Goal: Task Accomplishment & Management: Manage account settings

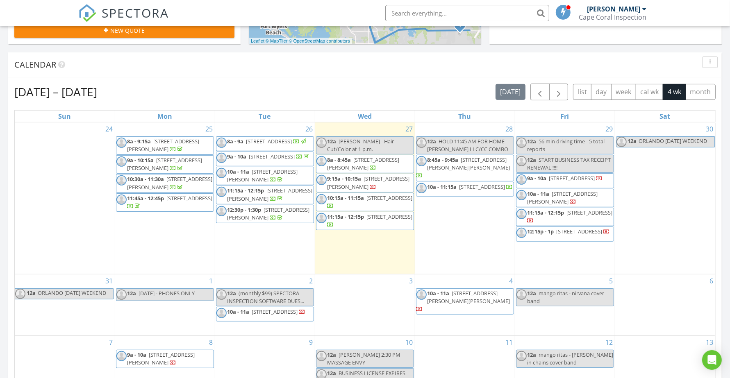
scroll to position [308, 0]
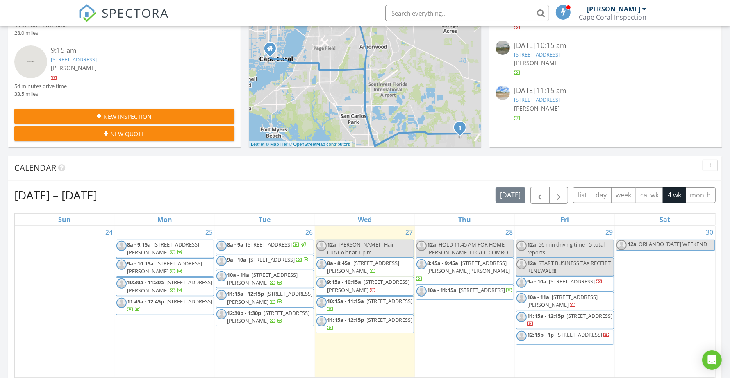
scroll to position [256, 0]
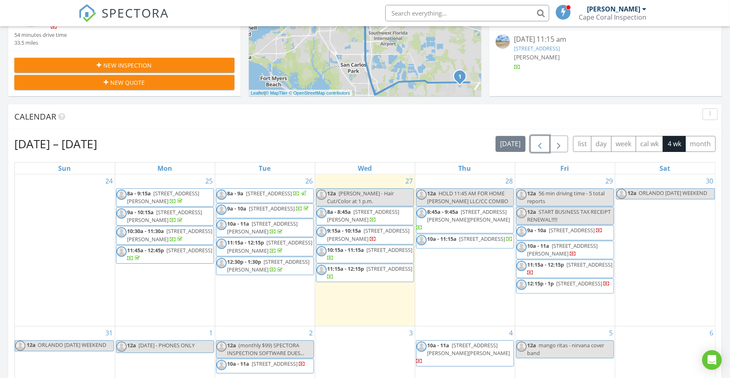
click at [538, 145] on span "button" at bounding box center [540, 144] width 10 height 10
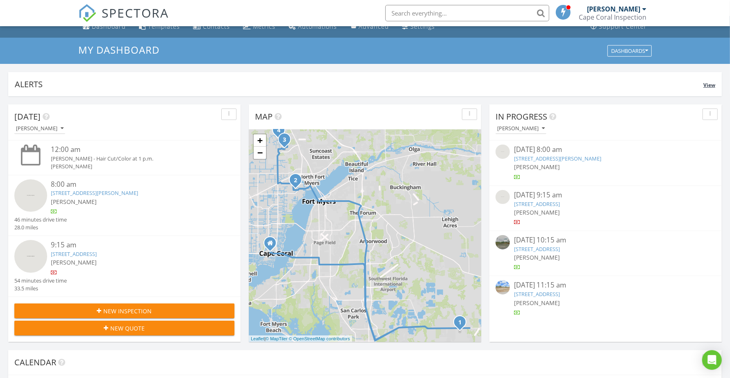
scroll to position [0, 0]
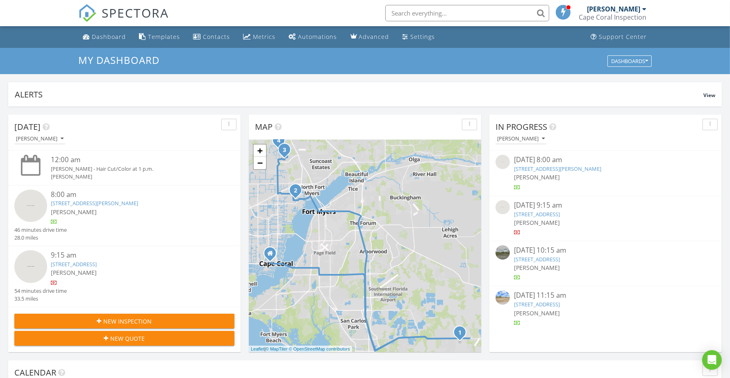
click at [437, 9] on input "text" at bounding box center [467, 13] width 164 height 16
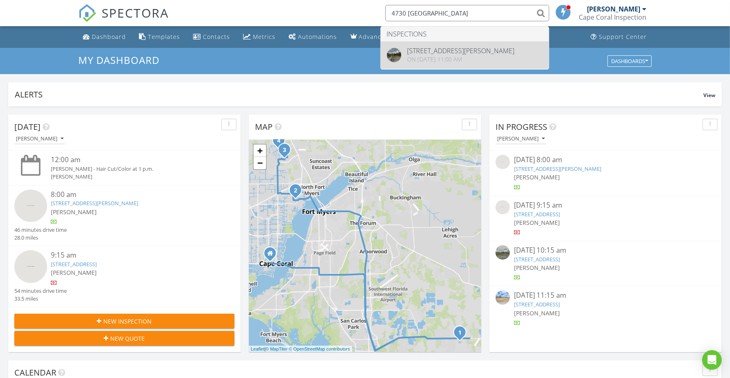
type input "4730 long lake"
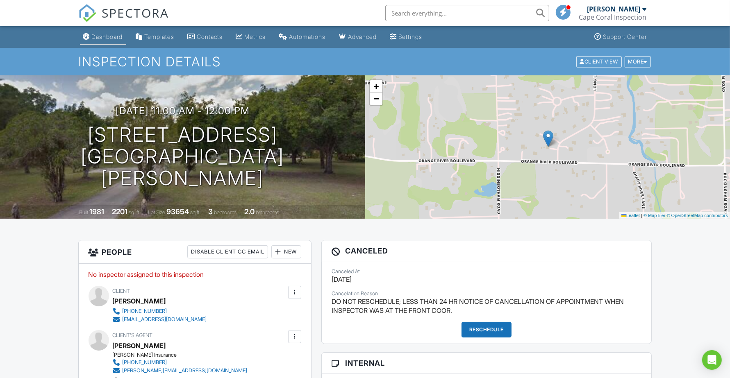
click at [107, 34] on div "Dashboard" at bounding box center [107, 36] width 31 height 7
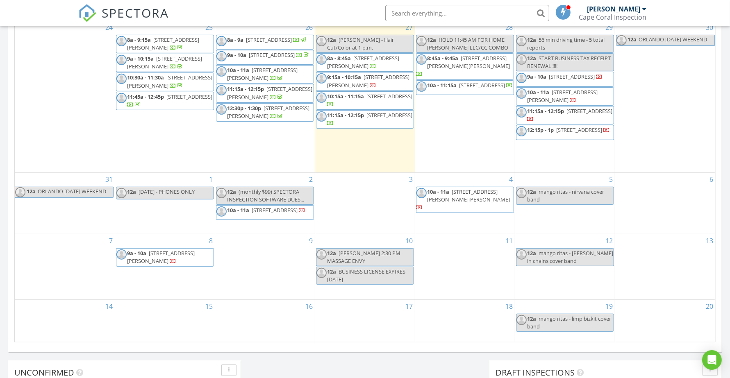
scroll to position [205, 0]
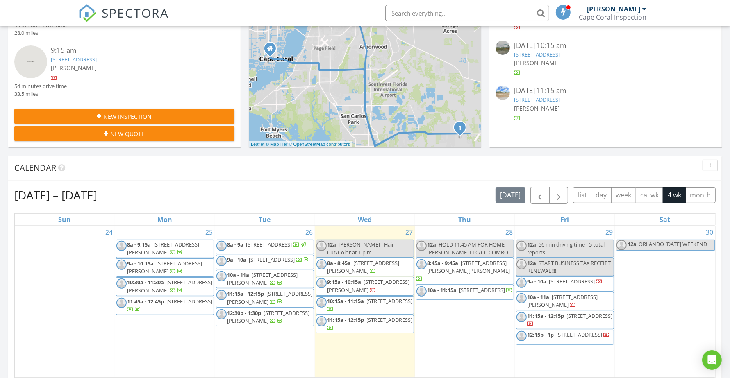
click at [447, 11] on input "text" at bounding box center [467, 13] width 164 height 16
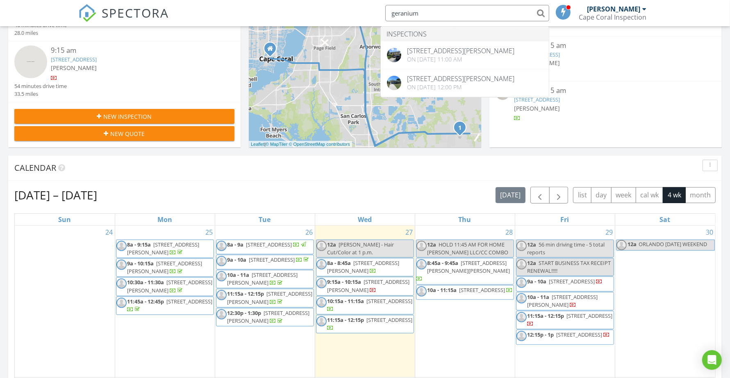
type input "geranium"
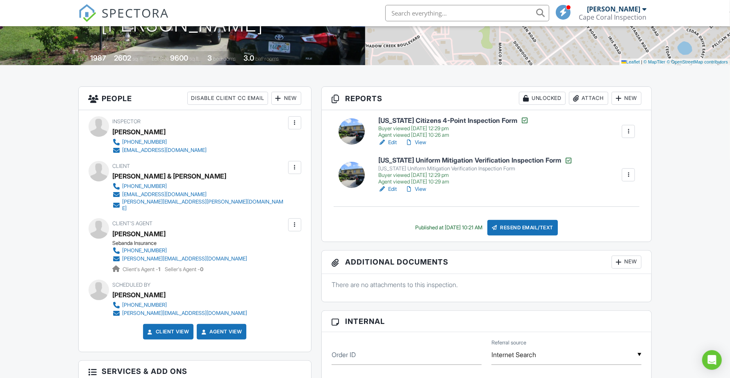
click at [296, 221] on div at bounding box center [295, 225] width 8 height 8
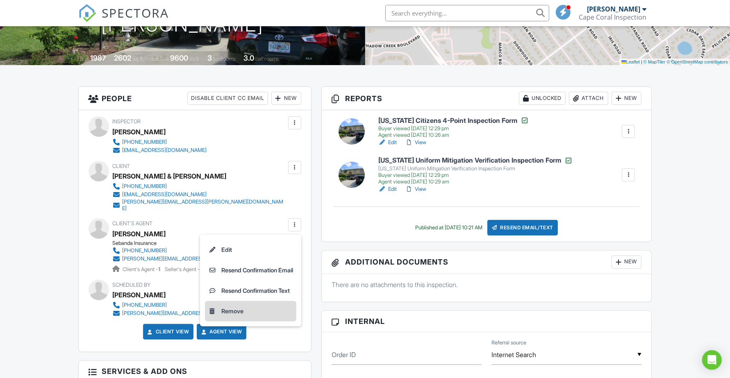
click at [228, 301] on li "Remove" at bounding box center [250, 311] width 91 height 21
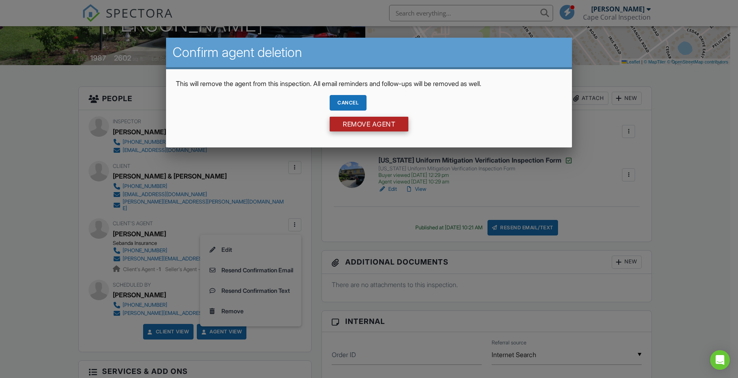
click at [362, 124] on input "Remove Agent" at bounding box center [369, 124] width 79 height 15
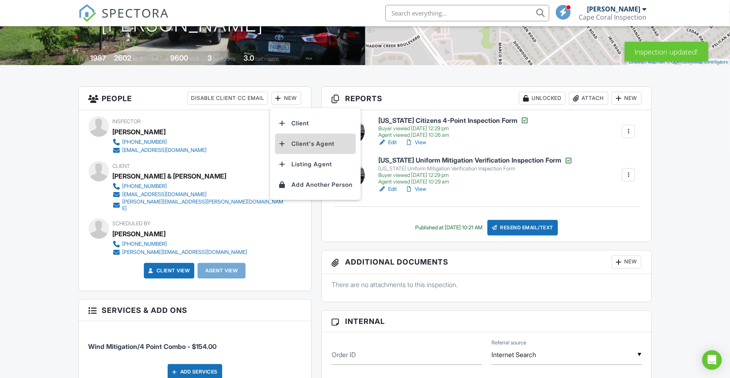
click at [317, 142] on li "Client's Agent" at bounding box center [315, 144] width 81 height 21
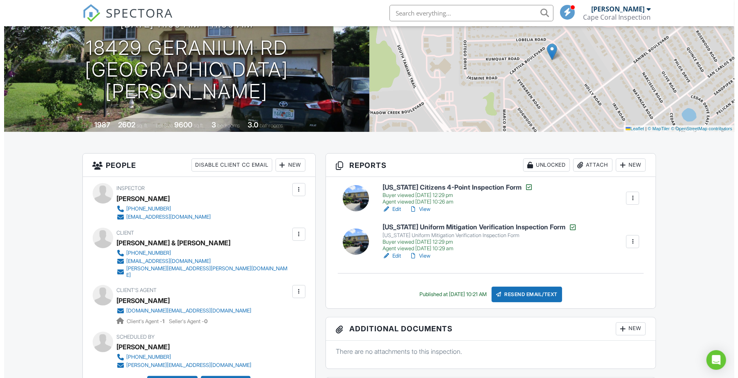
scroll to position [103, 0]
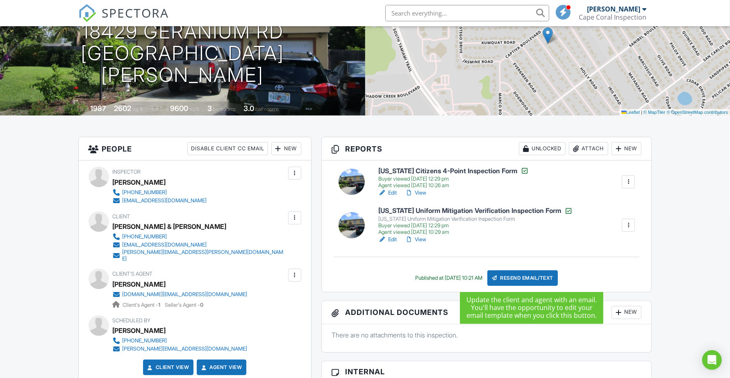
click at [530, 274] on div "Resend Email/Text" at bounding box center [523, 279] width 71 height 16
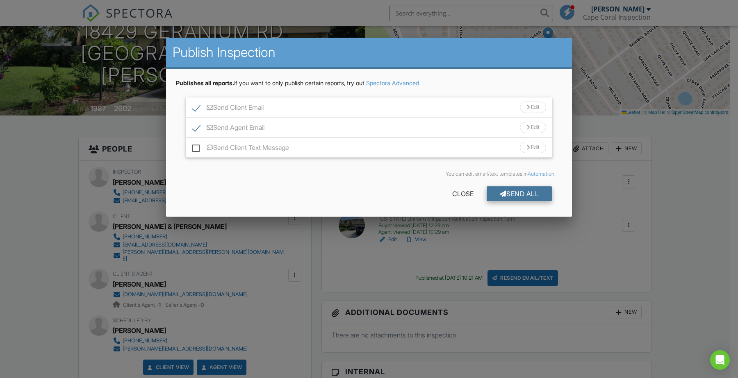
click at [527, 189] on div "Send All" at bounding box center [520, 194] width 66 height 15
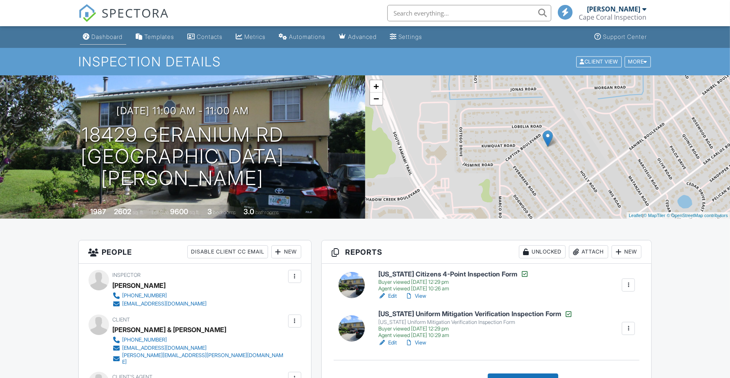
click at [109, 36] on div "Dashboard" at bounding box center [107, 36] width 31 height 7
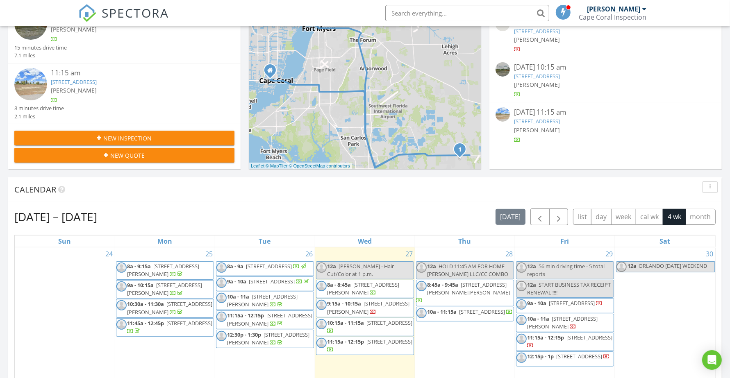
scroll to position [205, 0]
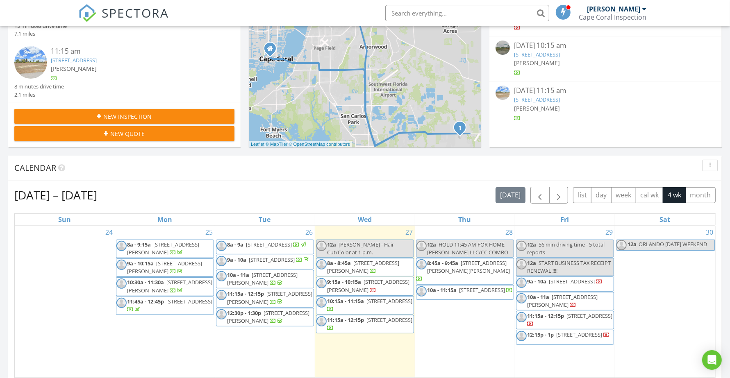
click at [369, 269] on span "8a - 8:45a 19116 Hanley Blvd, Estero 33928" at bounding box center [365, 268] width 97 height 16
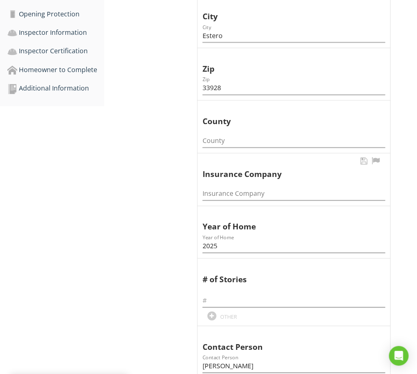
scroll to position [410, 0]
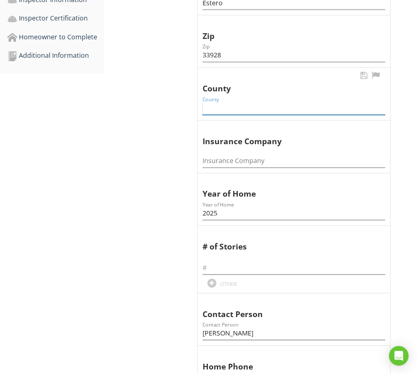
click at [246, 111] on input "County" at bounding box center [294, 109] width 183 height 14
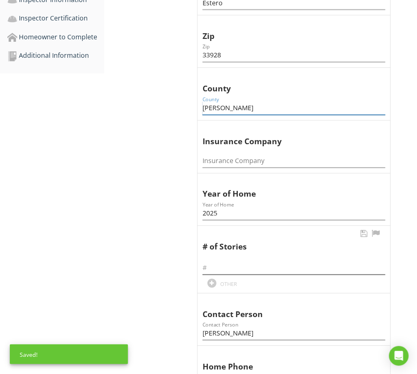
type input "[PERSON_NAME]"
click at [232, 271] on input "text" at bounding box center [294, 269] width 183 height 14
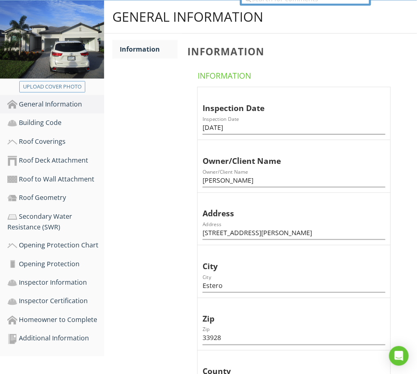
scroll to position [103, 0]
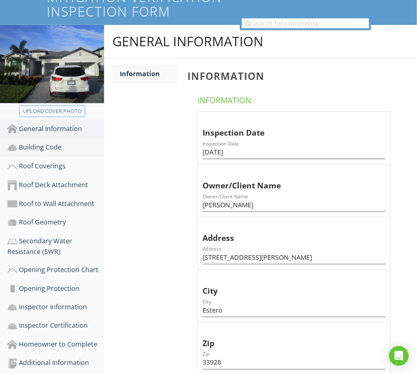
type input "1"
click at [51, 148] on div "Building Code" at bounding box center [55, 147] width 97 height 11
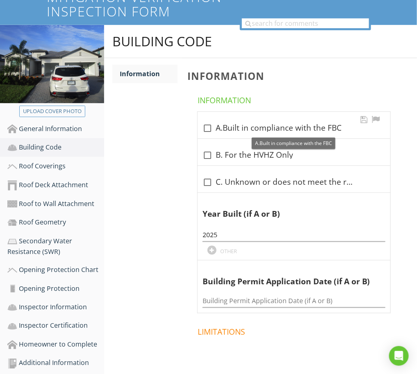
click at [204, 128] on div at bounding box center [208, 128] width 14 height 14
checkbox input "true"
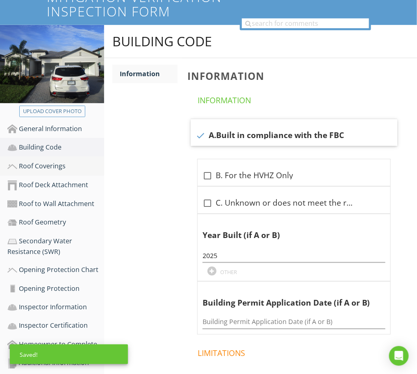
click at [42, 164] on div "Roof Coverings" at bounding box center [55, 166] width 97 height 11
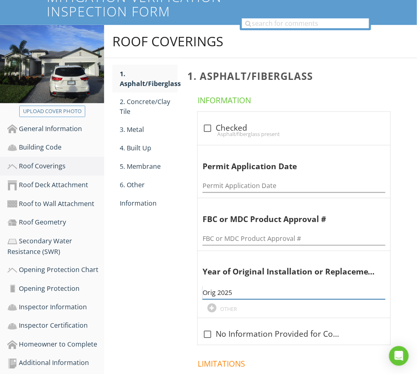
drag, startPoint x: 238, startPoint y: 297, endPoint x: 177, endPoint y: 291, distance: 61.8
click at [177, 291] on div "Roof Coverings 1. Asphalt/Fiberglass 2. Concrete/Clay Tile 3. Metal 4. Built Up…" at bounding box center [260, 231] width 313 height 412
click at [136, 100] on div "2. Concrete/Clay Tile" at bounding box center [149, 107] width 58 height 20
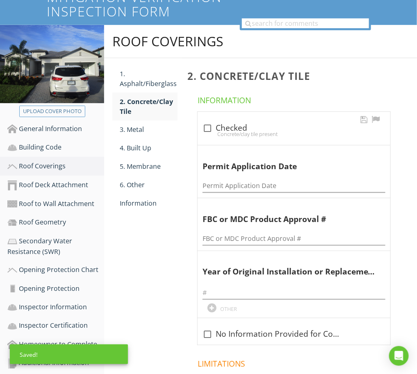
click at [203, 125] on div at bounding box center [208, 128] width 14 height 14
checkbox input "true"
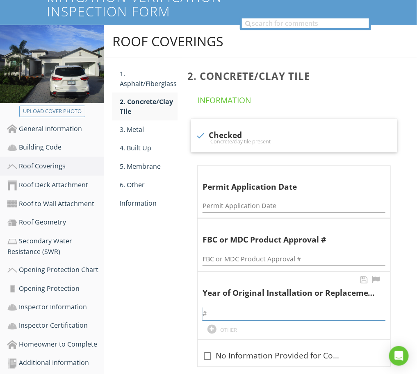
click at [212, 310] on input "text" at bounding box center [294, 315] width 183 height 14
paste input "Orig 2025"
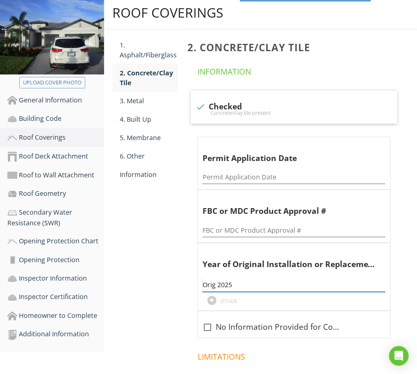
scroll to position [154, 0]
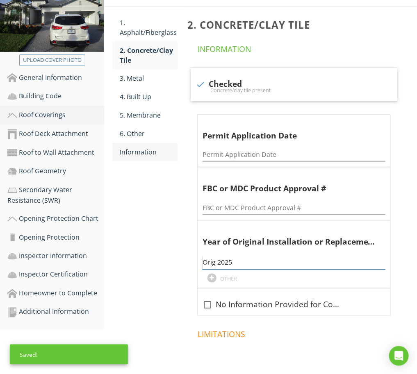
type input "Orig 2025"
click at [142, 150] on div "Information" at bounding box center [149, 152] width 58 height 10
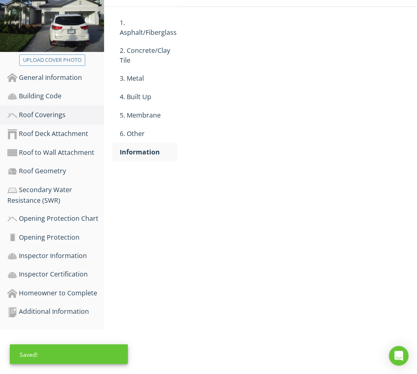
scroll to position [107, 0]
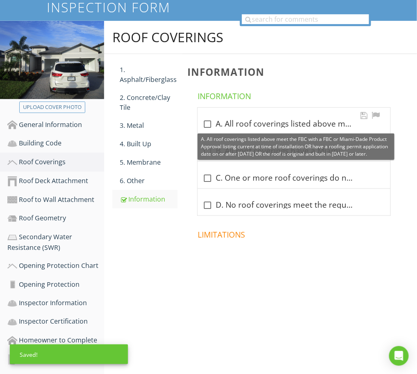
click at [208, 123] on div at bounding box center [208, 124] width 14 height 14
checkbox input "true"
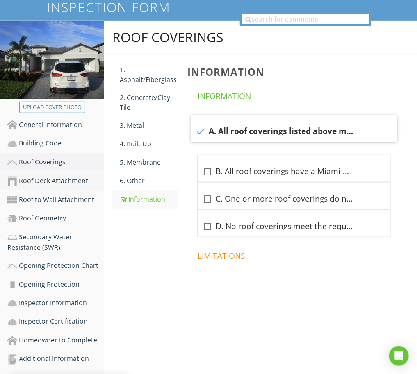
click at [41, 179] on div "Roof Deck Attachment" at bounding box center [55, 181] width 97 height 11
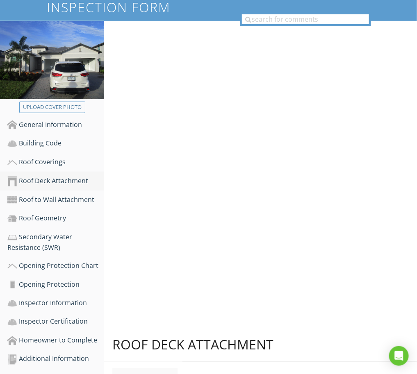
scroll to position [154, 0]
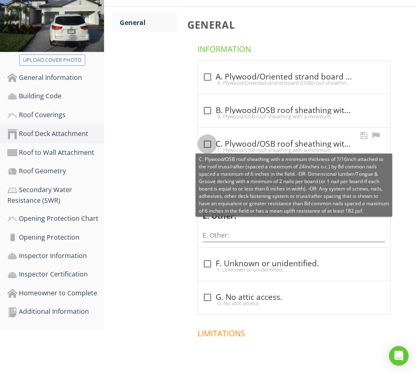
click at [207, 142] on div at bounding box center [208, 144] width 14 height 14
checkbox input "true"
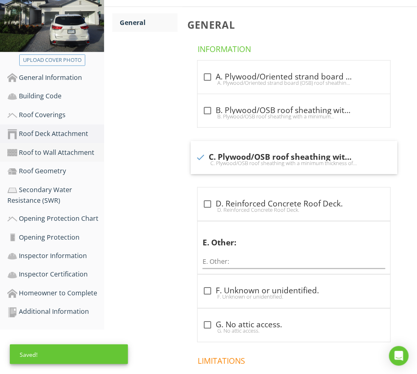
click at [66, 150] on div "Roof to Wall Attachment" at bounding box center [55, 153] width 97 height 11
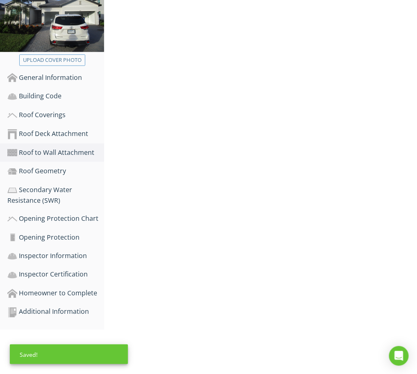
scroll to position [107, 0]
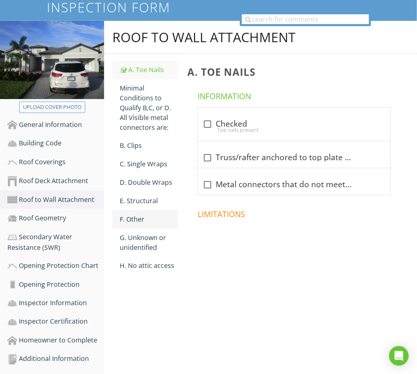
click at [130, 215] on div "F. Other" at bounding box center [149, 219] width 58 height 10
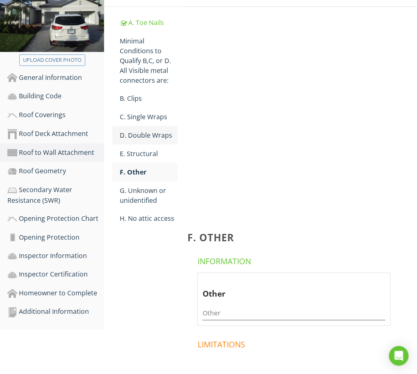
scroll to position [107, 0]
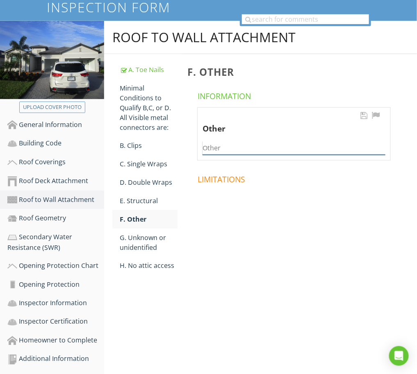
click at [218, 147] on input "Other" at bounding box center [294, 148] width 183 height 14
type input "Simpson screws"
click at [46, 216] on div "Roof Geometry" at bounding box center [55, 218] width 97 height 11
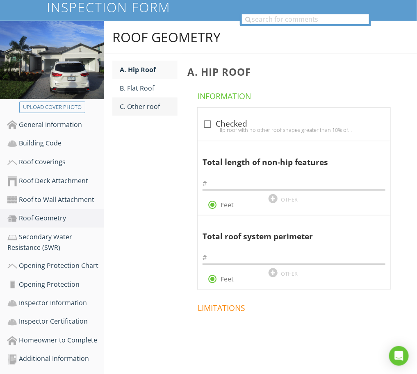
click at [148, 103] on div "C. Other roof" at bounding box center [149, 107] width 58 height 10
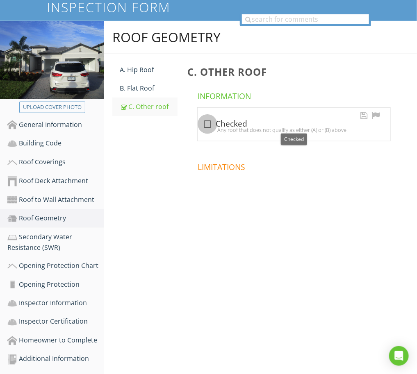
click at [204, 123] on div at bounding box center [208, 124] width 14 height 14
checkbox input "true"
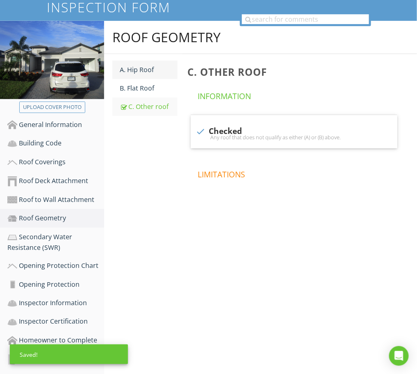
click at [142, 65] on div "A. Hip Roof" at bounding box center [149, 70] width 58 height 10
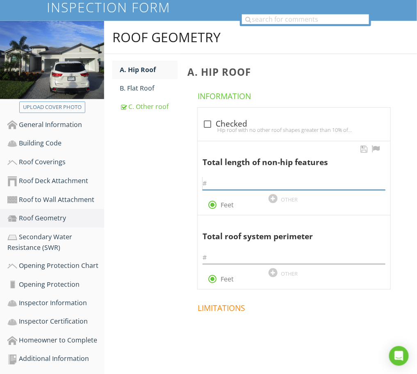
click at [242, 182] on input "text" at bounding box center [294, 184] width 183 height 14
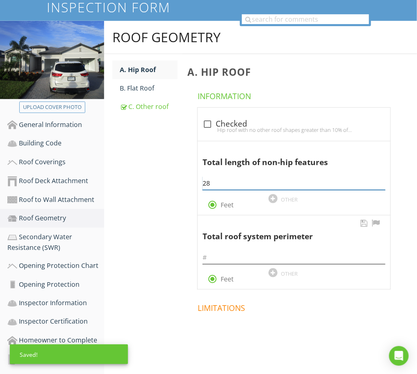
type input "28"
click at [240, 259] on input "text" at bounding box center [294, 258] width 183 height 14
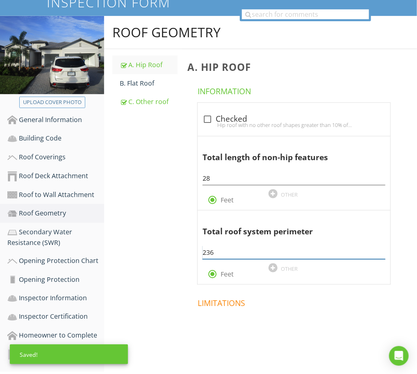
scroll to position [114, 0]
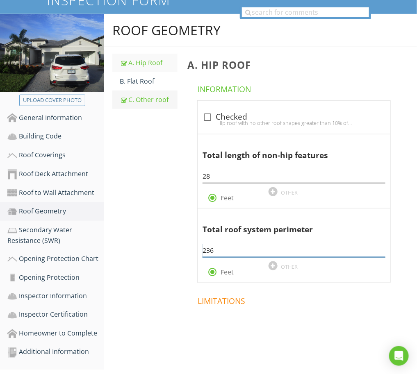
type input "236"
click at [152, 95] on div "C. Other roof" at bounding box center [149, 100] width 58 height 10
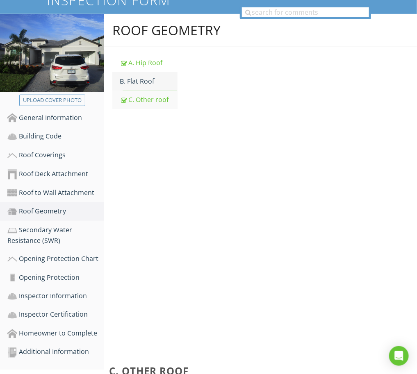
scroll to position [107, 0]
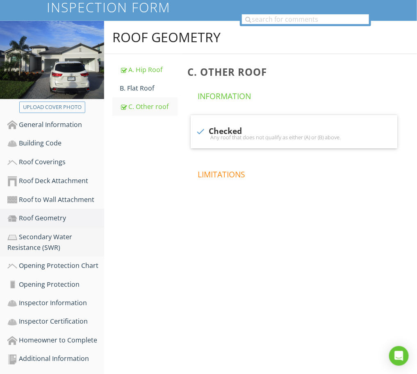
click at [52, 234] on div "Secondary Water Resistance (SWR)" at bounding box center [55, 242] width 97 height 21
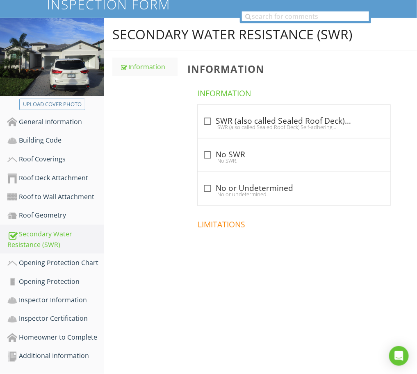
scroll to position [107, 0]
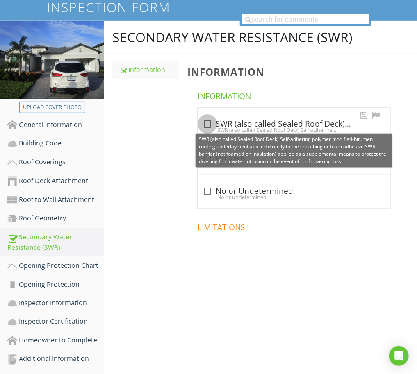
click at [206, 123] on div at bounding box center [208, 124] width 14 height 14
checkbox input "true"
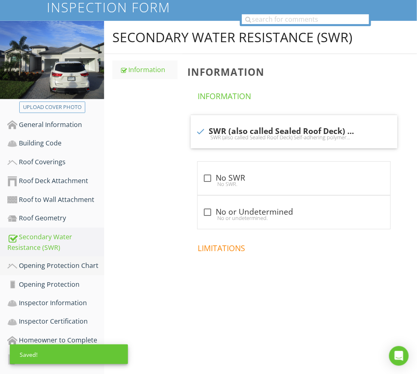
click at [62, 259] on link "Opening Protection Chart" at bounding box center [55, 266] width 97 height 19
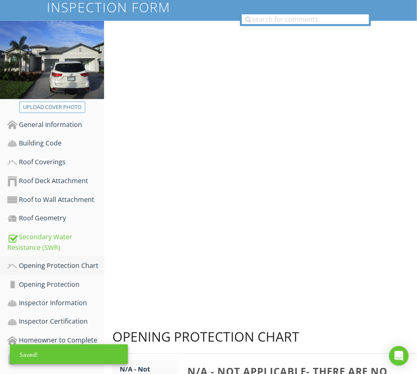
scroll to position [114, 0]
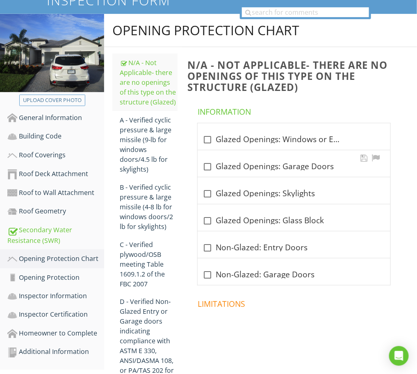
click at [210, 163] on div at bounding box center [208, 167] width 14 height 14
checkbox input "true"
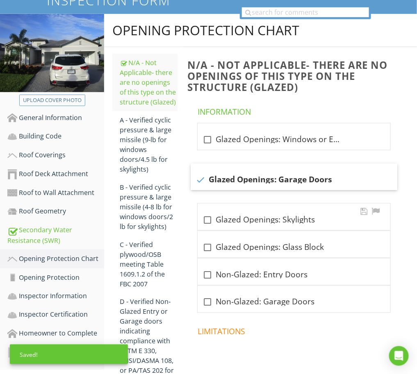
click at [209, 220] on div at bounding box center [208, 220] width 14 height 14
checkbox input "true"
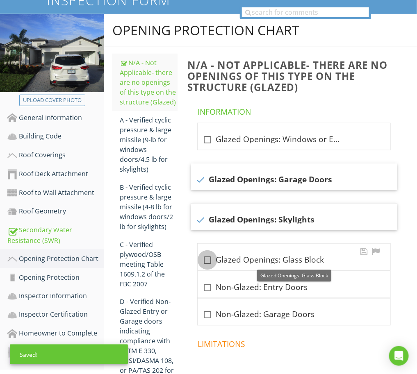
click at [207, 257] on div at bounding box center [208, 260] width 14 height 14
checkbox input "true"
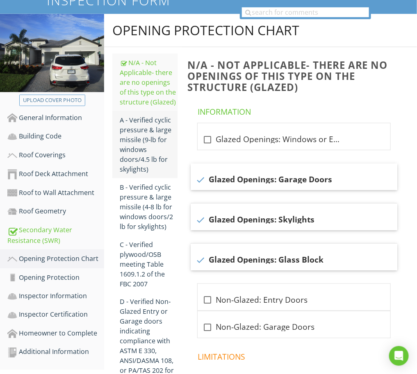
click at [148, 138] on div "A - Verified cyclic pressure & large missile (9‐lb for windows doors/4.5 lb for…" at bounding box center [149, 144] width 58 height 59
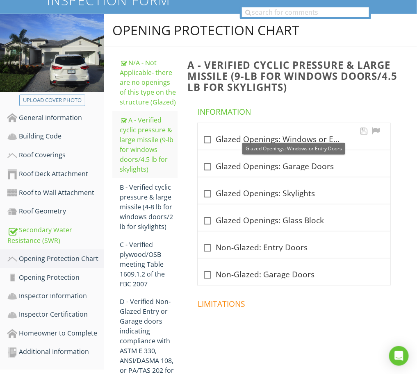
click at [208, 138] on div at bounding box center [208, 140] width 14 height 14
checkbox input "true"
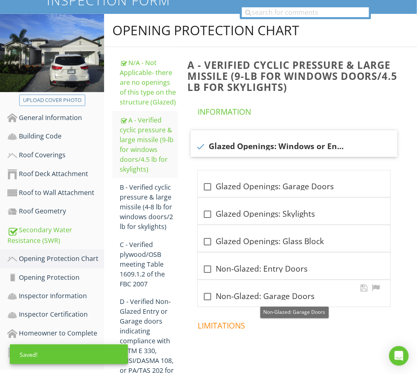
click at [205, 297] on div at bounding box center [208, 297] width 14 height 14
checkbox input "true"
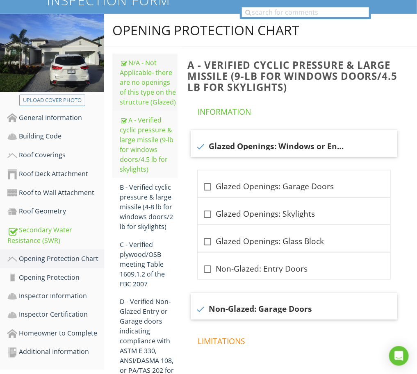
click at [153, 103] on div "N/A - Not Applicable‐ there are no openings of this type on the structure (Glaz…" at bounding box center [149, 82] width 58 height 49
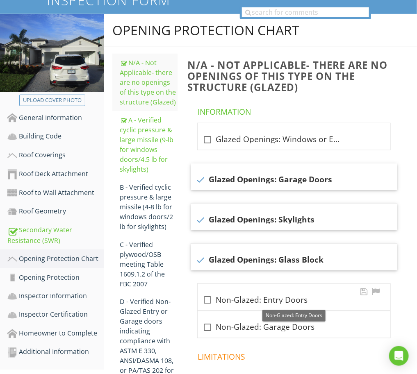
click at [211, 297] on div at bounding box center [208, 301] width 14 height 14
checkbox input "true"
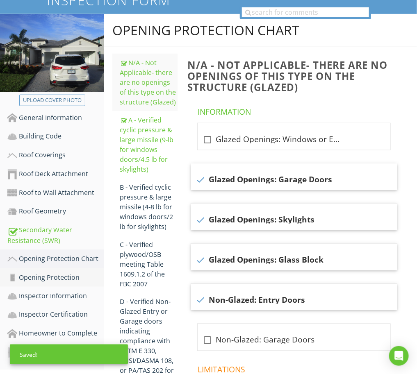
click at [60, 273] on div "Opening Protection" at bounding box center [55, 278] width 97 height 11
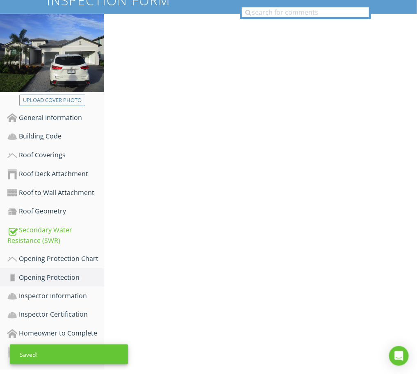
scroll to position [110, 0]
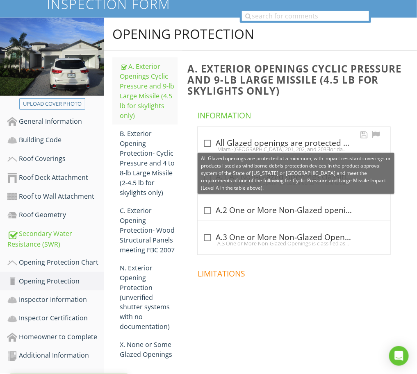
click at [214, 142] on div at bounding box center [208, 144] width 14 height 14
checkbox input "true"
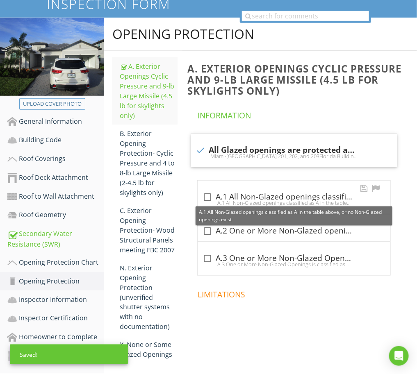
click at [208, 199] on div at bounding box center [208, 197] width 14 height 14
checkbox input "true"
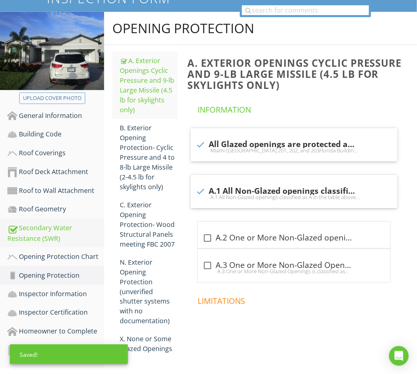
scroll to position [116, 0]
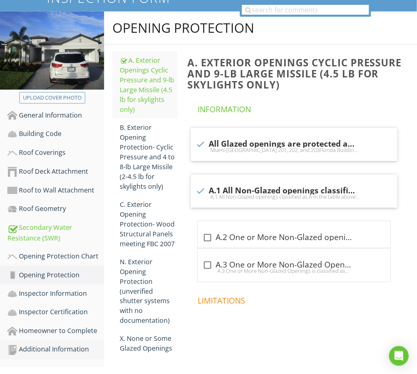
click at [48, 345] on div "Additional Information" at bounding box center [55, 350] width 97 height 11
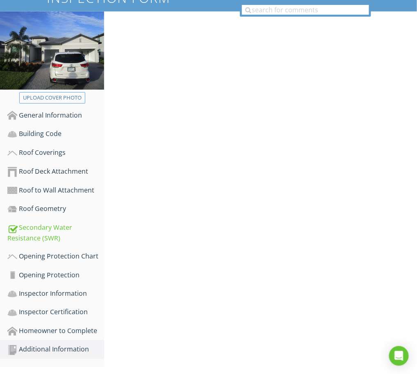
scroll to position [107, 0]
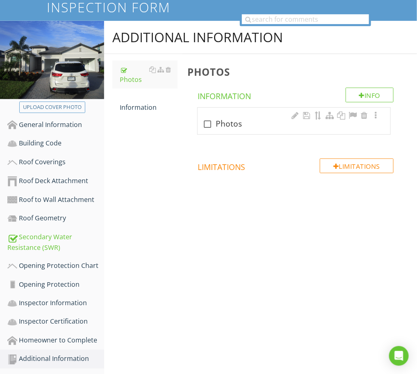
click at [255, 117] on div "check_box_outline_blank Photos" at bounding box center [294, 121] width 193 height 27
checkbox input "true"
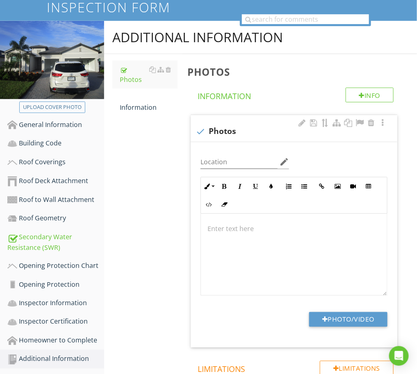
scroll to position [107, 0]
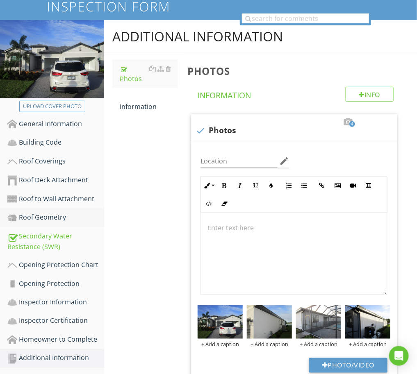
click at [31, 214] on div "Roof Geometry" at bounding box center [55, 217] width 97 height 11
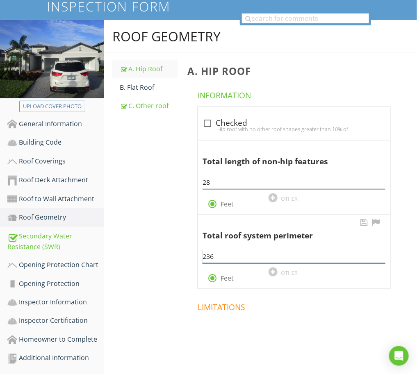
drag, startPoint x: 218, startPoint y: 257, endPoint x: 206, endPoint y: 260, distance: 11.8
click at [206, 260] on input "236" at bounding box center [294, 257] width 183 height 14
type input "212"
click at [65, 349] on link "Additional Information" at bounding box center [55, 358] width 97 height 19
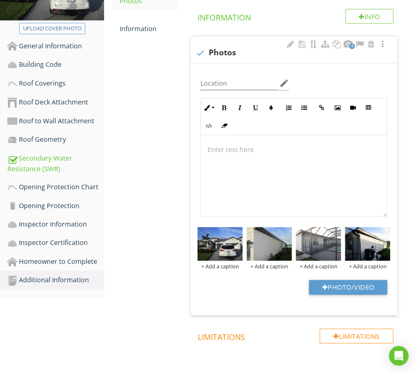
scroll to position [210, 0]
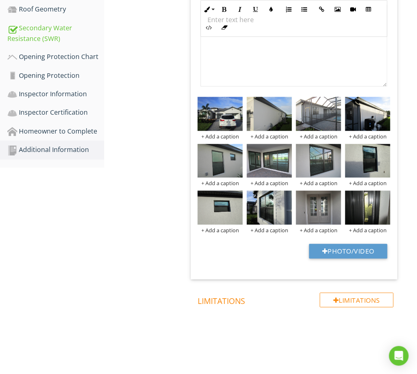
scroll to position [0, 0]
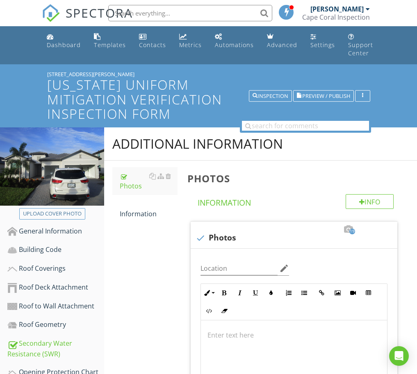
scroll to position [367, 0]
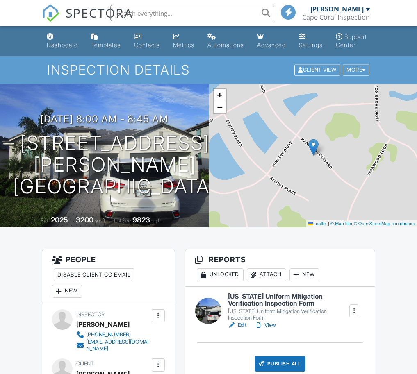
click at [281, 308] on h6 "[US_STATE] Uniform Mitigation Verification Inspection Form" at bounding box center [288, 300] width 121 height 14
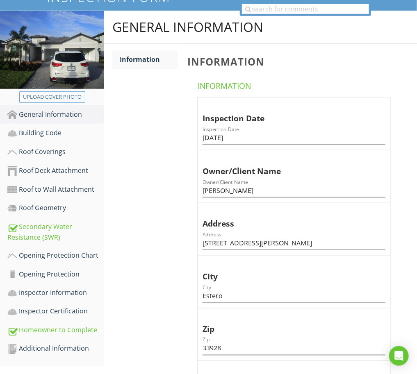
scroll to position [256, 0]
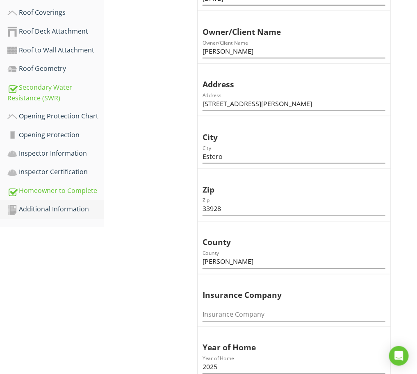
click at [60, 208] on div "Additional Information" at bounding box center [55, 210] width 97 height 11
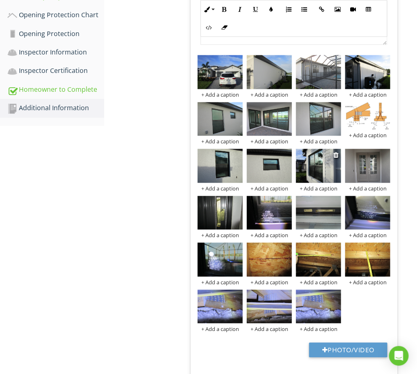
scroll to position [355, 0]
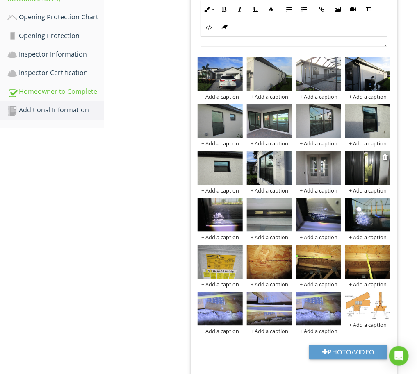
click at [374, 191] on div "+ Add a caption" at bounding box center [367, 191] width 45 height 7
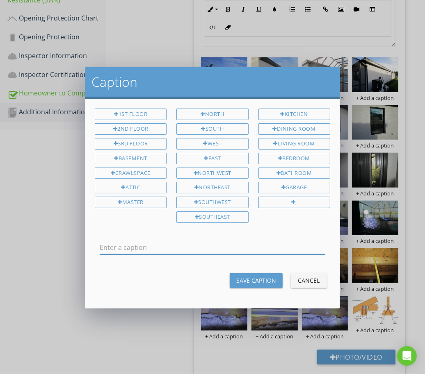
click at [208, 245] on input "text" at bounding box center [213, 248] width 226 height 14
type input "Impact windows & doors"
click at [253, 276] on div "Save Caption" at bounding box center [256, 280] width 40 height 9
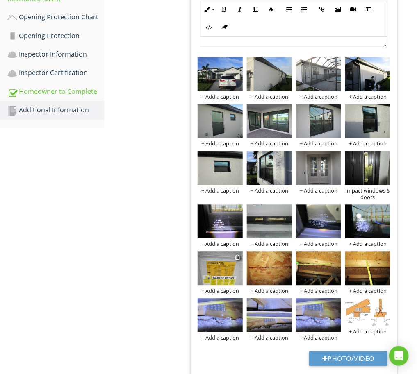
click at [228, 291] on div "+ Add a caption" at bounding box center [220, 291] width 45 height 7
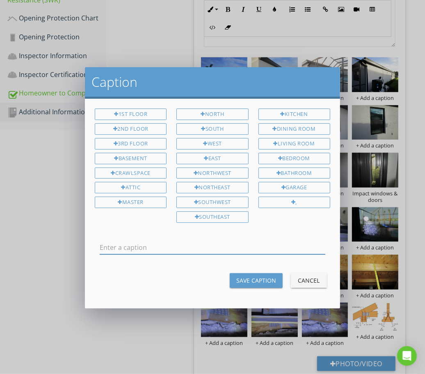
click at [185, 250] on input "text" at bounding box center [213, 248] width 226 height 14
type input "Garage door"
click at [261, 273] on button "Save Caption" at bounding box center [256, 280] width 53 height 15
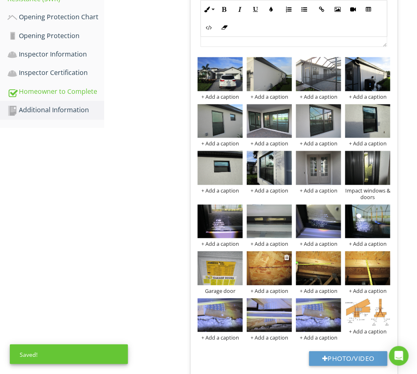
click at [273, 290] on div "+ Add a caption" at bounding box center [269, 291] width 45 height 7
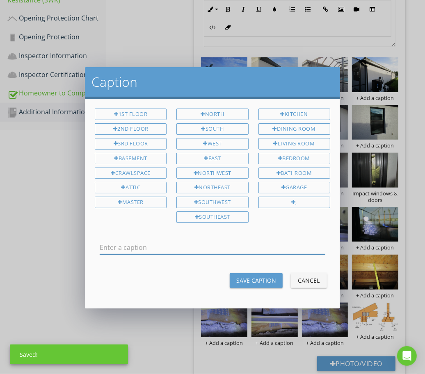
click at [232, 246] on input "text" at bounding box center [213, 248] width 226 height 14
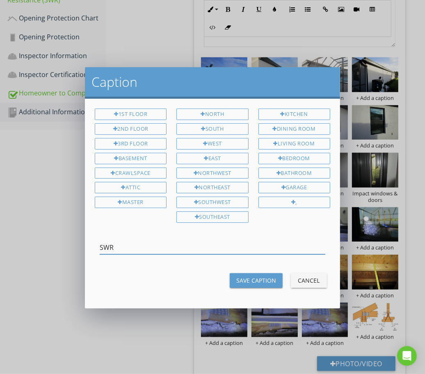
type input "SWR"
click at [249, 274] on button "Save Caption" at bounding box center [256, 280] width 53 height 15
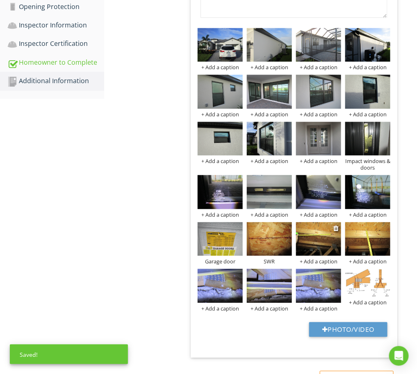
scroll to position [407, 0]
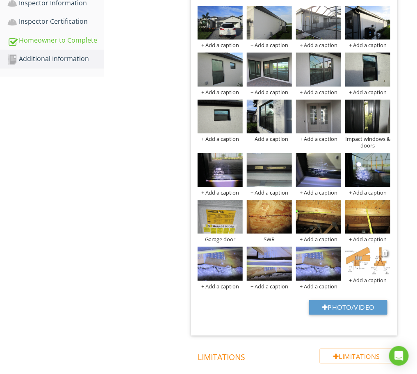
click at [369, 282] on div "+ Add a caption" at bounding box center [367, 281] width 45 height 7
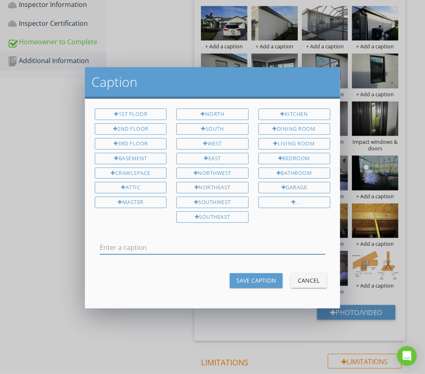
click at [211, 245] on input "text" at bounding box center [213, 248] width 226 height 14
type input "Simpson screws"
click at [255, 276] on div "Save Caption" at bounding box center [256, 280] width 40 height 9
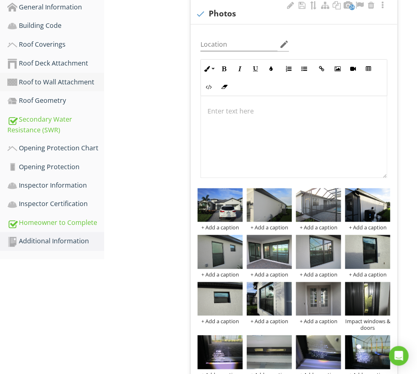
scroll to position [202, 0]
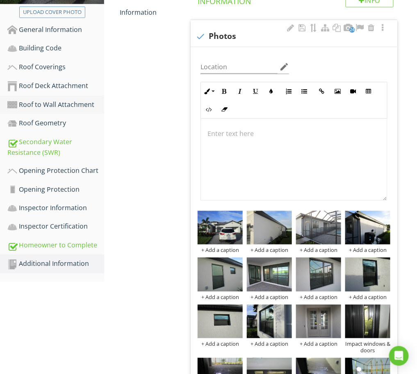
click at [70, 101] on div "Roof to Wall Attachment" at bounding box center [55, 105] width 97 height 11
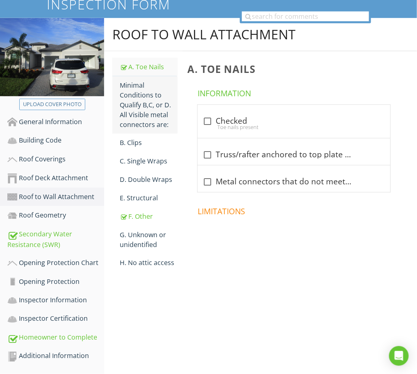
scroll to position [107, 0]
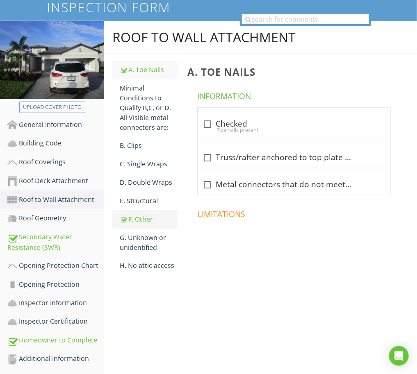
click at [144, 213] on link "F. Other" at bounding box center [149, 219] width 58 height 18
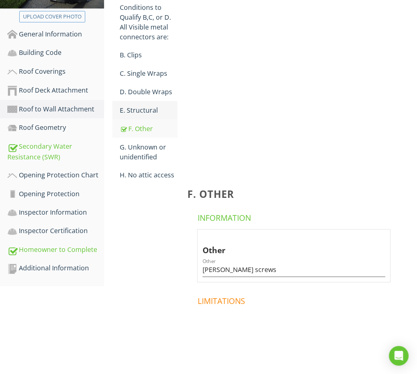
scroll to position [107, 0]
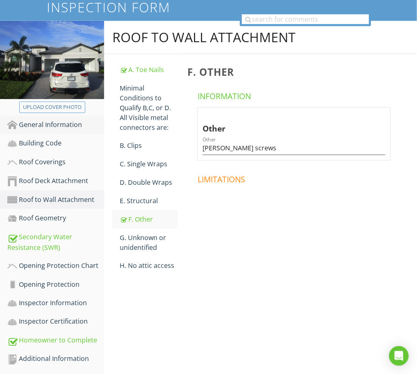
click at [48, 123] on div "General Information" at bounding box center [55, 125] width 97 height 11
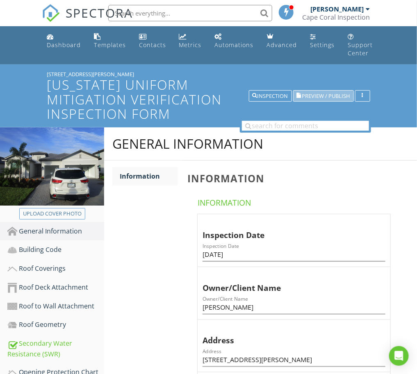
click at [329, 93] on span "Preview / Publish" at bounding box center [326, 95] width 48 height 5
click at [269, 96] on div "Inspection" at bounding box center [271, 96] width 36 height 6
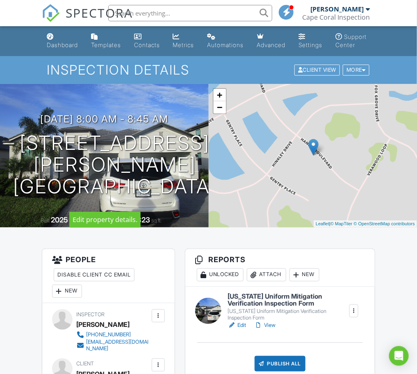
click at [211, 150] on div at bounding box center [219, 141] width 16 height 15
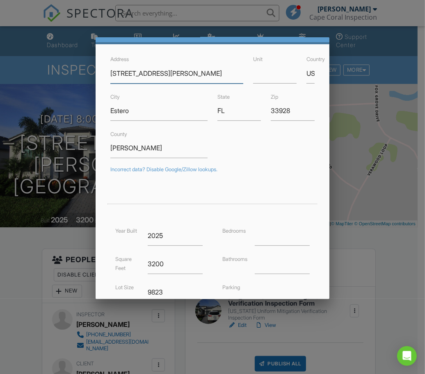
scroll to position [51, 0]
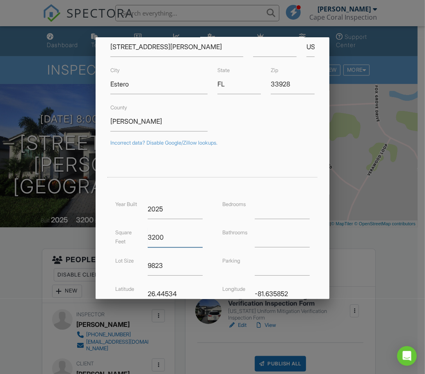
drag, startPoint x: 169, startPoint y: 236, endPoint x: 140, endPoint y: 242, distance: 30.2
click at [140, 242] on div "Square Feet 3200" at bounding box center [158, 238] width 97 height 20
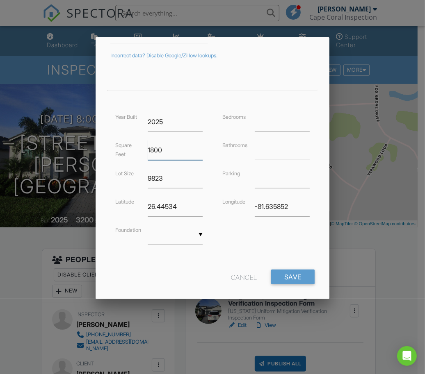
scroll to position [148, 0]
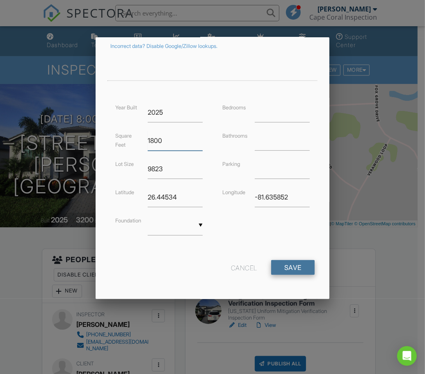
type input "1800"
drag, startPoint x: 287, startPoint y: 269, endPoint x: 285, endPoint y: 264, distance: 5.3
click at [286, 269] on input "Save" at bounding box center [292, 267] width 43 height 15
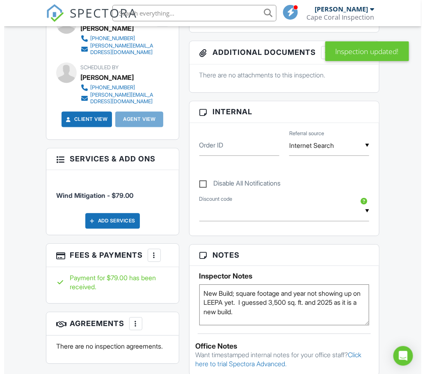
scroll to position [256, 0]
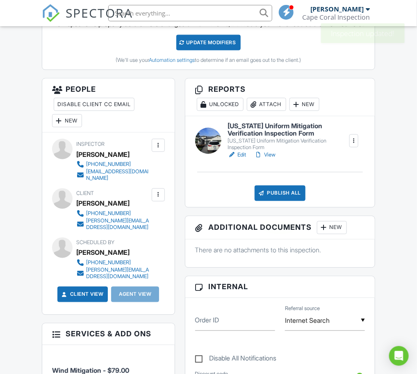
click at [280, 201] on div "Publish All" at bounding box center [280, 194] width 51 height 16
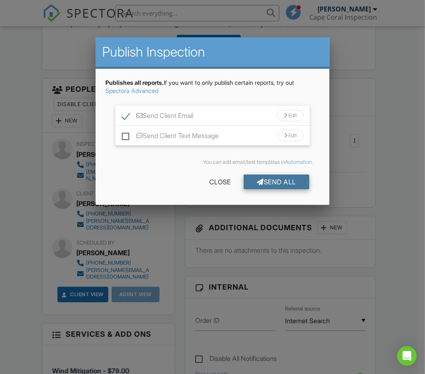
click at [274, 179] on div "Send All" at bounding box center [277, 182] width 66 height 15
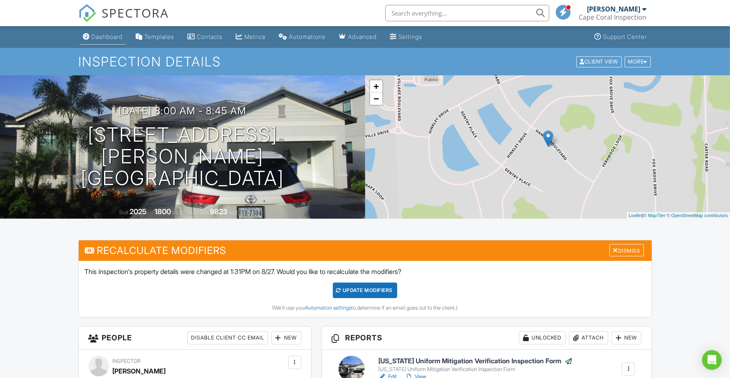
click at [107, 38] on div "Dashboard" at bounding box center [107, 36] width 31 height 7
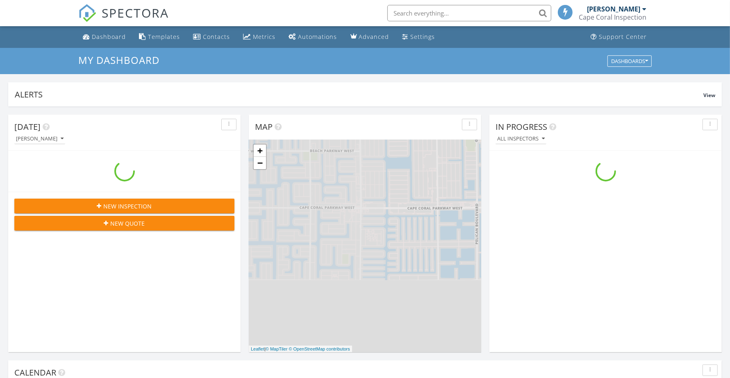
scroll to position [762, 746]
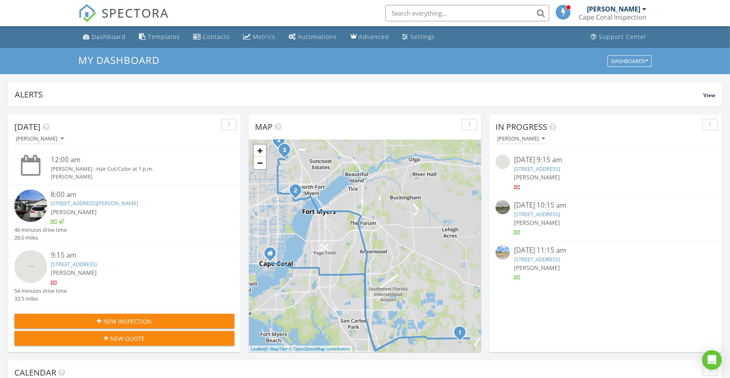
click at [560, 170] on link "[STREET_ADDRESS]" at bounding box center [537, 168] width 46 height 7
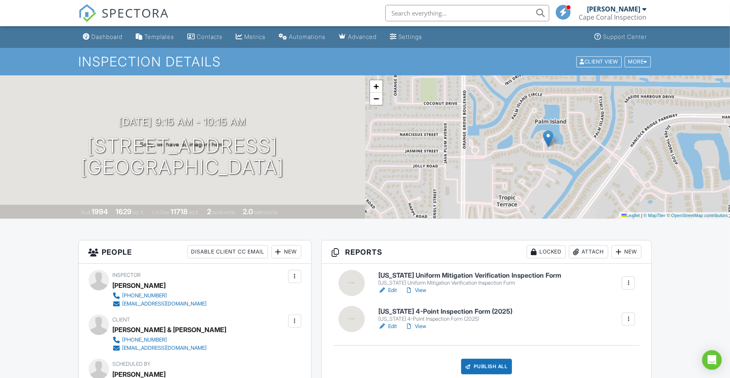
click at [462, 276] on h6 "[US_STATE] Uniform Mitigation Verification Inspection Form" at bounding box center [469, 275] width 183 height 7
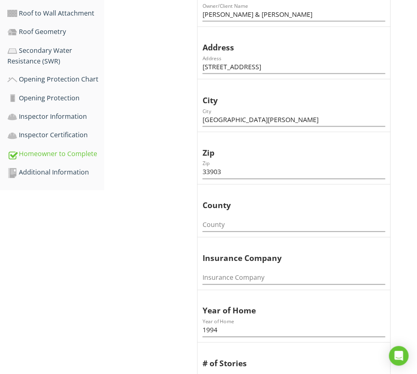
scroll to position [308, 0]
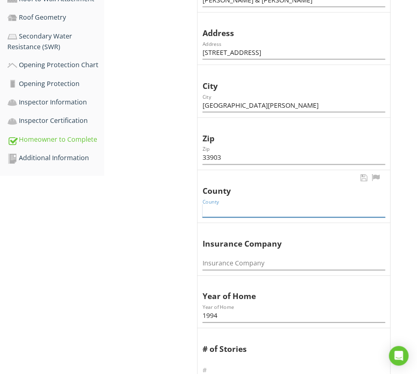
click at [248, 210] on input "County" at bounding box center [294, 211] width 183 height 14
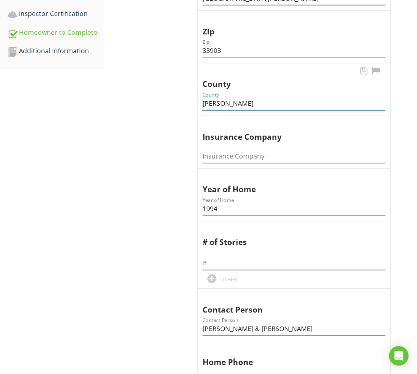
scroll to position [461, 0]
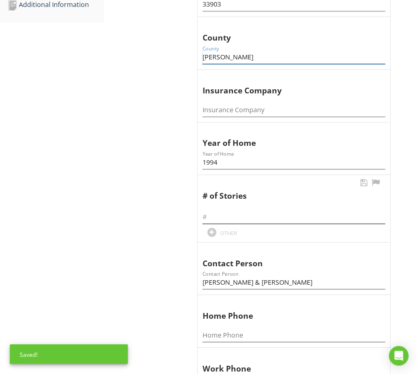
type input "Lee"
click at [247, 213] on input "text" at bounding box center [294, 217] width 183 height 14
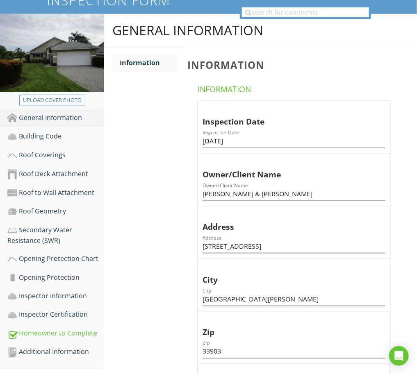
scroll to position [74, 0]
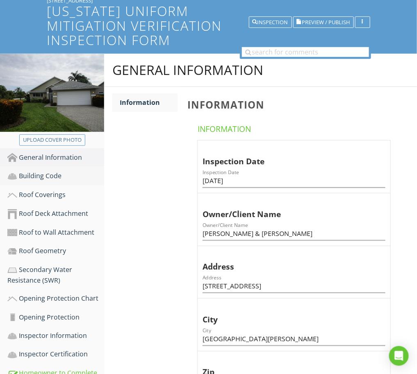
type input "1"
click at [46, 175] on div "Building Code" at bounding box center [55, 176] width 97 height 11
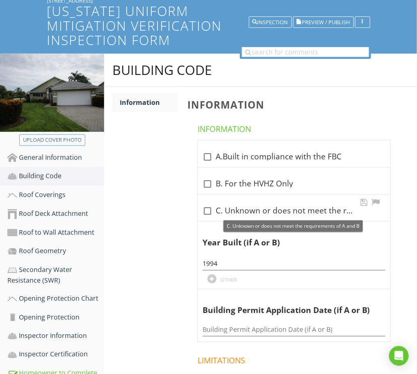
click at [206, 210] on div at bounding box center [208, 211] width 14 height 14
checkbox input "true"
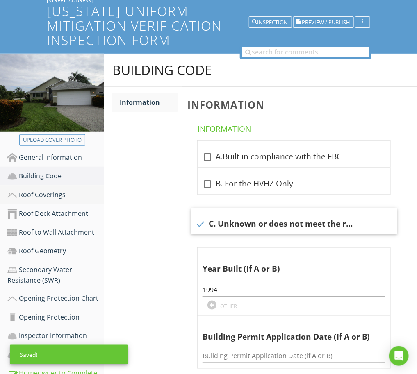
click at [49, 191] on div "Roof Coverings" at bounding box center [55, 195] width 97 height 11
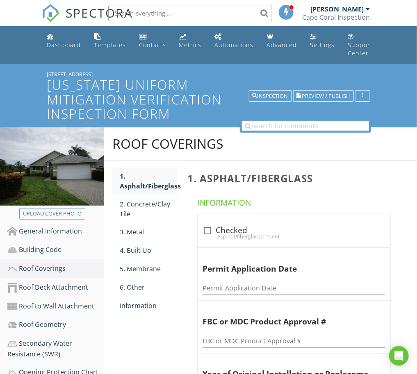
drag, startPoint x: 99, startPoint y: 72, endPoint x: 45, endPoint y: 73, distance: 54.1
click at [45, 73] on div "9175 Palm Island Cir Florida Uniform Mitigation Verification Inspection Form In…" at bounding box center [208, 95] width 417 height 63
copy div "[STREET_ADDRESS]"
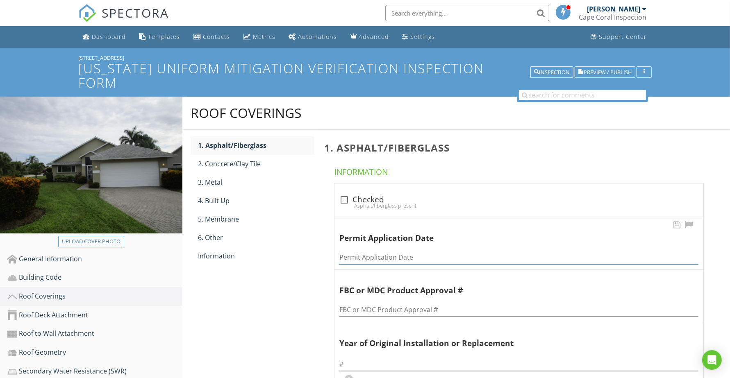
click at [371, 251] on input "Permit Application Date" at bounding box center [519, 258] width 359 height 14
type input "08/26/2014"
click at [354, 303] on input "FBC or MDC Product Approval #" at bounding box center [519, 310] width 359 height 14
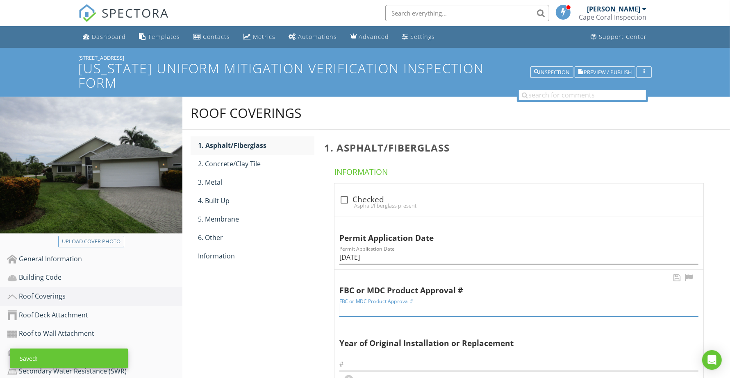
paste input "ROF2014-02105"
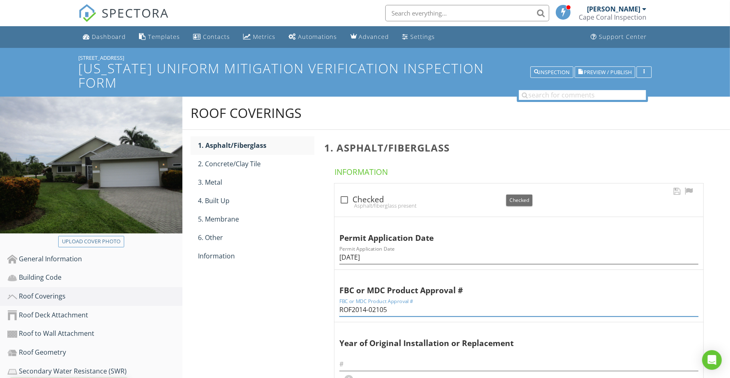
type input "ROF2014-02105"
click at [345, 193] on div at bounding box center [344, 200] width 14 height 14
checkbox input "true"
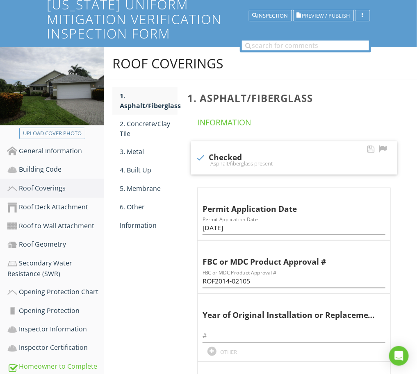
scroll to position [103, 0]
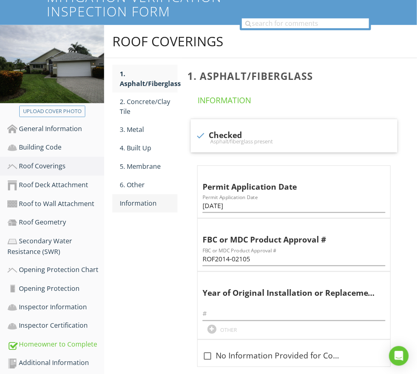
click at [144, 198] on link "Information" at bounding box center [149, 203] width 58 height 18
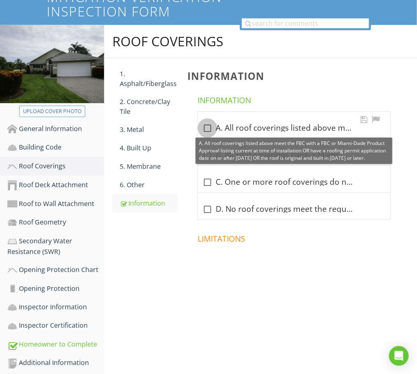
click at [206, 132] on div at bounding box center [208, 128] width 14 height 14
checkbox input "true"
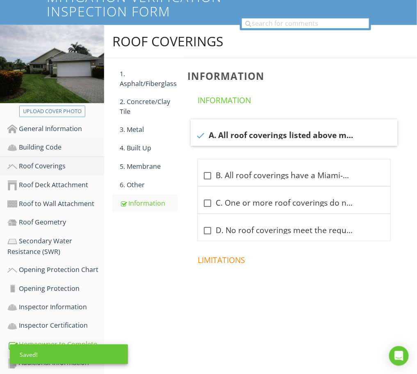
click at [52, 146] on div "Building Code" at bounding box center [55, 147] width 97 height 11
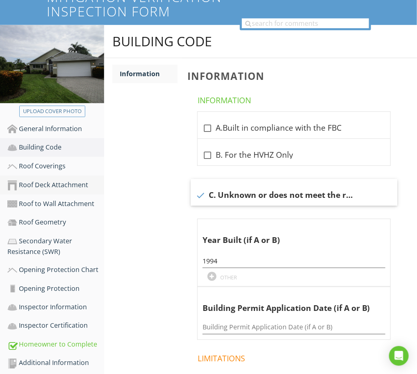
click at [53, 179] on link "Roof Deck Attachment" at bounding box center [55, 185] width 97 height 19
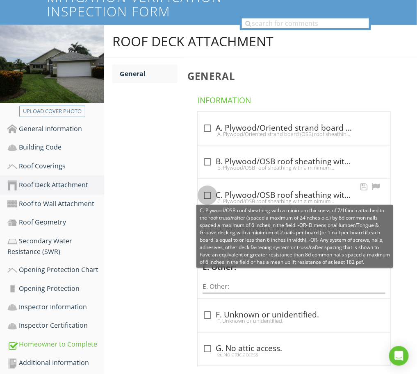
click at [207, 196] on div at bounding box center [208, 196] width 14 height 14
checkbox input "true"
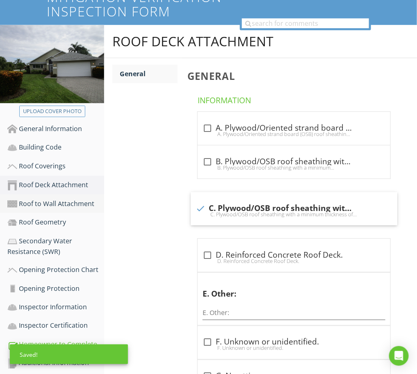
click at [66, 203] on div "Roof to Wall Attachment" at bounding box center [55, 204] width 97 height 11
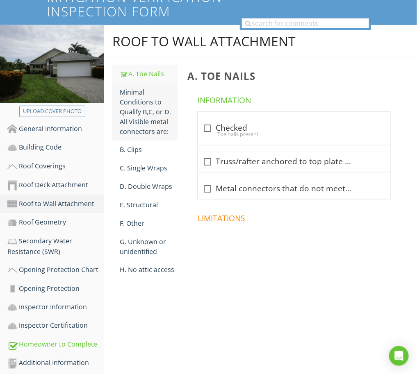
click at [138, 118] on div "Minimal Conditions to Qualify B,C, or D. All Visible metal connectors are:" at bounding box center [149, 111] width 58 height 49
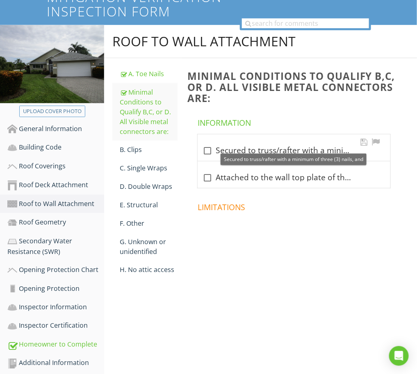
click at [213, 151] on div at bounding box center [208, 151] width 14 height 14
checkbox input "true"
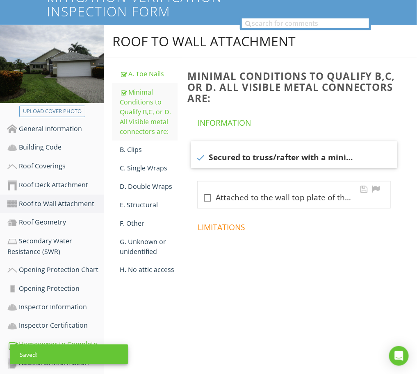
click at [210, 196] on div at bounding box center [208, 198] width 14 height 14
checkbox input "true"
click at [155, 167] on div "C. Single Wraps" at bounding box center [149, 168] width 58 height 10
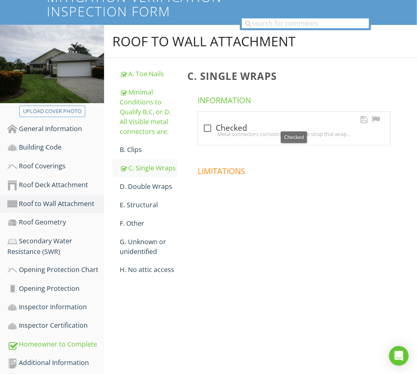
click at [208, 128] on div at bounding box center [208, 128] width 14 height 14
checkbox input "true"
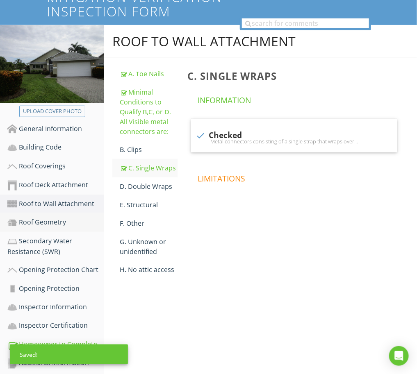
click at [45, 216] on link "Roof Geometry" at bounding box center [55, 222] width 97 height 19
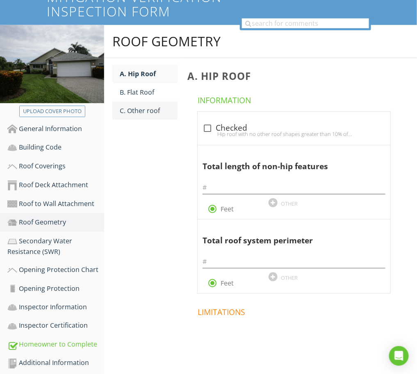
click at [155, 111] on div "C. Other roof" at bounding box center [149, 111] width 58 height 10
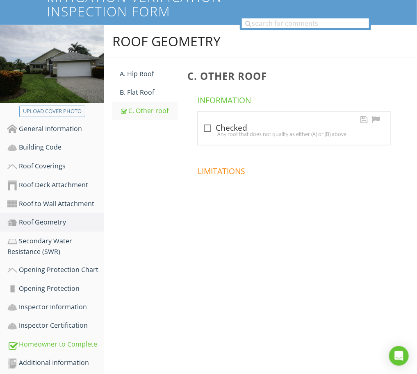
click at [207, 128] on div at bounding box center [208, 128] width 14 height 14
checkbox input "true"
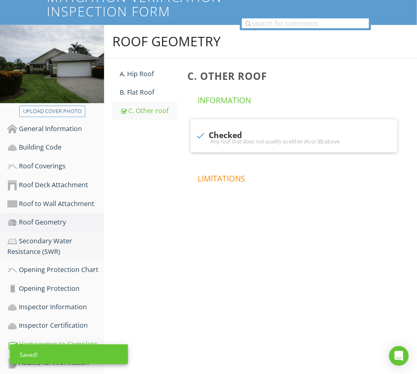
click at [49, 245] on div "Secondary Water Resistance (SWR)" at bounding box center [55, 246] width 97 height 21
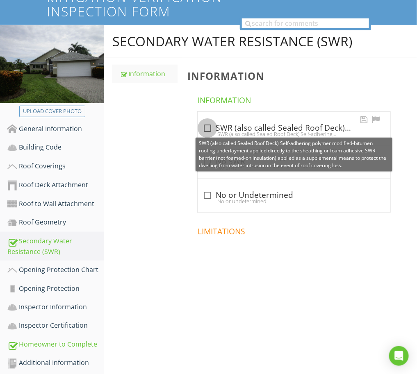
click at [204, 128] on div at bounding box center [208, 128] width 14 height 14
checkbox input "true"
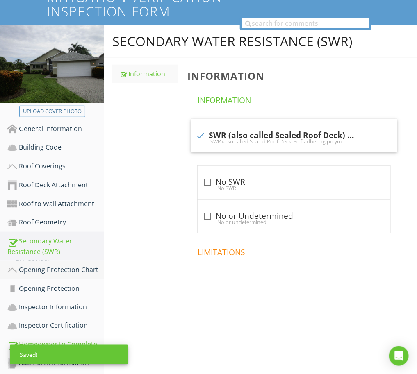
click at [58, 265] on div "Opening Protection Chart" at bounding box center [55, 270] width 97 height 11
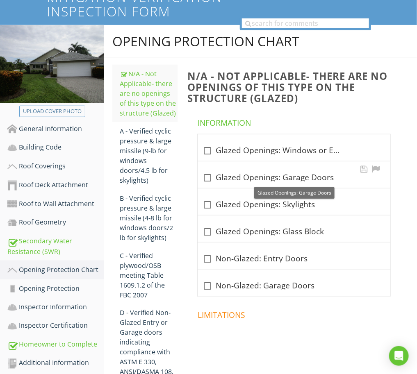
click at [205, 176] on div at bounding box center [208, 178] width 14 height 14
checkbox input "true"
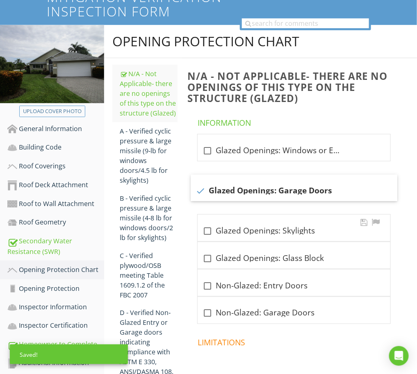
click at [212, 230] on div at bounding box center [208, 231] width 14 height 14
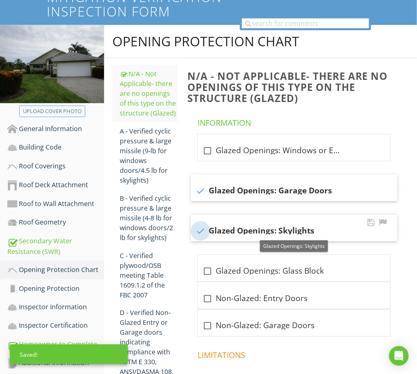
checkbox input "true"
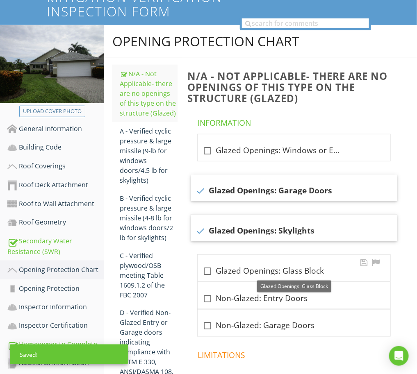
click at [208, 267] on div at bounding box center [208, 271] width 14 height 14
checkbox input "true"
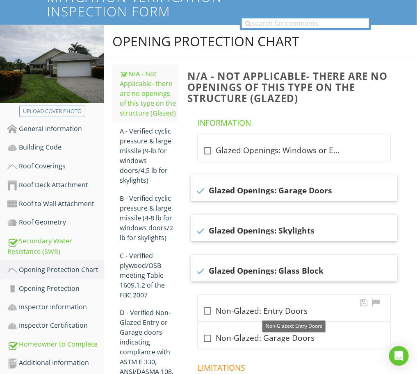
click at [208, 312] on div at bounding box center [208, 312] width 14 height 14
checkbox input "true"
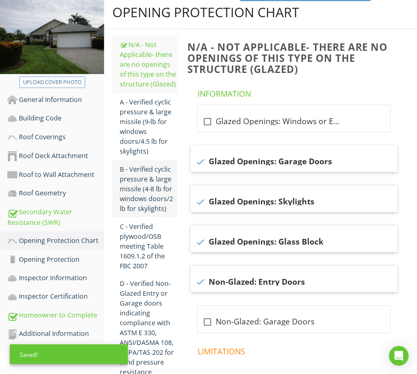
scroll to position [154, 0]
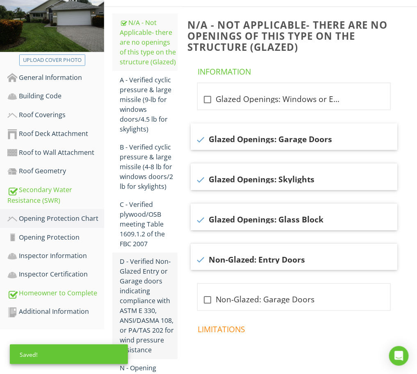
click at [144, 268] on div "D - Verified Non‐Glazed Entry or Garage doors indicating compliance with ASTM E…" at bounding box center [149, 306] width 58 height 98
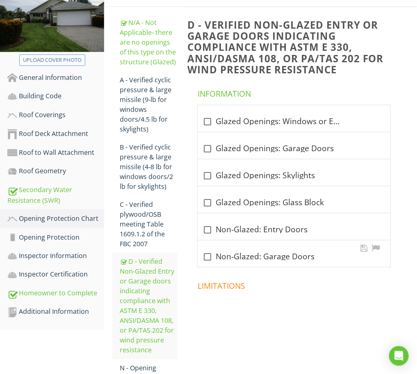
click at [206, 261] on div at bounding box center [208, 257] width 14 height 14
checkbox input "true"
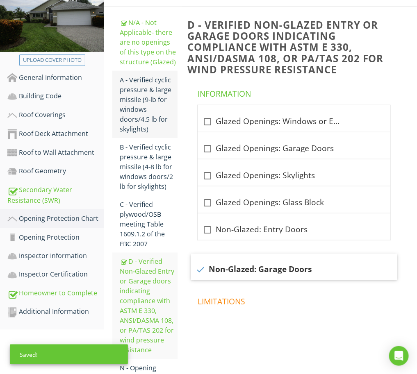
click at [140, 103] on div "A - Verified cyclic pressure & large missile (9‐lb for windows doors/4.5 lb for…" at bounding box center [149, 104] width 58 height 59
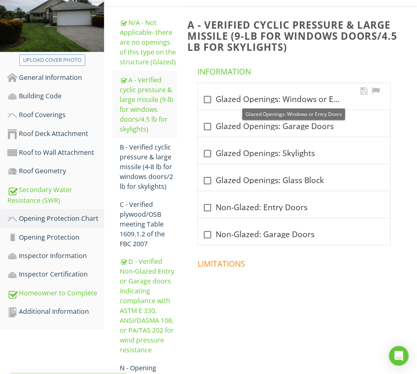
click at [208, 98] on div at bounding box center [208, 100] width 14 height 14
checkbox input "true"
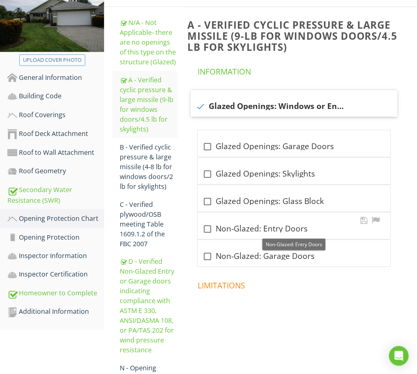
click at [207, 230] on div at bounding box center [208, 229] width 14 height 14
checkbox input "true"
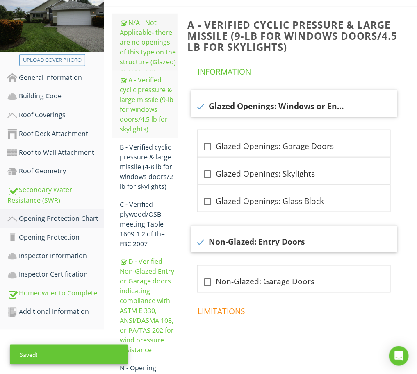
click at [142, 43] on div "N/A - Not Applicable‐ there are no openings of this type on the structure (Glaz…" at bounding box center [149, 42] width 58 height 49
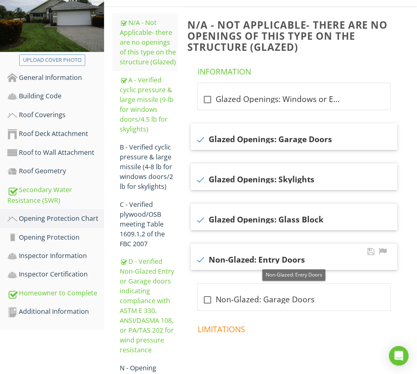
click at [203, 262] on div at bounding box center [201, 260] width 14 height 14
checkbox input "false"
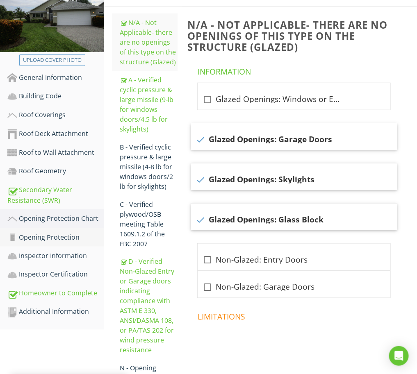
click at [55, 235] on div "Opening Protection" at bounding box center [55, 237] width 97 height 11
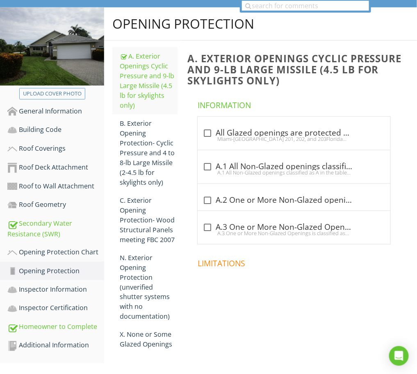
scroll to position [110, 0]
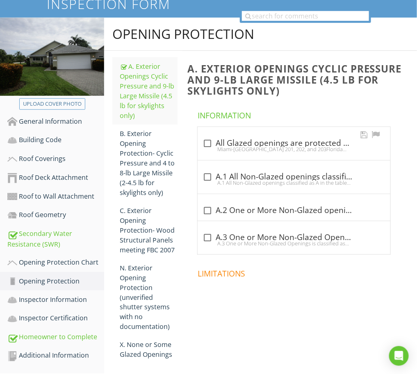
click at [206, 139] on div at bounding box center [208, 144] width 14 height 14
checkbox input "true"
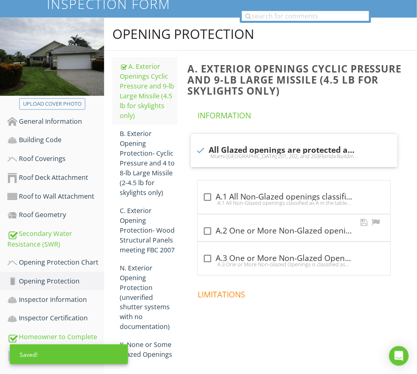
click at [208, 228] on div at bounding box center [208, 231] width 14 height 14
checkbox input "true"
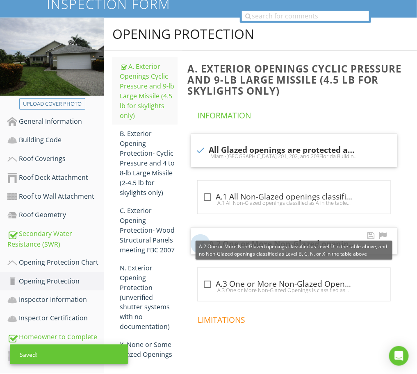
scroll to position [129, 0]
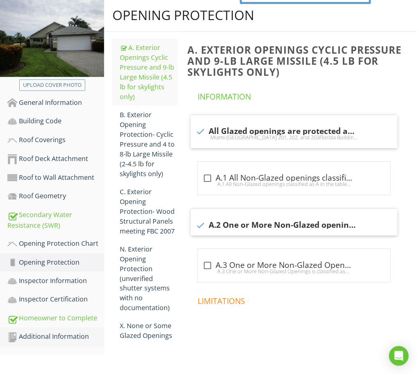
click at [52, 328] on link "Additional Information" at bounding box center [55, 337] width 97 height 19
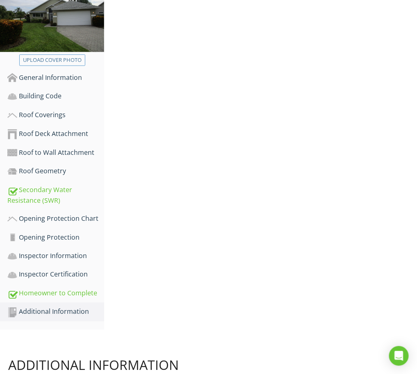
scroll to position [107, 0]
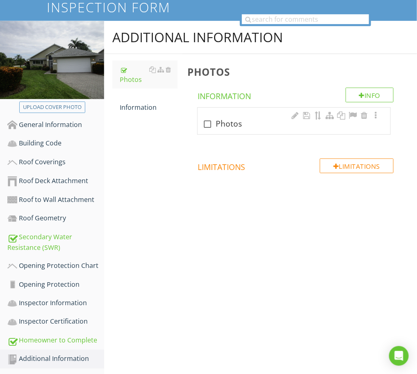
click at [241, 130] on div "check_box_outline_blank Photos" at bounding box center [294, 121] width 193 height 27
checkbox input "true"
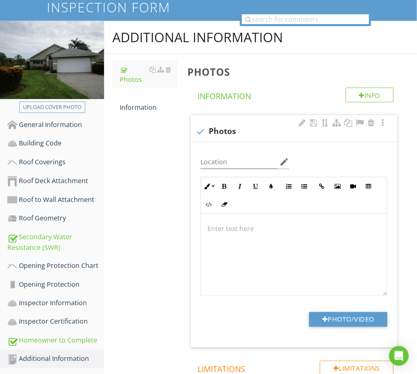
scroll to position [107, 0]
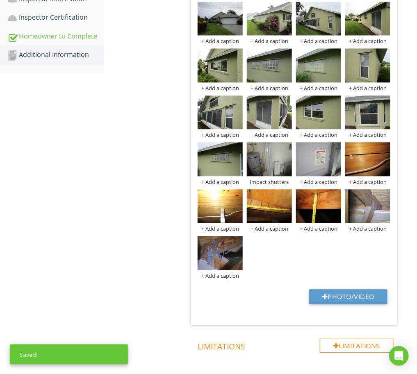
scroll to position [0, 0]
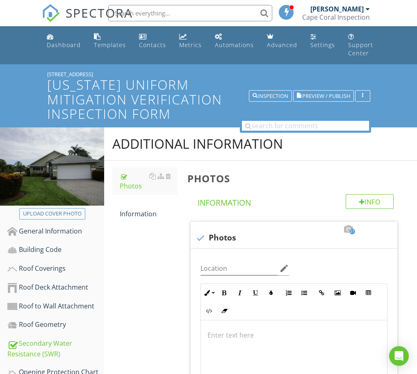
scroll to position [407, 0]
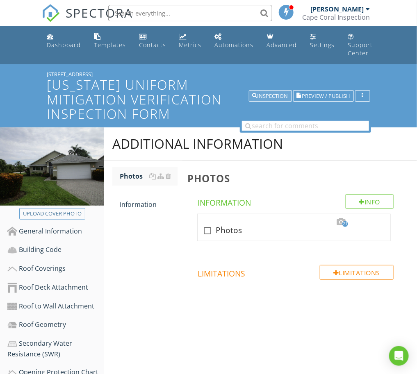
click at [269, 90] on button "Inspection" at bounding box center [270, 95] width 43 height 11
click at [269, 94] on div "Inspection" at bounding box center [271, 96] width 36 height 6
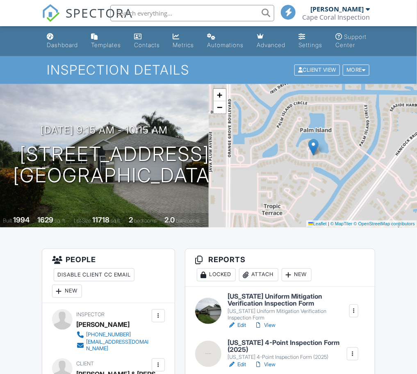
click at [279, 352] on h6 "[US_STATE] 4-Point Inspection Form (2025)" at bounding box center [287, 347] width 118 height 14
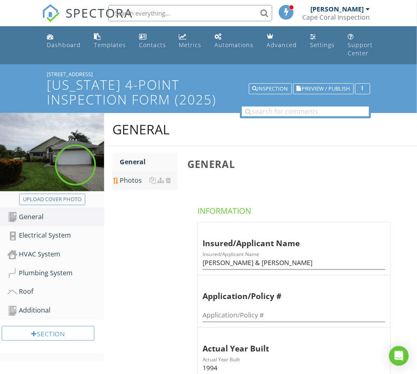
click at [130, 179] on div "Photos" at bounding box center [149, 180] width 58 height 10
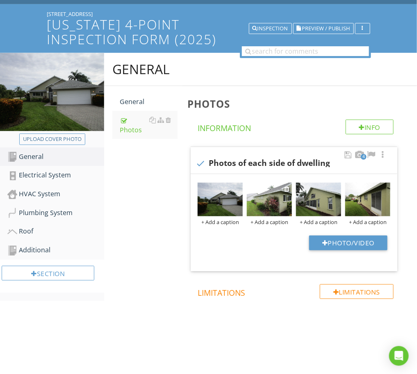
scroll to position [64, 0]
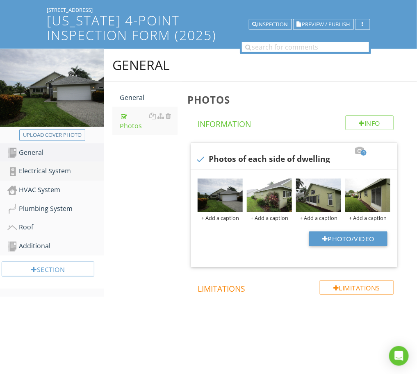
click at [43, 166] on div "Electrical System" at bounding box center [55, 171] width 97 height 11
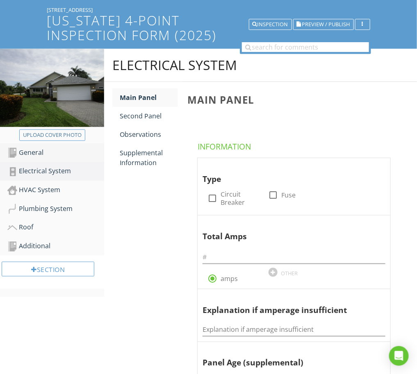
click at [40, 152] on div "General" at bounding box center [55, 153] width 97 height 11
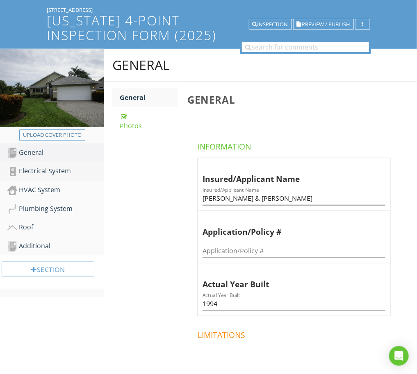
click at [50, 171] on div "Electrical System" at bounding box center [55, 171] width 97 height 11
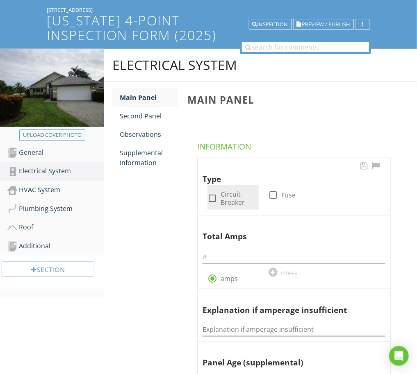
click at [214, 201] on div at bounding box center [212, 198] width 14 height 14
checkbox input "true"
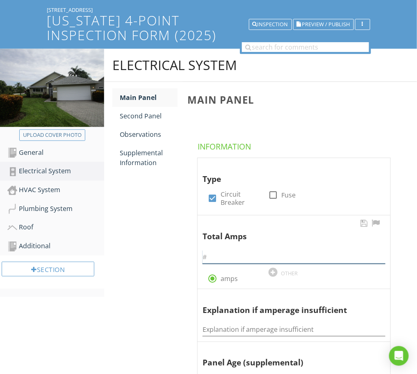
click at [246, 254] on input "text" at bounding box center [294, 258] width 183 height 14
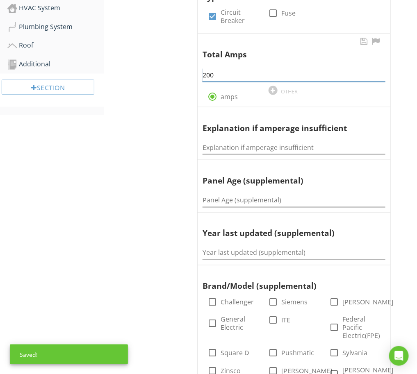
scroll to position [269, 0]
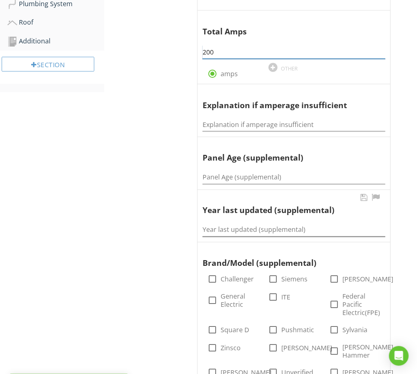
type input "200"
click at [245, 235] on input "Year last updated (supplemental)" at bounding box center [294, 230] width 183 height 14
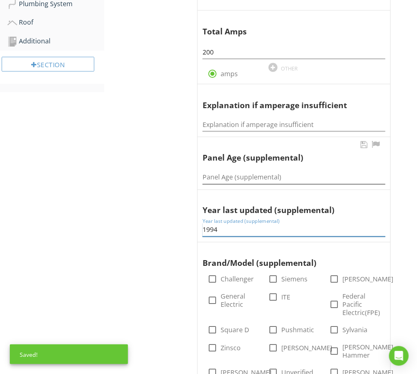
type input "1994"
click at [255, 175] on input "Panel Age (supplemental)" at bounding box center [294, 178] width 183 height 14
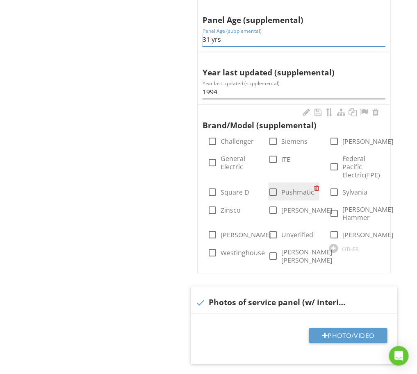
scroll to position [423, 0]
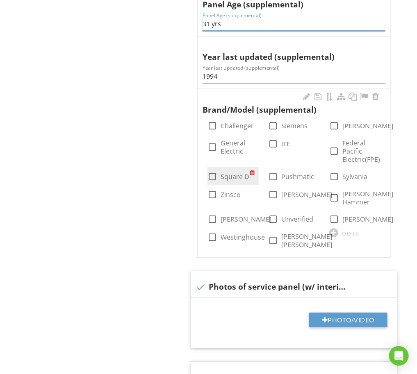
type input "31 yrs"
click at [212, 177] on div at bounding box center [212, 177] width 14 height 14
checkbox input "true"
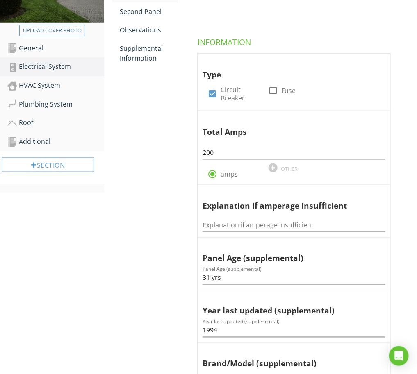
scroll to position [167, 0]
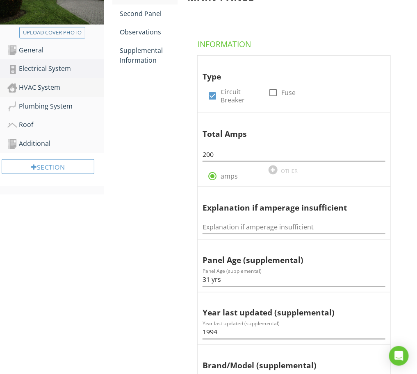
click at [39, 86] on div "HVAC System" at bounding box center [55, 87] width 97 height 11
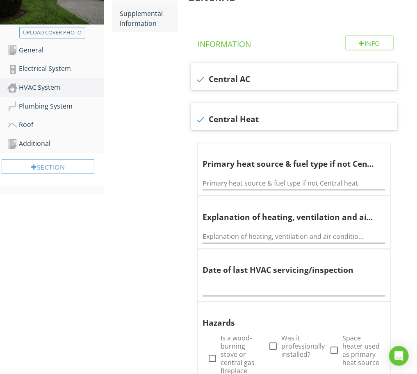
click at [146, 26] on div "Supplemental Information" at bounding box center [149, 19] width 58 height 20
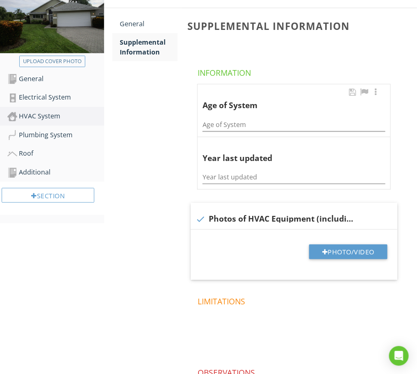
scroll to position [116, 0]
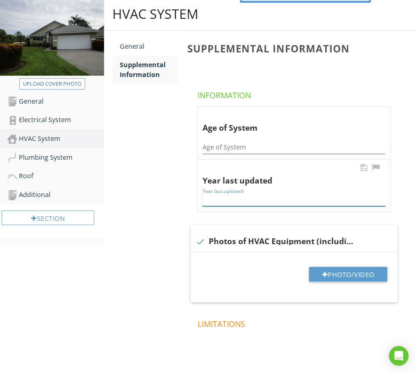
click at [244, 198] on input "Year last updated" at bounding box center [294, 200] width 183 height 14
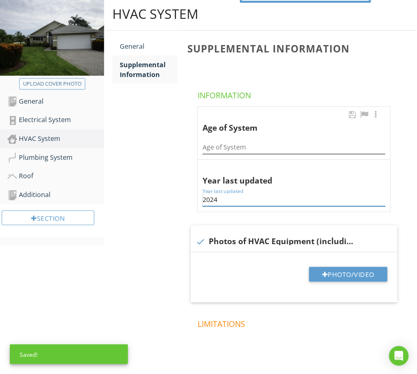
type input "2024"
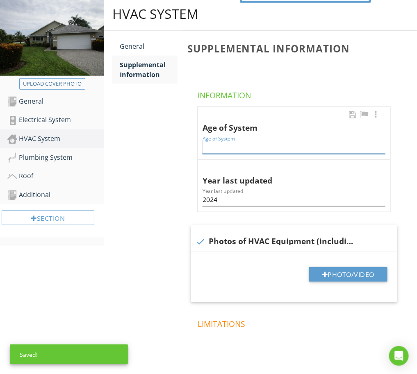
click at [253, 145] on input "Age of System" at bounding box center [294, 148] width 183 height 14
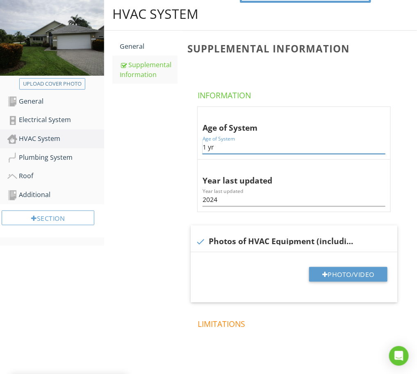
type input "1 yr"
click at [166, 242] on div "HVAC System General Supplemental Information Supplemental Information Informati…" at bounding box center [260, 233] width 313 height 471
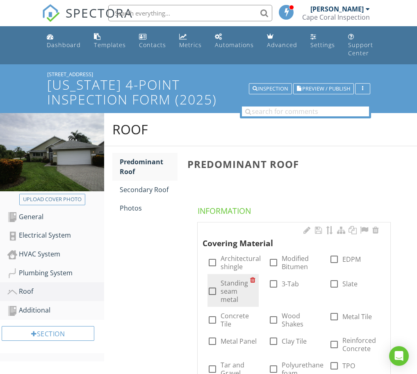
scroll to position [116, 0]
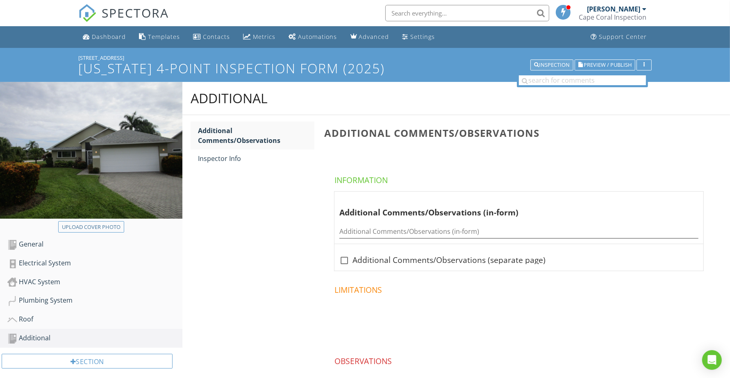
click at [552, 64] on div "Inspection" at bounding box center [552, 65] width 36 height 6
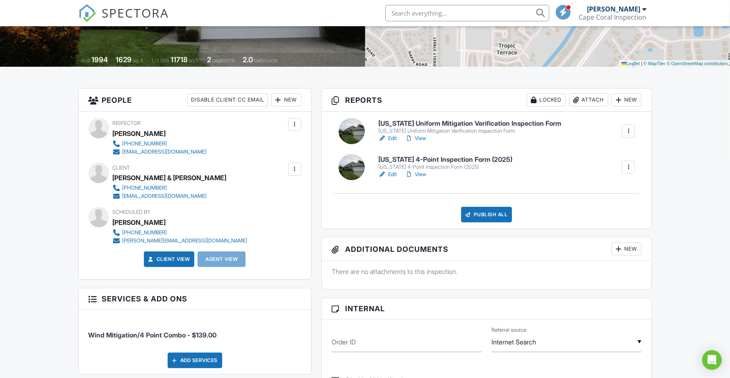
scroll to position [205, 0]
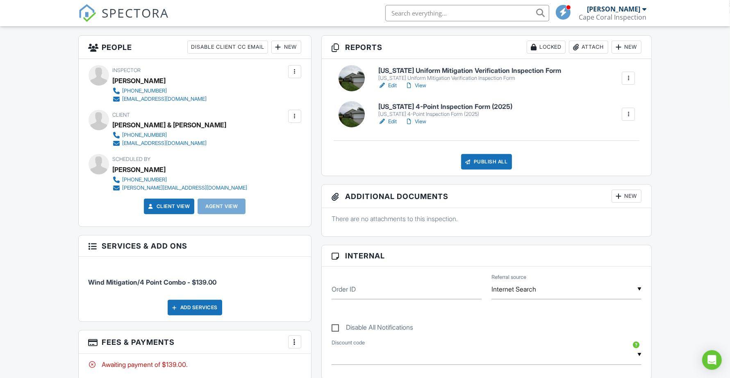
click at [423, 123] on link "View" at bounding box center [415, 122] width 21 height 8
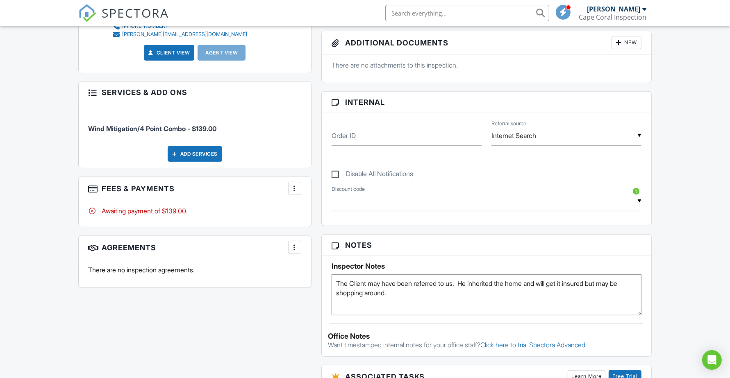
click at [293, 191] on div at bounding box center [295, 189] width 8 height 8
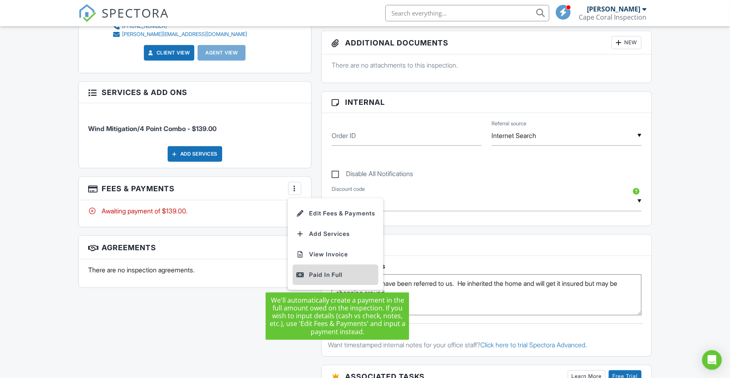
click at [320, 271] on div "Paid In Full" at bounding box center [335, 275] width 79 height 10
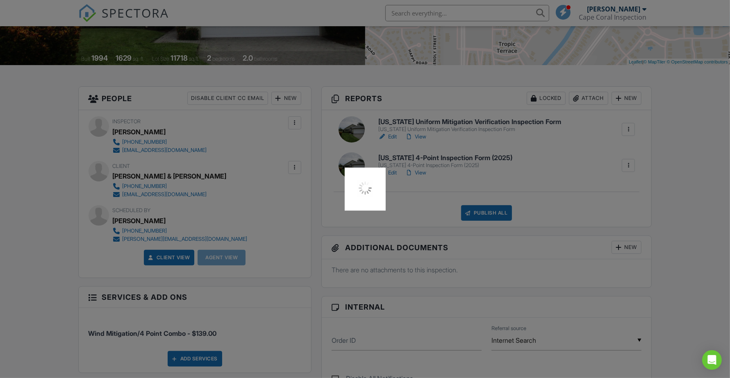
scroll to position [103, 0]
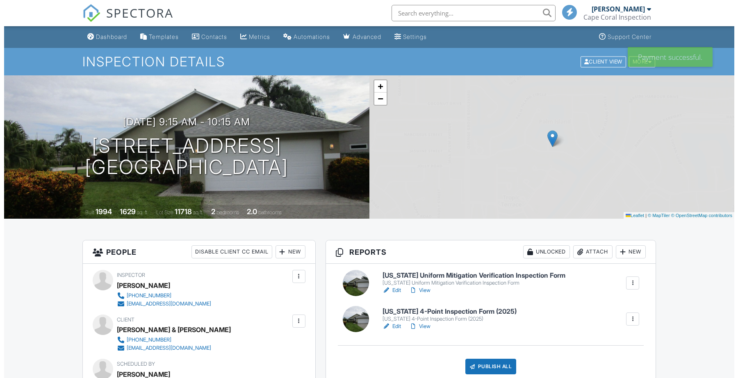
scroll to position [205, 0]
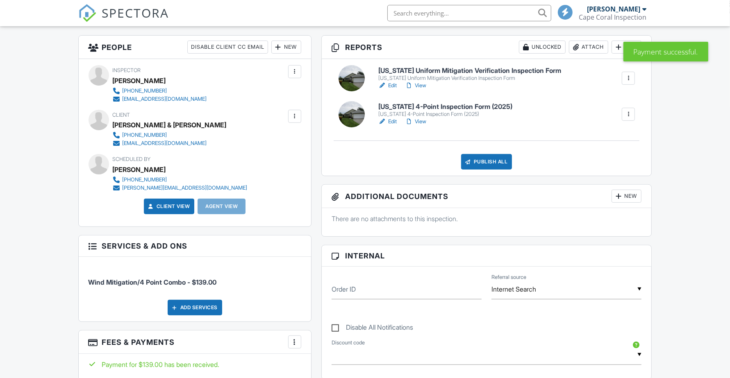
click at [490, 160] on div "Publish All" at bounding box center [486, 162] width 51 height 16
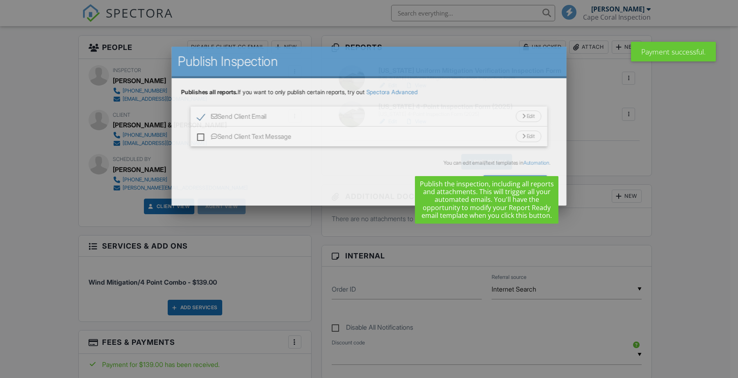
scroll to position [0, 0]
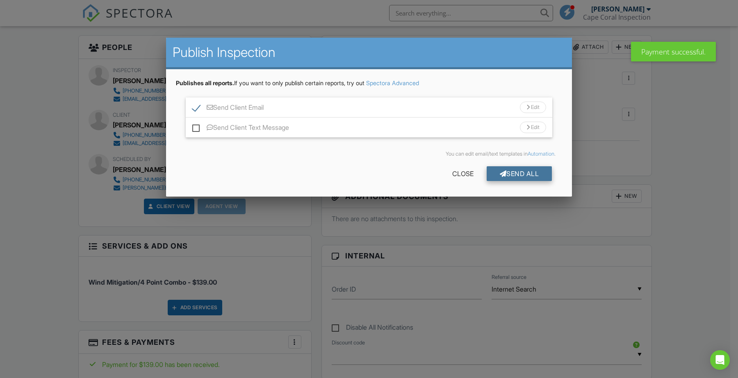
click at [516, 174] on div "Send All" at bounding box center [520, 173] width 66 height 15
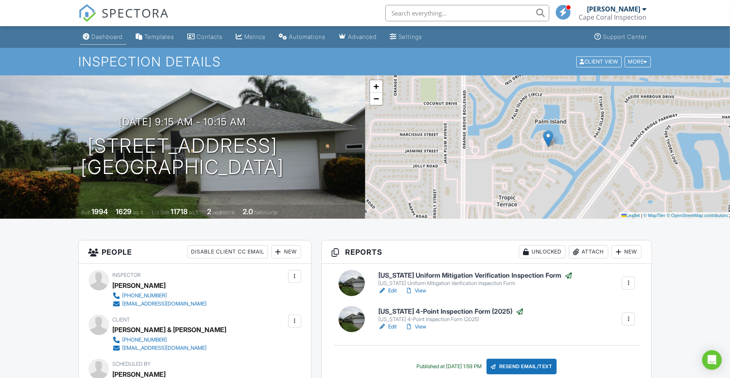
click at [114, 35] on div "Dashboard" at bounding box center [107, 36] width 31 height 7
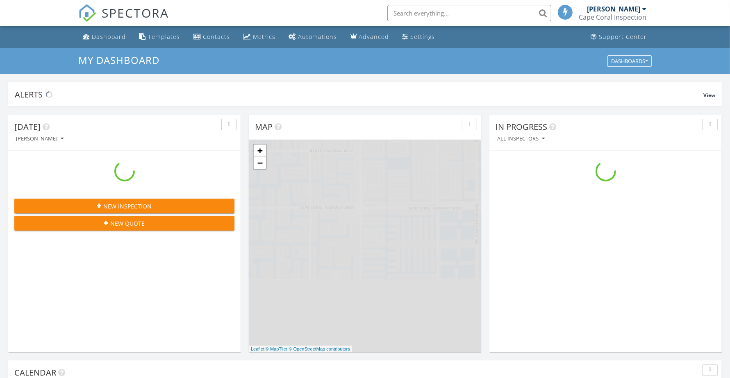
scroll to position [762, 746]
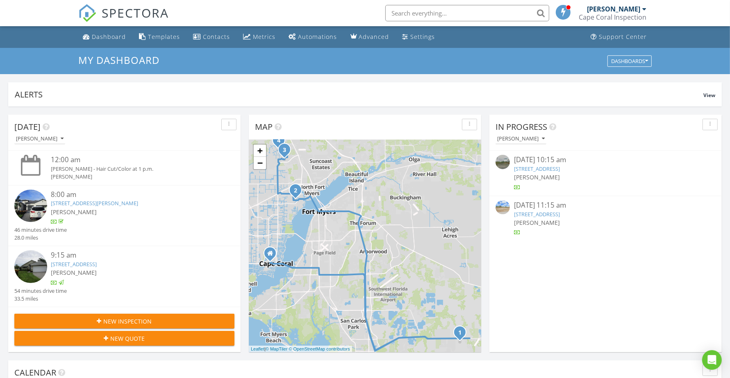
click at [560, 167] on link "3424 NE 21st Pl, Cape Coral, FL 33909" at bounding box center [537, 168] width 46 height 7
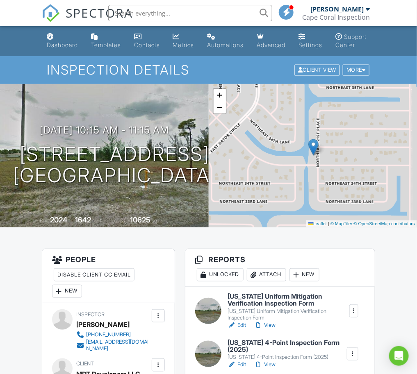
click at [276, 306] on h6 "[US_STATE] Uniform Mitigation Verification Inspection Form" at bounding box center [288, 300] width 121 height 14
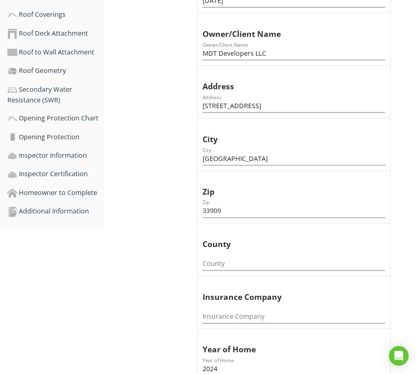
scroll to position [256, 0]
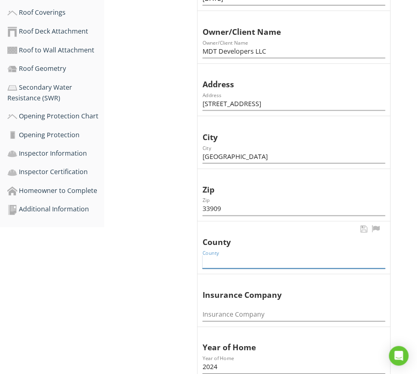
click at [255, 263] on input "County" at bounding box center [294, 262] width 183 height 14
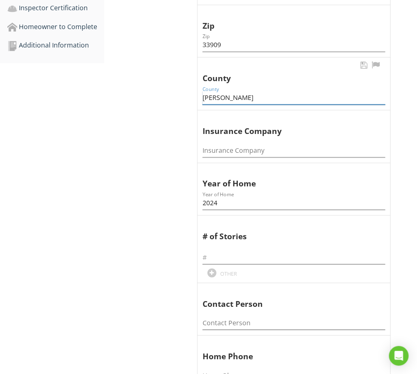
scroll to position [461, 0]
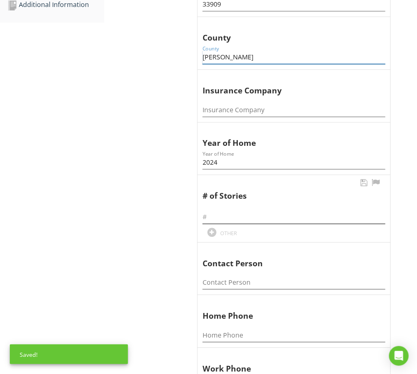
type input "Lee"
click at [276, 217] on input "text" at bounding box center [294, 217] width 183 height 14
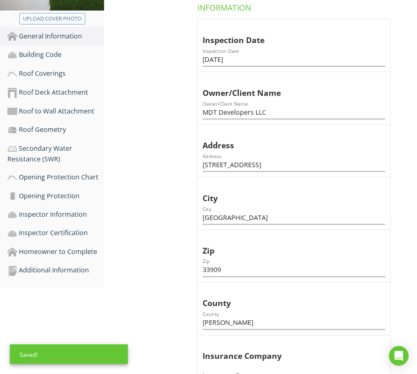
scroll to position [103, 0]
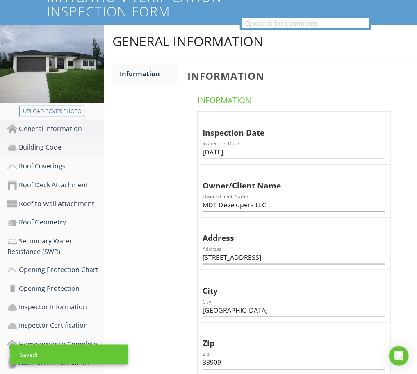
type input "1"
click at [48, 146] on div "Building Code" at bounding box center [55, 147] width 97 height 11
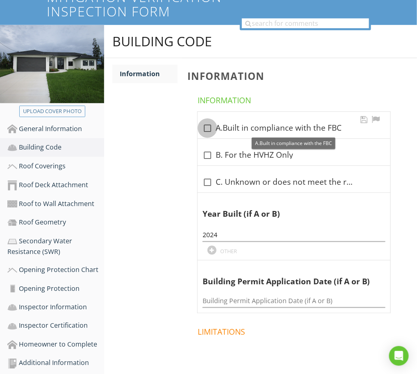
click at [205, 130] on div at bounding box center [208, 128] width 14 height 14
checkbox input "true"
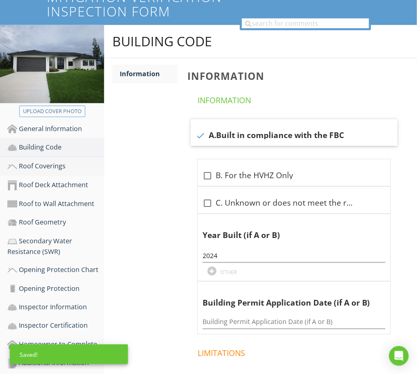
click at [50, 165] on div "Roof Coverings" at bounding box center [55, 166] width 97 height 11
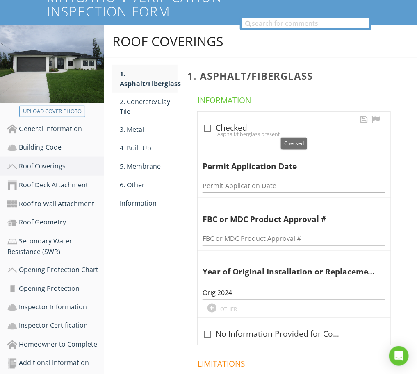
click at [210, 128] on div at bounding box center [208, 128] width 14 height 14
checkbox input "true"
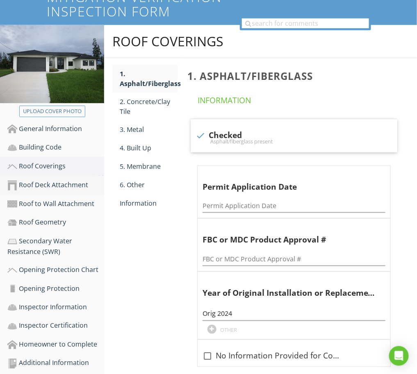
click at [55, 183] on div "Roof Deck Attachment" at bounding box center [55, 185] width 97 height 11
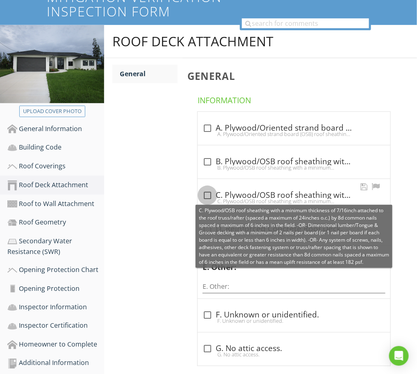
click at [207, 193] on div at bounding box center [208, 196] width 14 height 14
checkbox input "true"
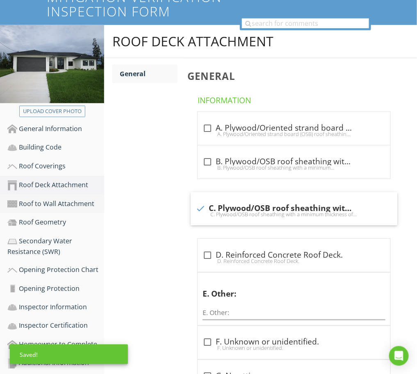
click at [62, 202] on div "Roof to Wall Attachment" at bounding box center [55, 204] width 97 height 11
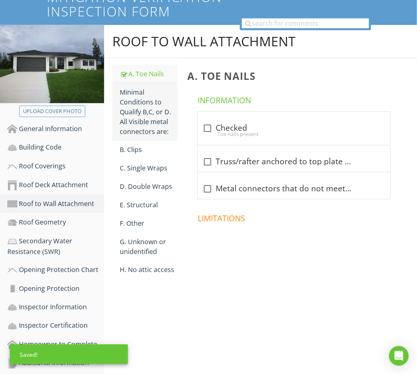
click at [156, 115] on div "Minimal Conditions to Qualify B,C, or D. All Visible metal connectors are:" at bounding box center [149, 111] width 58 height 49
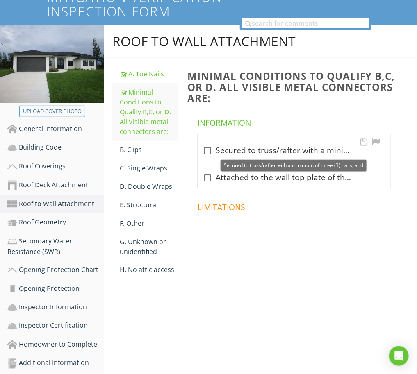
click at [208, 152] on div at bounding box center [208, 151] width 14 height 14
checkbox input "true"
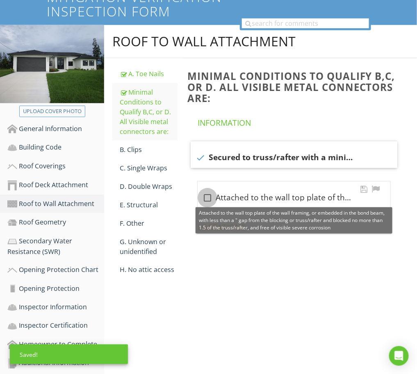
click at [202, 195] on div at bounding box center [208, 198] width 14 height 14
checkbox input "true"
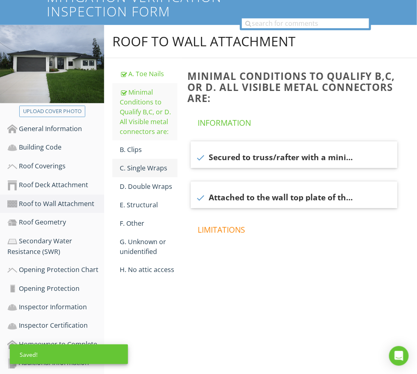
click at [149, 168] on div "C. Single Wraps" at bounding box center [149, 168] width 58 height 10
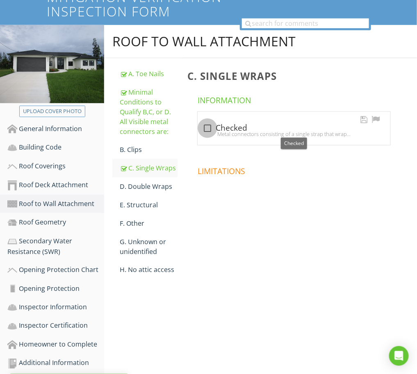
click at [208, 129] on div at bounding box center [208, 128] width 14 height 14
checkbox input "true"
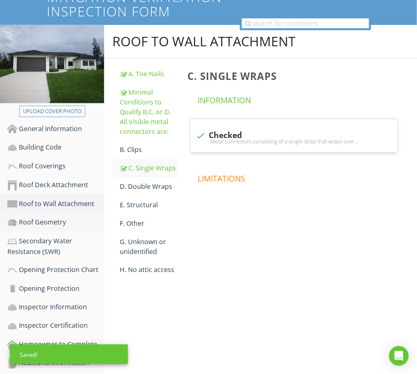
click at [43, 217] on div "Roof Geometry" at bounding box center [55, 222] width 97 height 11
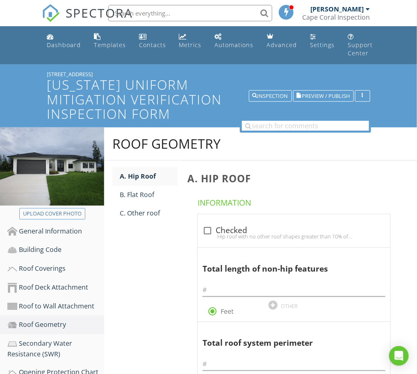
drag, startPoint x: 88, startPoint y: 73, endPoint x: 48, endPoint y: 74, distance: 40.6
click at [48, 74] on div "[STREET_ADDRESS]" at bounding box center [208, 74] width 323 height 7
copy div "[STREET_ADDRESS]"
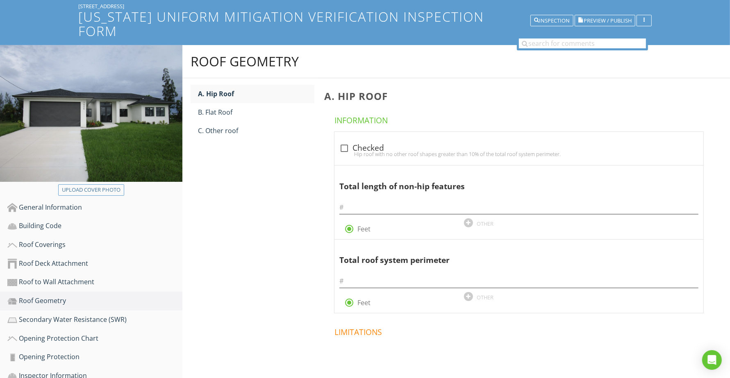
scroll to position [51, 0]
click at [341, 142] on div at bounding box center [344, 149] width 14 height 14
checkbox input "true"
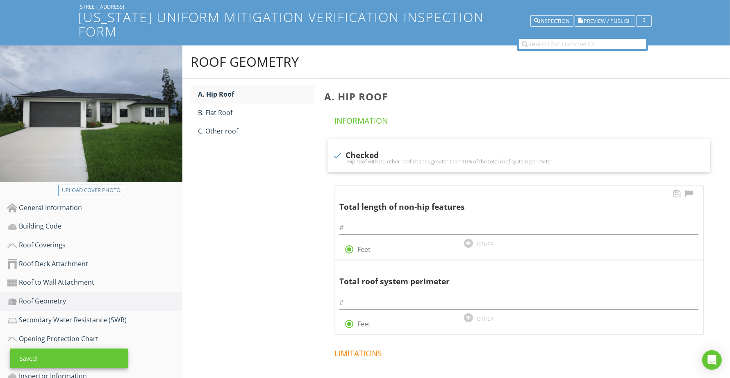
click at [402, 216] on div at bounding box center [519, 225] width 359 height 18
click at [402, 221] on input "text" at bounding box center [519, 228] width 359 height 14
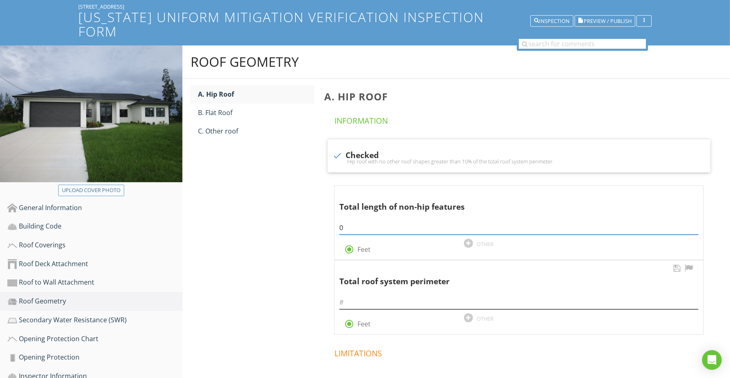
type input "0"
click at [396, 296] on input "text" at bounding box center [519, 303] width 359 height 14
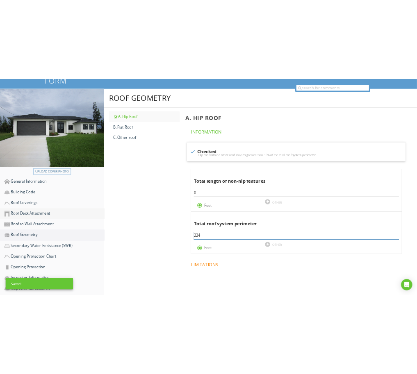
scroll to position [103, 0]
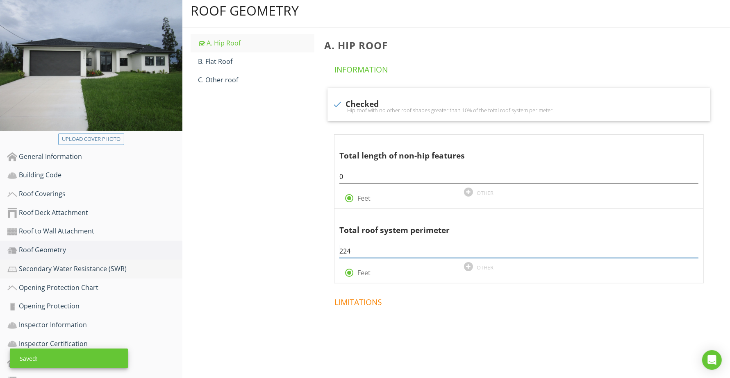
type input "224"
click at [42, 264] on div "Secondary Water Resistance (SWR)" at bounding box center [94, 269] width 175 height 11
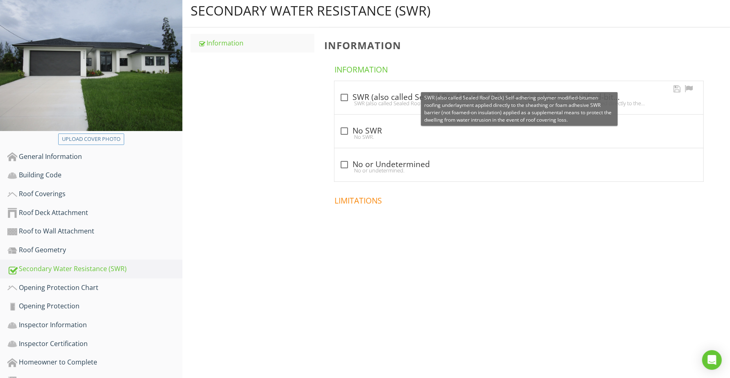
click at [342, 91] on div at bounding box center [344, 98] width 14 height 14
checkbox input "true"
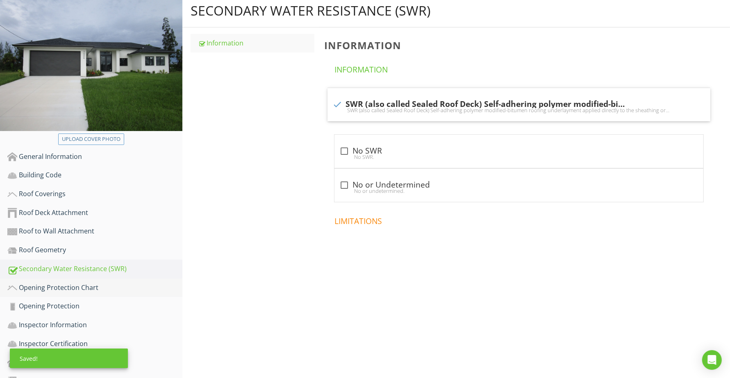
click at [54, 283] on div "Opening Protection Chart" at bounding box center [94, 288] width 175 height 11
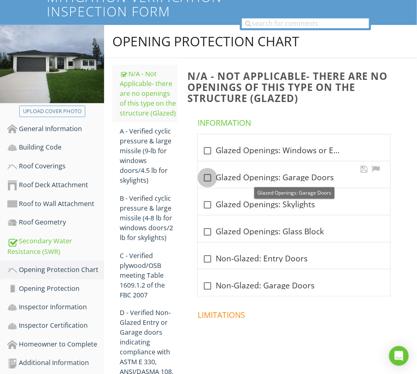
click at [210, 177] on div at bounding box center [208, 178] width 14 height 14
checkbox input "true"
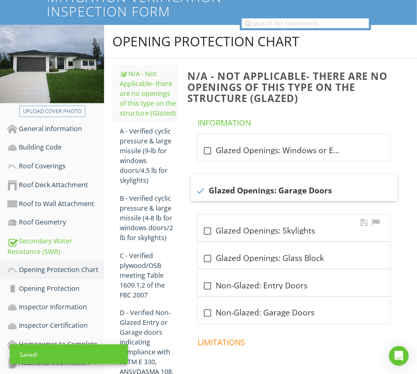
click at [206, 234] on div at bounding box center [208, 231] width 14 height 14
checkbox input "true"
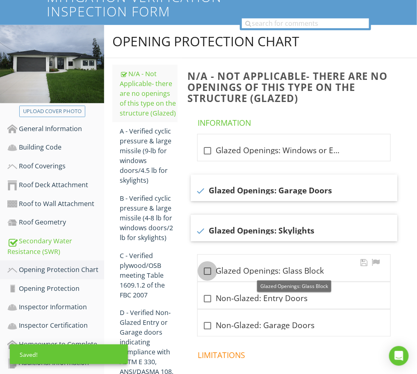
click at [206, 277] on div at bounding box center [208, 271] width 14 height 14
checkbox input "true"
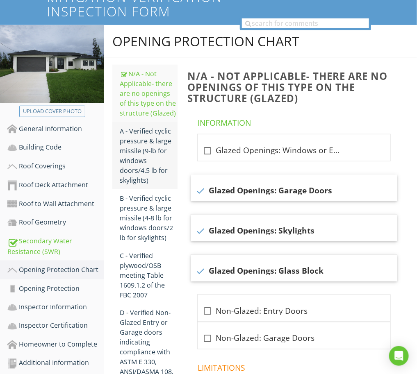
click at [141, 140] on div "A - Verified cyclic pressure & large missile (9‐lb for windows doors/4.5 lb for…" at bounding box center [149, 155] width 58 height 59
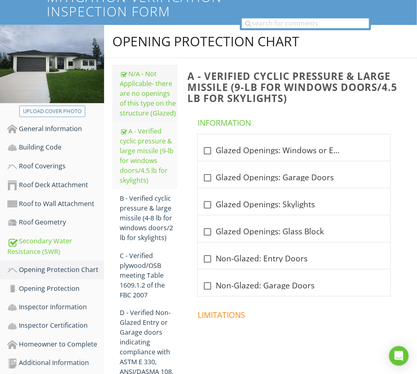
click at [148, 92] on div "N/A - Not Applicable‐ there are no openings of this type on the structure (Glaz…" at bounding box center [149, 93] width 58 height 49
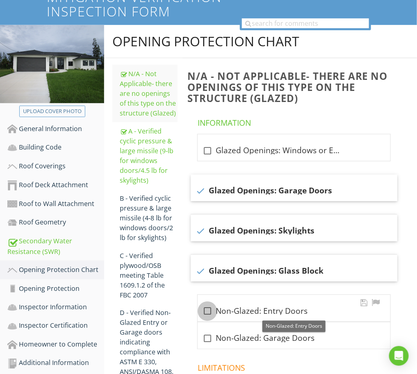
click at [208, 312] on div at bounding box center [208, 312] width 14 height 14
checkbox input "true"
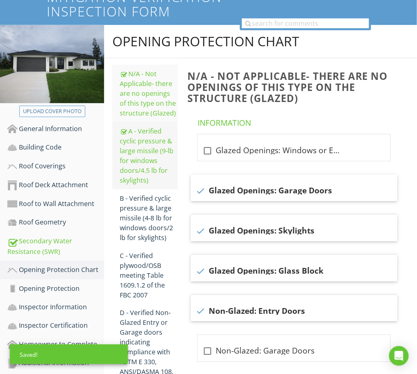
click at [149, 141] on div "A - Verified cyclic pressure & large missile (9‐lb for windows doors/4.5 lb for…" at bounding box center [149, 155] width 58 height 59
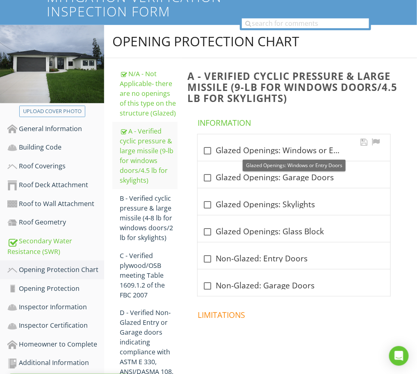
click at [208, 148] on div at bounding box center [208, 151] width 14 height 14
checkbox input "true"
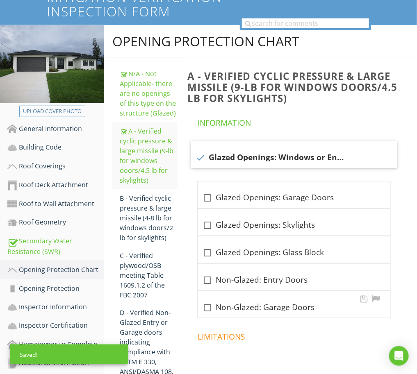
click at [207, 304] on div at bounding box center [208, 308] width 14 height 14
checkbox input "true"
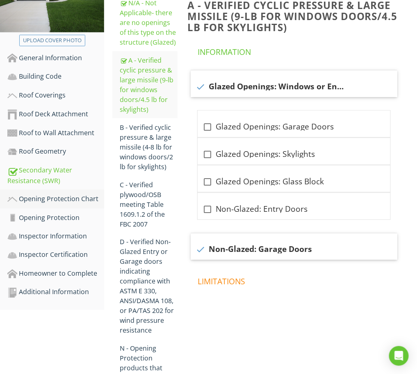
scroll to position [205, 0]
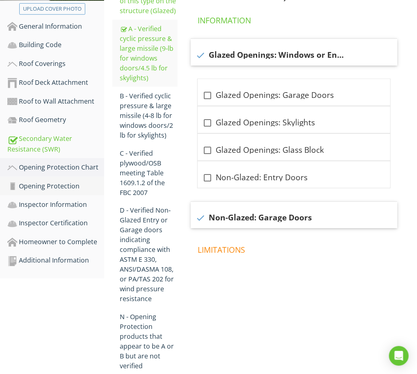
click at [59, 185] on div "Opening Protection" at bounding box center [55, 186] width 97 height 11
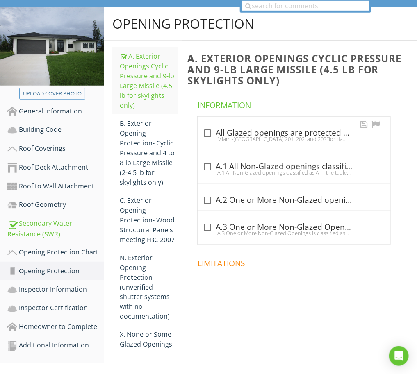
scroll to position [110, 0]
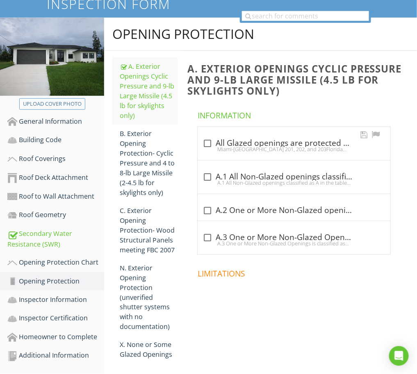
click at [202, 144] on div at bounding box center [208, 144] width 14 height 14
checkbox input "true"
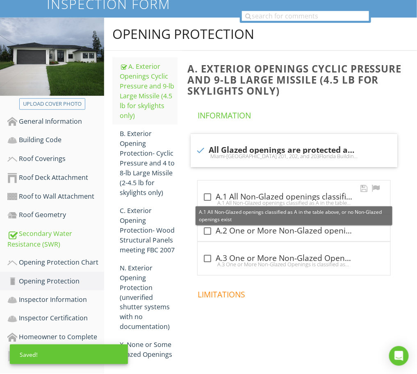
click at [206, 196] on div at bounding box center [208, 197] width 14 height 14
checkbox input "true"
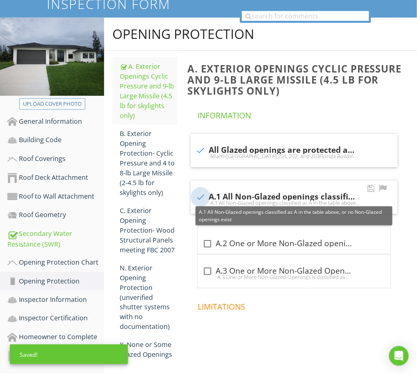
scroll to position [116, 0]
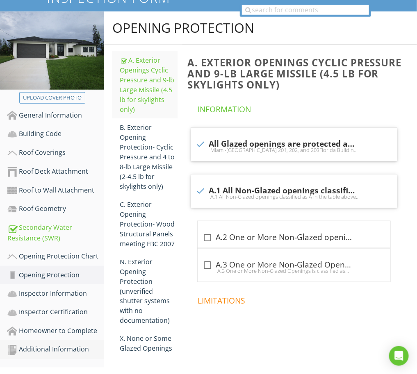
click at [54, 341] on link "Additional Information" at bounding box center [55, 350] width 97 height 19
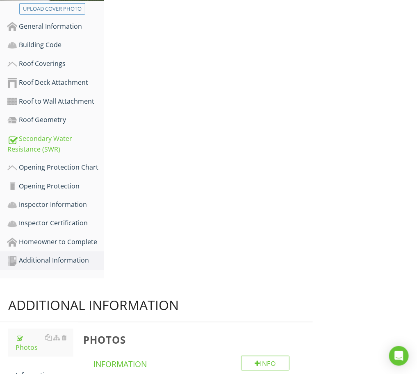
scroll to position [107, 0]
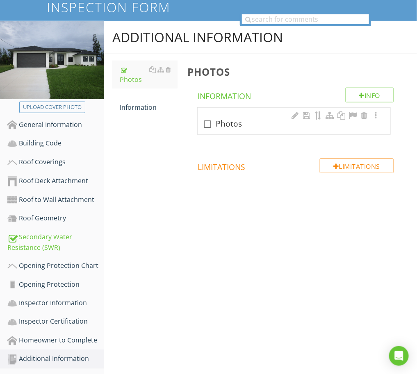
click at [249, 124] on div "check_box_outline_blank Photos" at bounding box center [294, 124] width 183 height 10
checkbox input "true"
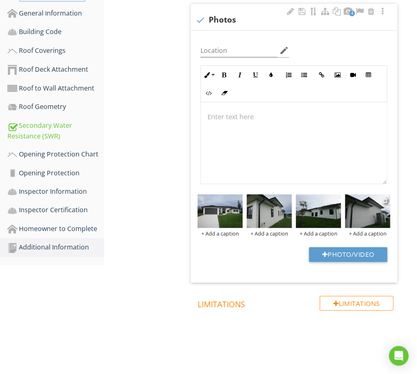
scroll to position [222, 0]
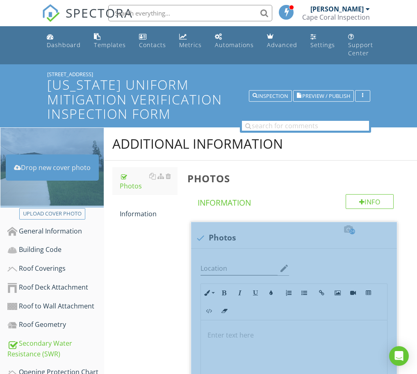
scroll to position [376, 0]
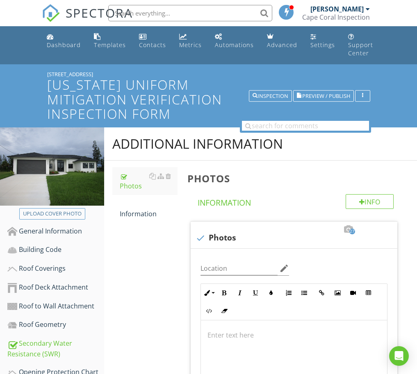
scroll to position [171, 0]
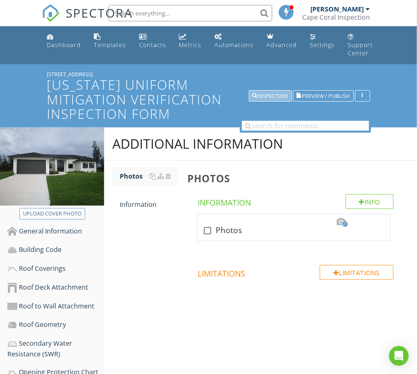
click at [263, 93] on div "Inspection" at bounding box center [271, 96] width 36 height 6
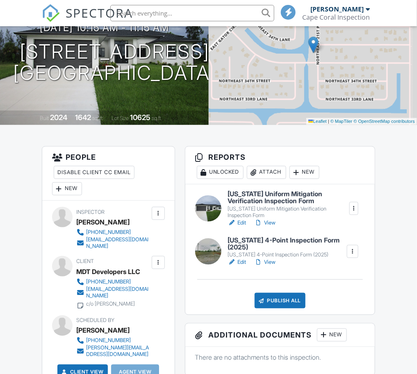
click at [278, 248] on h6 "[US_STATE] 4-Point Inspection Form (2025)" at bounding box center [287, 244] width 118 height 14
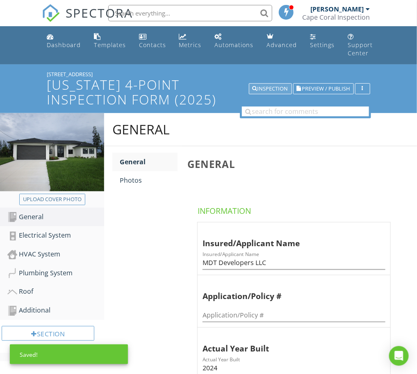
click at [276, 87] on div "Inspection" at bounding box center [271, 89] width 36 height 6
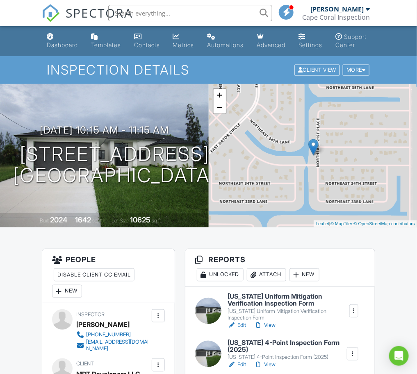
click at [279, 308] on h6 "Florida Uniform Mitigation Verification Inspection Form" at bounding box center [288, 300] width 121 height 14
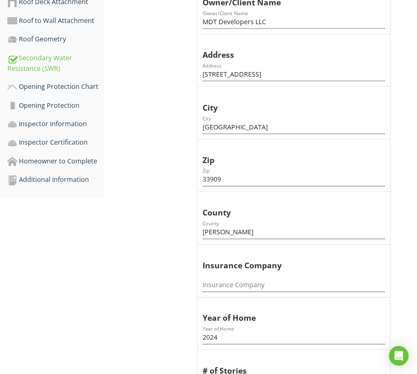
scroll to position [308, 0]
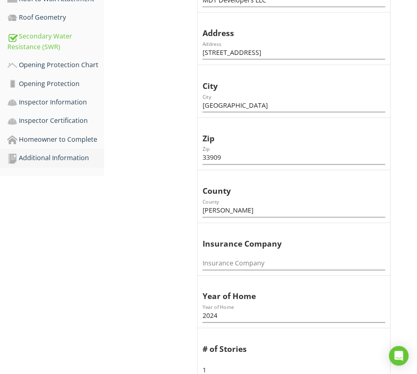
click at [64, 153] on div "Additional Information" at bounding box center [55, 158] width 97 height 11
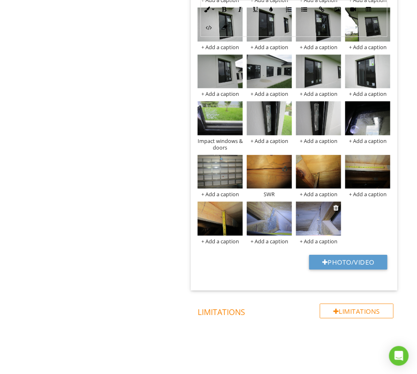
scroll to position [511, 0]
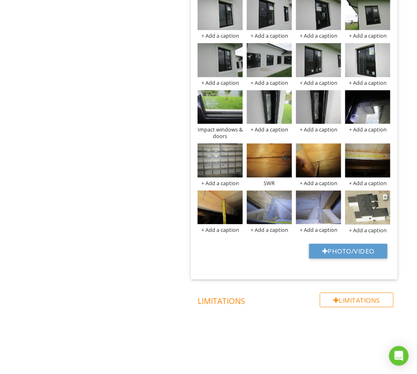
click at [370, 230] on div "+ Add a caption" at bounding box center [367, 230] width 45 height 7
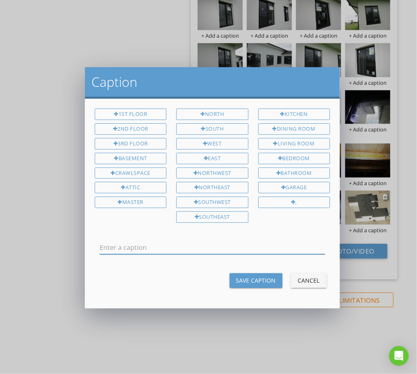
scroll to position [509, 0]
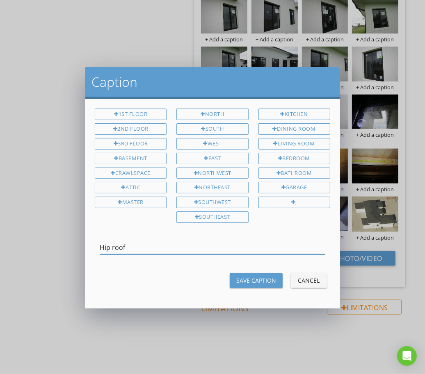
type input "Hip roof"
click at [247, 277] on div "Save Caption" at bounding box center [256, 280] width 40 height 9
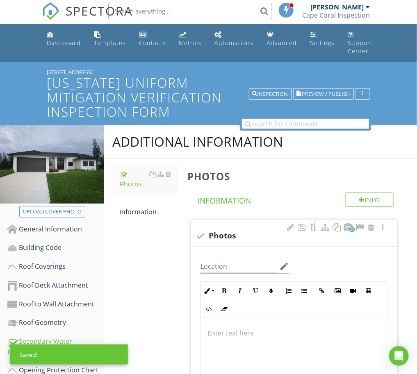
scroll to position [0, 0]
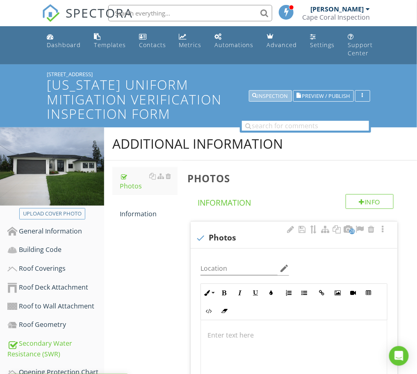
click at [277, 93] on div "Inspection" at bounding box center [271, 96] width 36 height 6
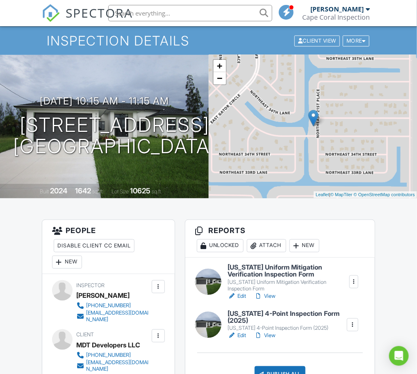
scroll to position [51, 0]
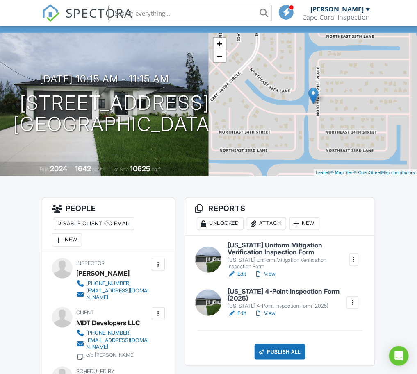
click at [282, 299] on h6 "[US_STATE] 4-Point Inspection Form (2025)" at bounding box center [287, 295] width 118 height 14
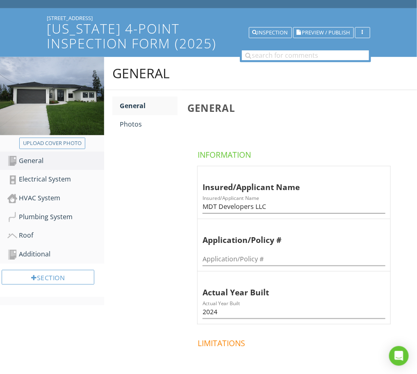
scroll to position [51, 0]
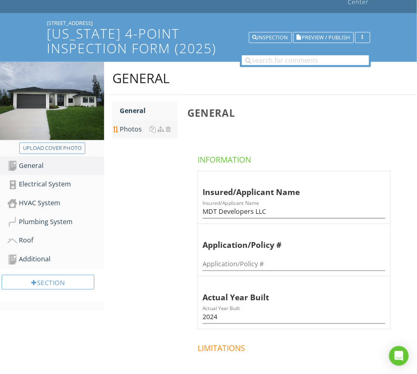
click at [134, 124] on div "Photos" at bounding box center [149, 129] width 58 height 10
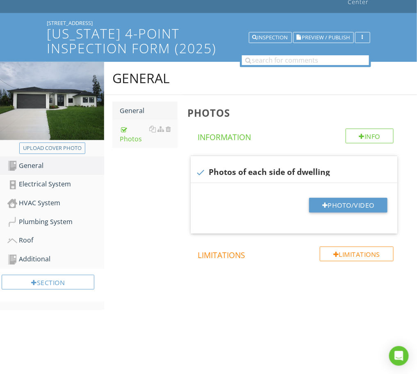
click at [143, 109] on div "General" at bounding box center [149, 111] width 58 height 10
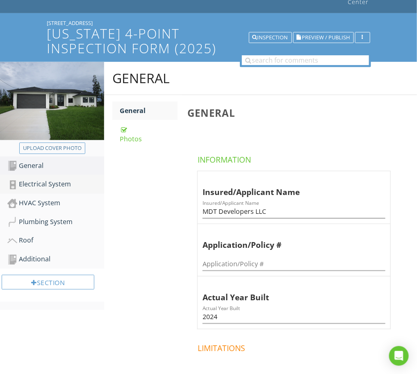
click at [51, 183] on div "Electrical System" at bounding box center [55, 184] width 97 height 11
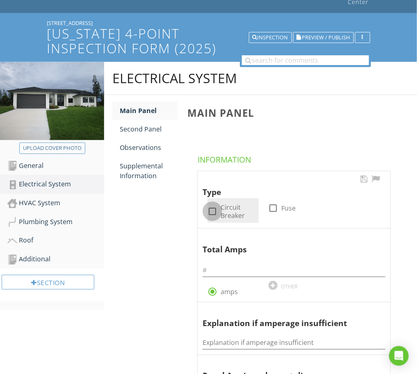
click at [210, 210] on div at bounding box center [212, 212] width 14 height 14
checkbox input "true"
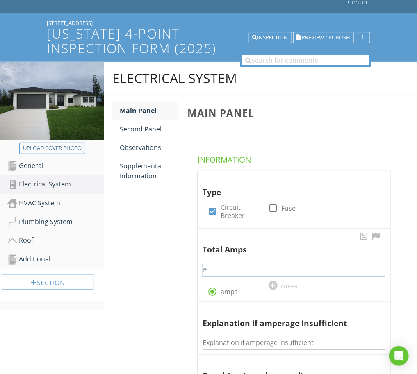
click at [220, 271] on input "text" at bounding box center [294, 271] width 183 height 14
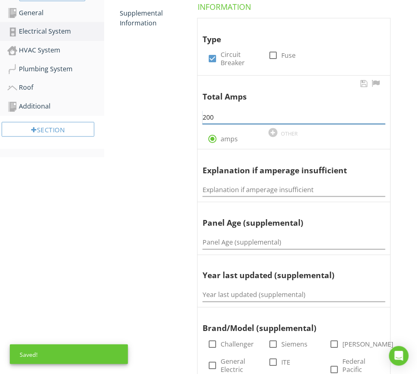
scroll to position [205, 0]
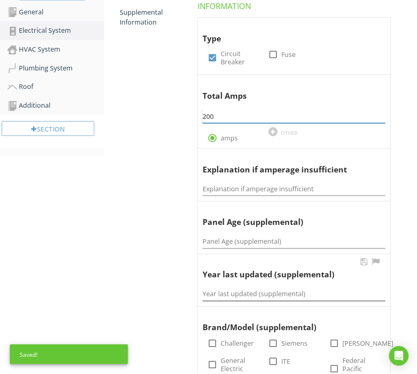
type input "200"
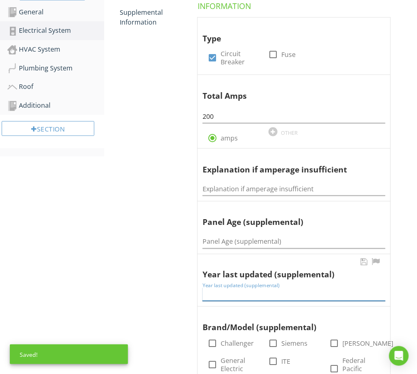
click at [241, 292] on input "Year last updated (supplemental)" at bounding box center [294, 295] width 183 height 14
type input "2024"
click at [255, 238] on input "Panel Age (supplemental)" at bounding box center [294, 242] width 183 height 14
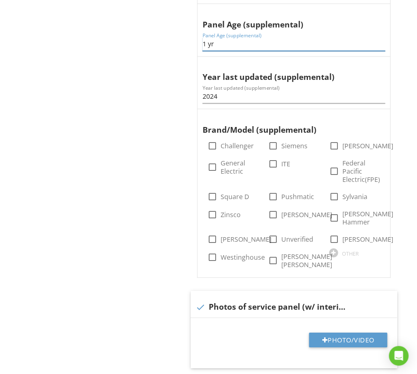
scroll to position [410, 0]
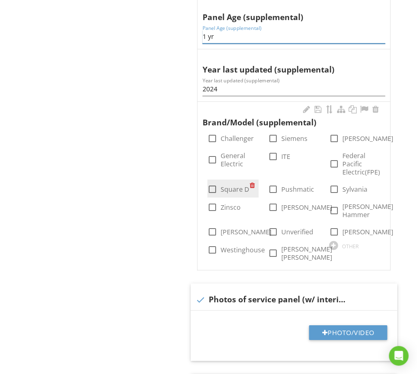
type input "1 yr"
click at [212, 189] on div at bounding box center [212, 190] width 14 height 14
checkbox input "true"
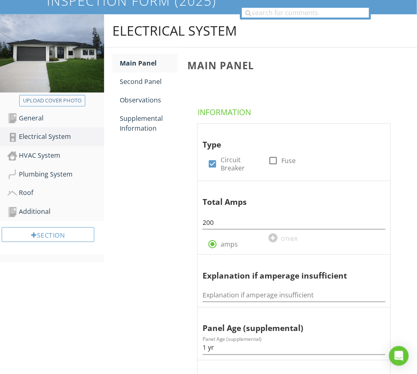
scroll to position [154, 0]
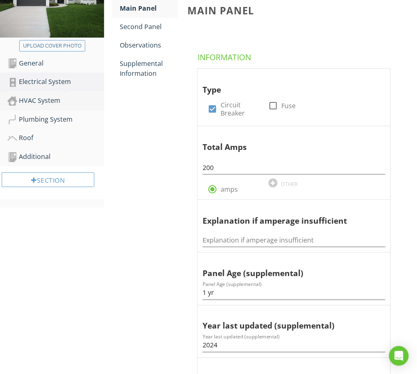
click at [46, 96] on div "HVAC System" at bounding box center [55, 101] width 97 height 11
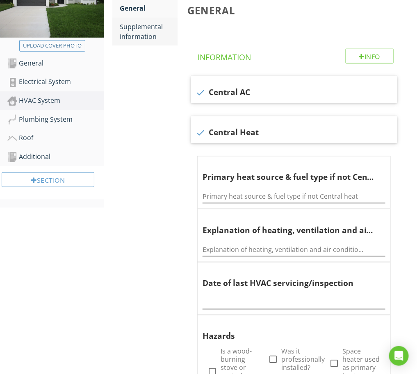
click at [150, 38] on div "Supplemental Information" at bounding box center [149, 32] width 58 height 20
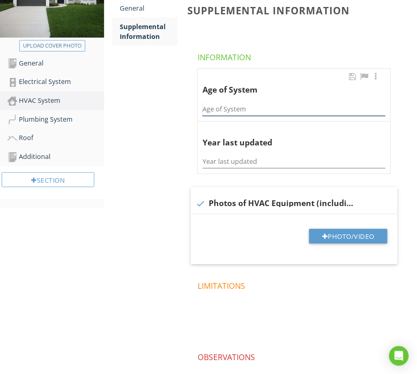
click at [240, 107] on input "Age of System" at bounding box center [294, 110] width 183 height 14
type input "1 yr"
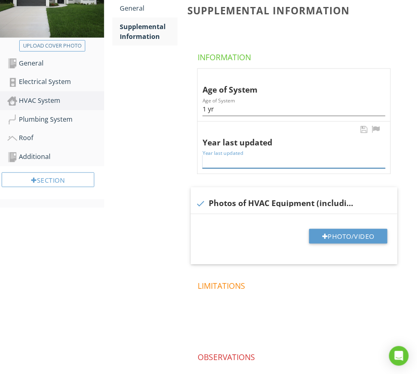
click at [239, 158] on input "Year last updated" at bounding box center [294, 162] width 183 height 14
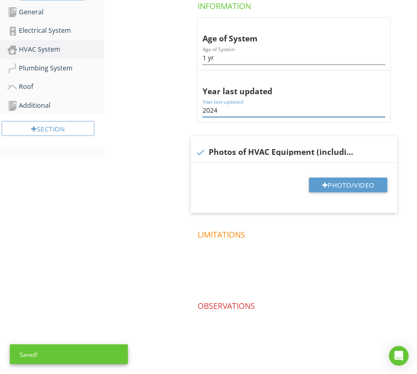
type input "2024"
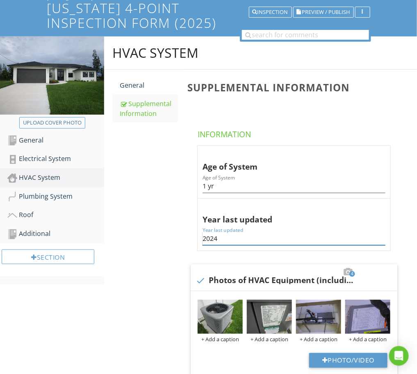
scroll to position [0, 0]
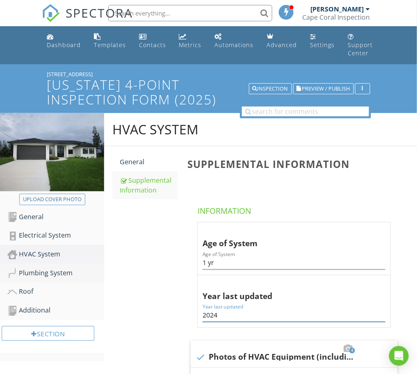
click at [43, 269] on div "Plumbing System" at bounding box center [55, 273] width 97 height 11
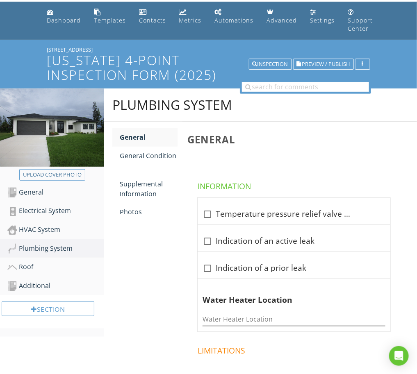
scroll to position [51, 0]
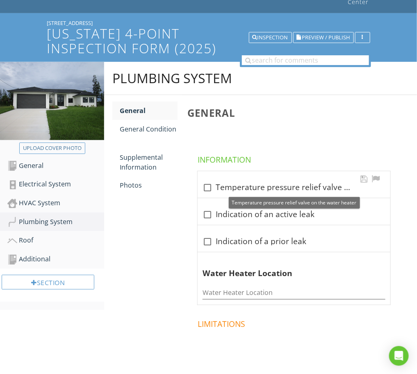
click at [207, 185] on div at bounding box center [208, 188] width 14 height 14
checkbox input "true"
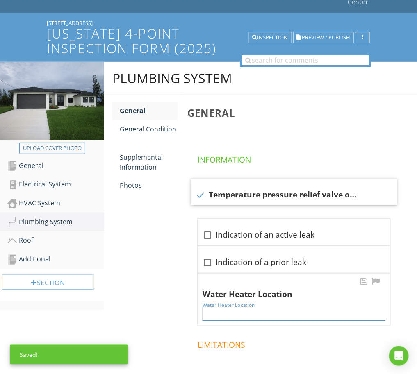
click at [271, 312] on input "Water Heater Location" at bounding box center [294, 314] width 183 height 14
type input "Garage"
click at [175, 123] on link "General Condition" at bounding box center [149, 129] width 58 height 18
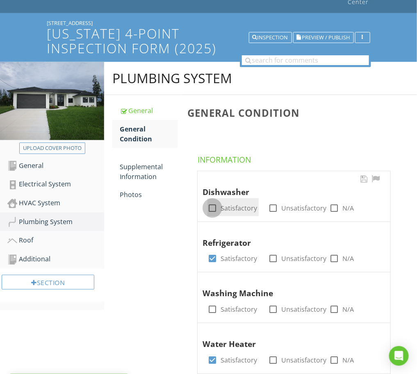
click at [215, 204] on div at bounding box center [212, 208] width 14 height 14
checkbox input "true"
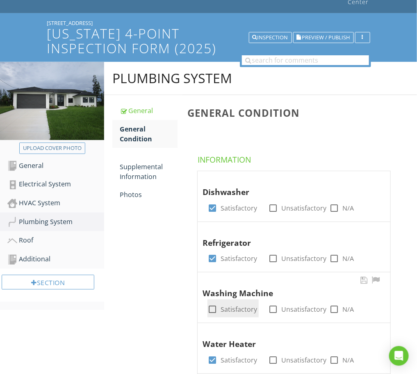
click at [213, 305] on div at bounding box center [212, 310] width 14 height 14
click at [210, 308] on div at bounding box center [212, 310] width 14 height 14
checkbox input "false"
click at [336, 309] on div at bounding box center [334, 310] width 14 height 14
checkbox input "true"
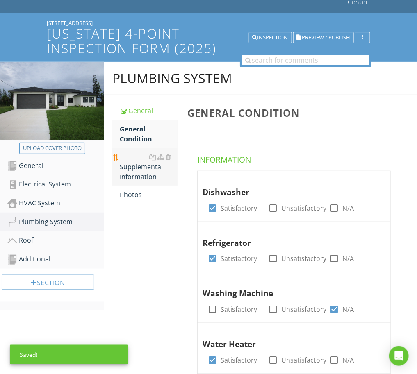
click at [141, 172] on div "Supplemental Information" at bounding box center [149, 167] width 58 height 30
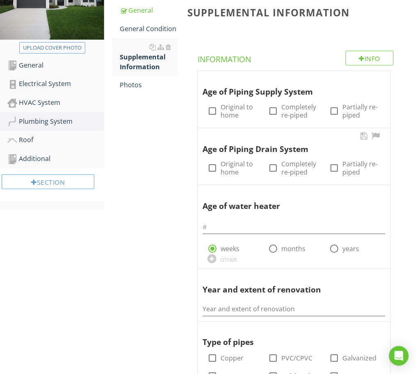
scroll to position [154, 0]
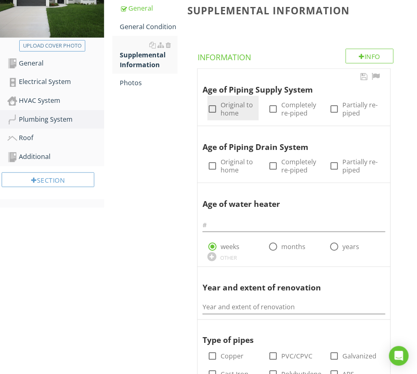
click at [214, 107] on div at bounding box center [212, 109] width 14 height 14
checkbox input "true"
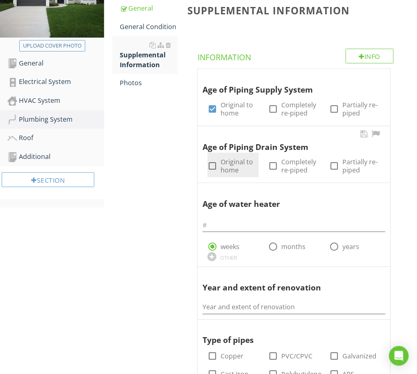
click at [208, 161] on div at bounding box center [212, 166] width 14 height 14
checkbox input "true"
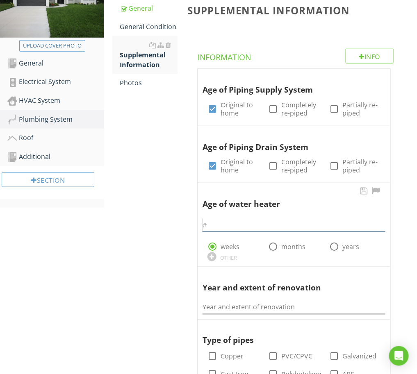
click at [294, 226] on input "text" at bounding box center [294, 226] width 183 height 14
type input "1"
click at [330, 246] on div at bounding box center [334, 247] width 14 height 14
radio input "false"
radio input "true"
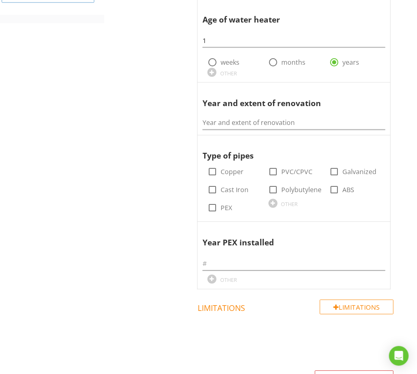
scroll to position [359, 0]
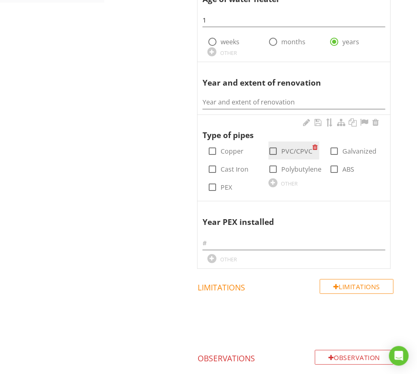
click at [273, 149] on div at bounding box center [274, 152] width 14 height 14
checkbox input "true"
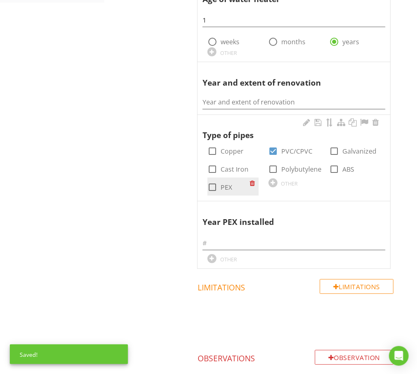
click at [212, 189] on div at bounding box center [212, 188] width 14 height 14
checkbox input "true"
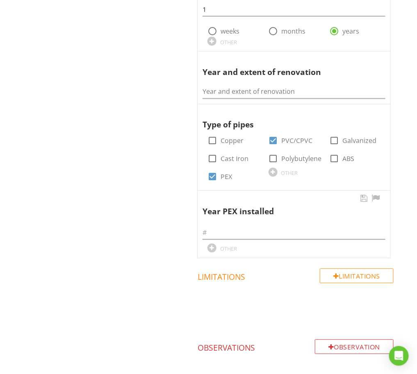
scroll to position [417, 0]
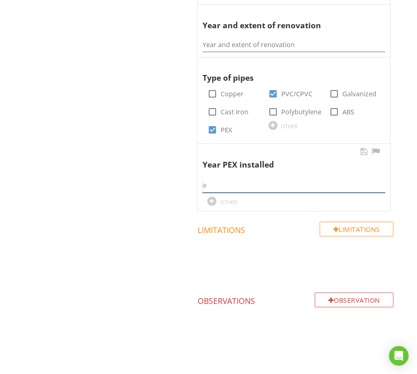
click at [253, 187] on input "text" at bounding box center [294, 187] width 183 height 14
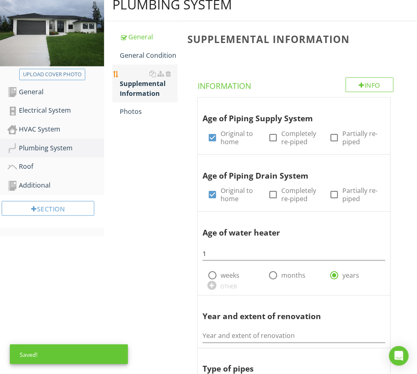
scroll to position [109, 0]
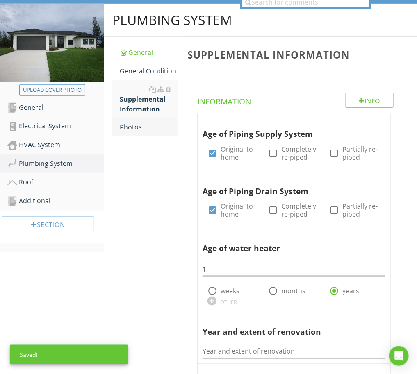
type input "2024"
click at [132, 128] on div "Photos" at bounding box center [149, 127] width 58 height 10
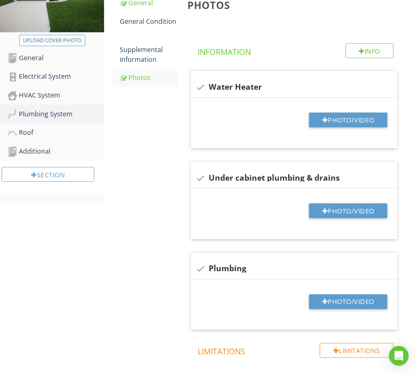
scroll to position [161, 0]
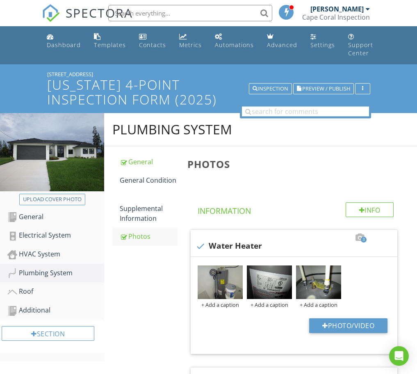
scroll to position [212, 0]
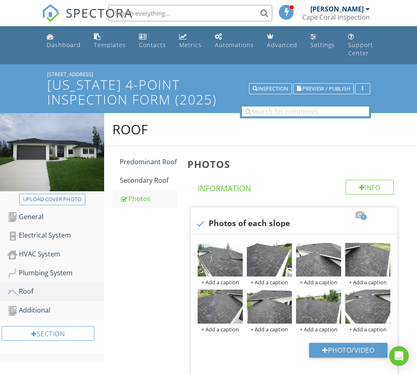
scroll to position [58, 0]
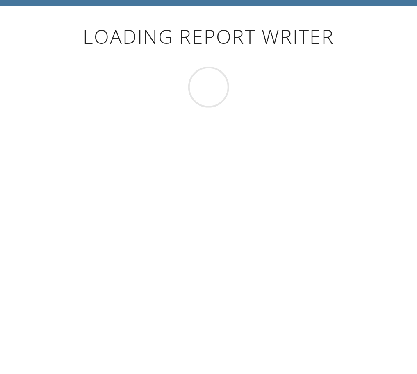
scroll to position [58, 0]
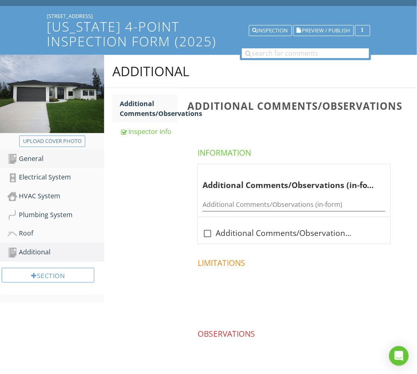
click at [45, 162] on div "General" at bounding box center [55, 159] width 97 height 11
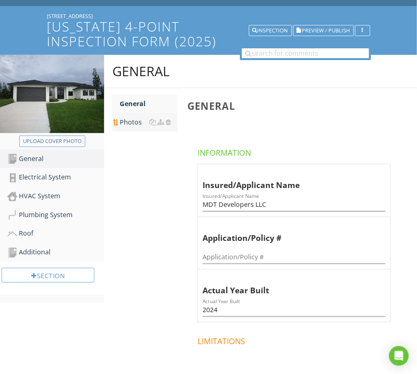
click at [130, 122] on div "Photos" at bounding box center [149, 122] width 58 height 10
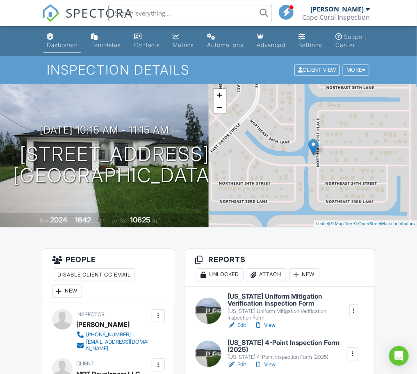
click at [58, 46] on div "Dashboard" at bounding box center [62, 44] width 31 height 7
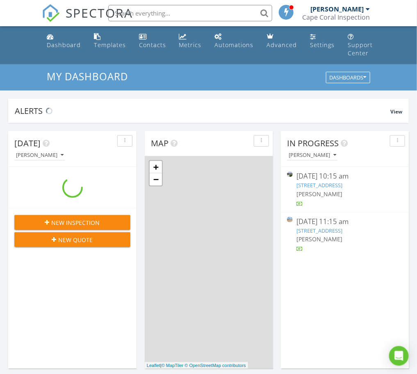
scroll to position [762, 433]
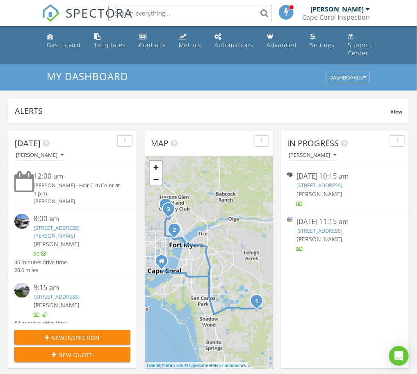
click at [336, 230] on link "[STREET_ADDRESS]" at bounding box center [320, 230] width 46 height 7
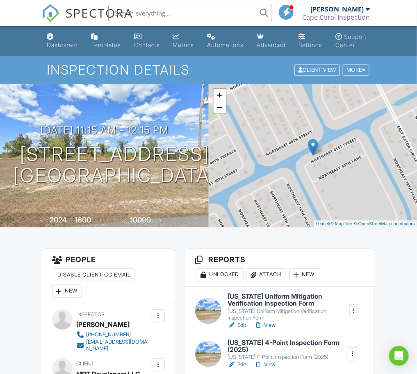
click at [277, 304] on h6 "[US_STATE] Uniform Mitigation Verification Inspection Form" at bounding box center [288, 300] width 121 height 14
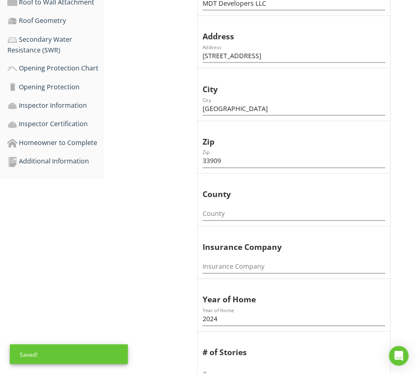
scroll to position [308, 0]
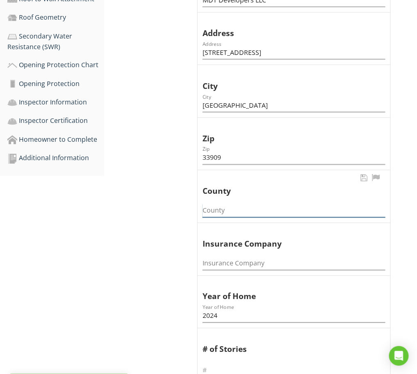
click at [231, 212] on input "County" at bounding box center [294, 211] width 183 height 14
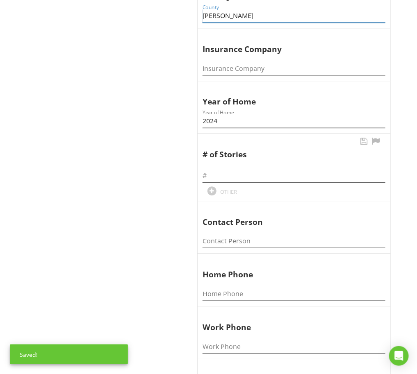
scroll to position [513, 0]
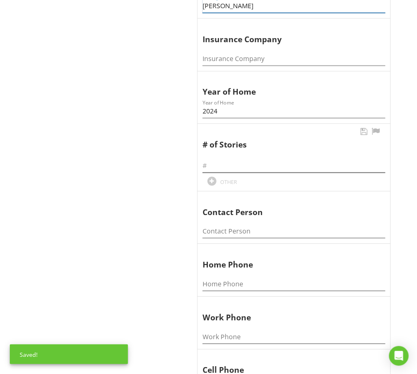
type input "Lee"
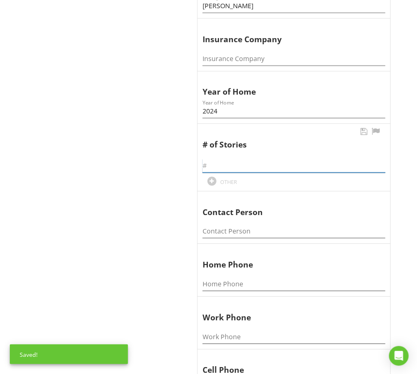
click at [258, 165] on input "text" at bounding box center [294, 166] width 183 height 14
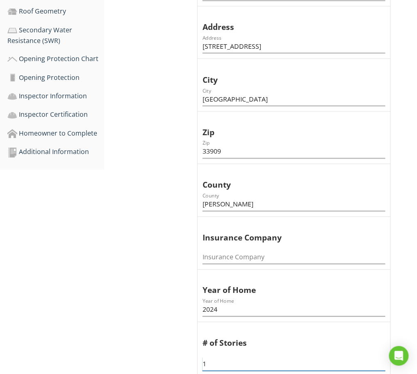
scroll to position [74, 0]
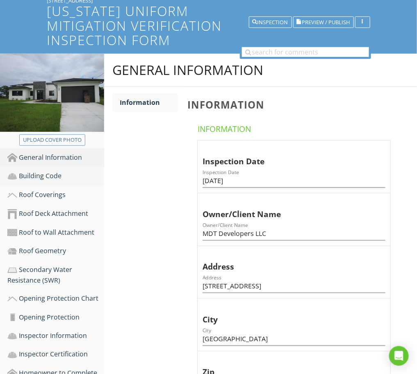
type input "1"
click at [43, 172] on div "Building Code" at bounding box center [55, 176] width 97 height 11
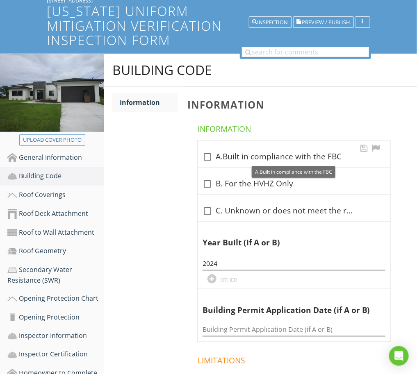
click at [205, 157] on div at bounding box center [208, 157] width 14 height 14
checkbox input "true"
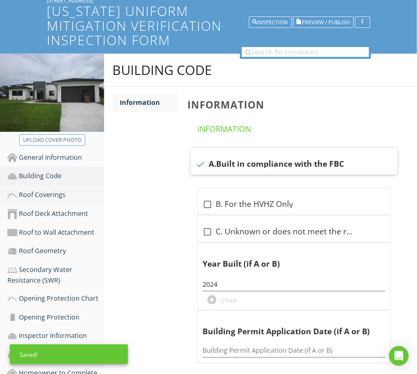
click at [46, 192] on div "Roof Coverings" at bounding box center [55, 195] width 97 height 11
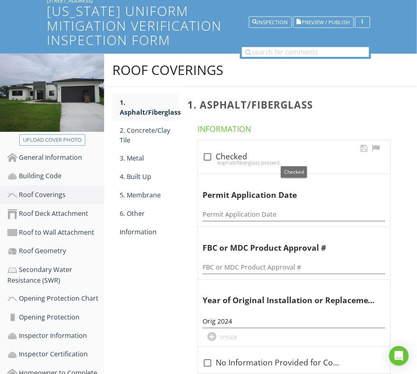
click at [206, 156] on div at bounding box center [208, 157] width 14 height 14
checkbox input "true"
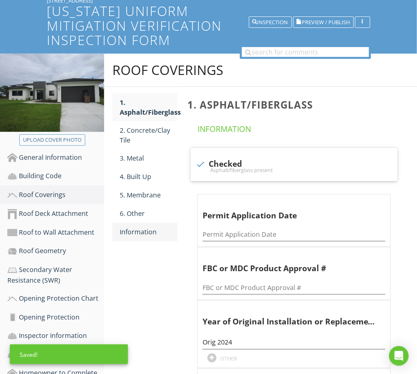
click at [134, 228] on div "Information" at bounding box center [149, 232] width 58 height 10
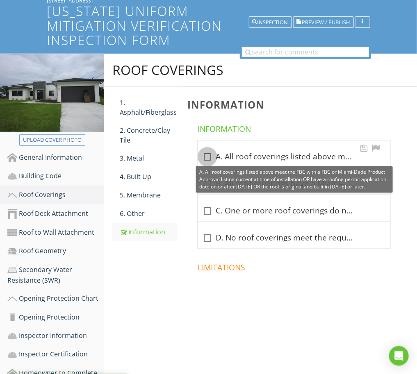
click at [207, 157] on div at bounding box center [208, 157] width 14 height 14
checkbox input "true"
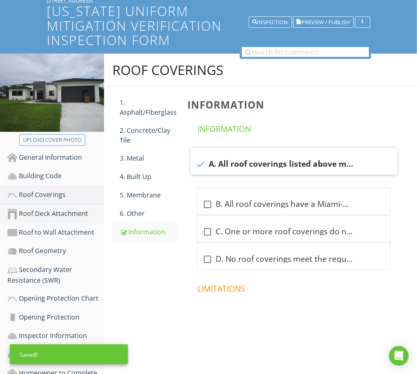
click at [54, 209] on div "Roof Deck Attachment" at bounding box center [55, 214] width 97 height 11
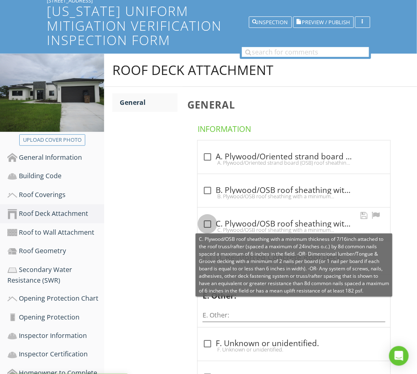
click at [206, 222] on div at bounding box center [208, 224] width 14 height 14
checkbox input "true"
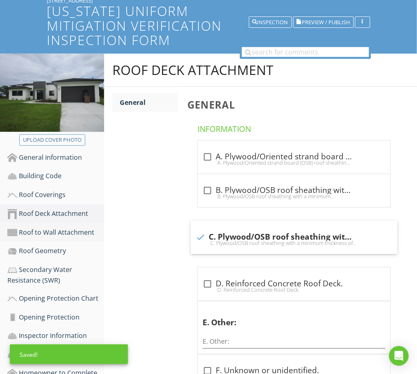
click at [57, 230] on div "Roof to Wall Attachment" at bounding box center [55, 233] width 97 height 11
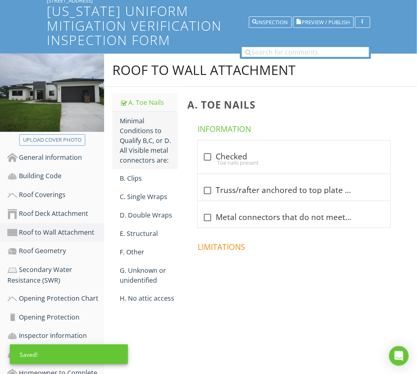
click at [137, 137] on div "Minimal Conditions to Qualify B,C, or D. All Visible metal connectors are:" at bounding box center [149, 140] width 58 height 49
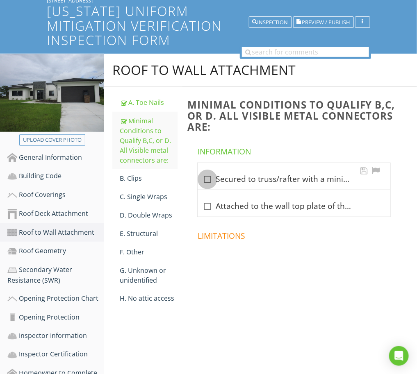
click at [209, 177] on div at bounding box center [208, 180] width 14 height 14
checkbox input "true"
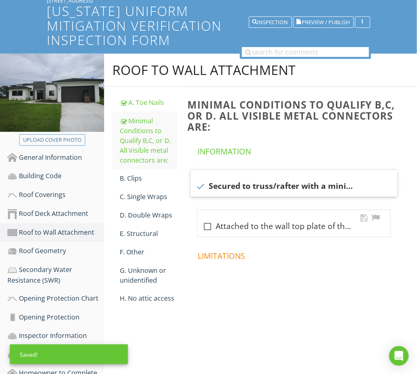
click at [208, 225] on div at bounding box center [208, 227] width 14 height 14
checkbox input "true"
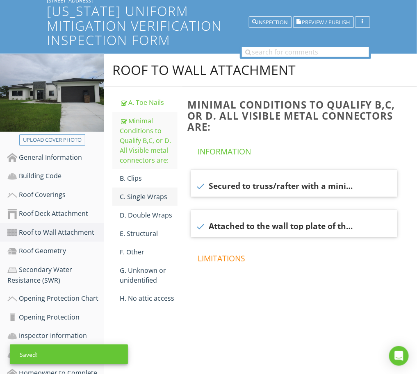
click at [148, 195] on div "C. Single Wraps" at bounding box center [149, 197] width 58 height 10
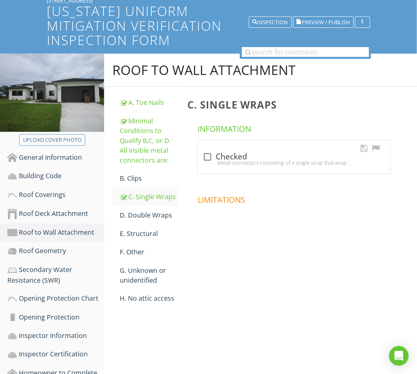
click at [207, 154] on div at bounding box center [208, 157] width 14 height 14
checkbox input "true"
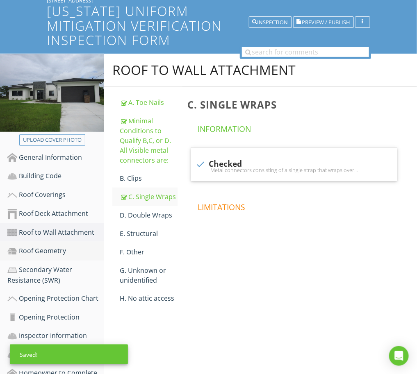
click at [42, 249] on div "Roof Geometry" at bounding box center [55, 251] width 97 height 11
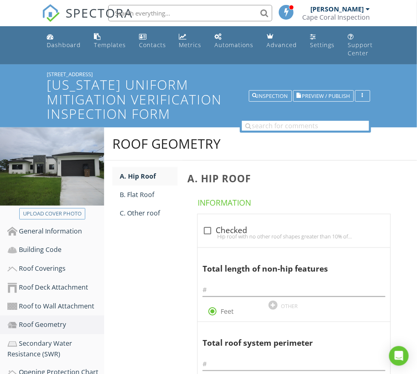
drag, startPoint x: 87, startPoint y: 71, endPoint x: 47, endPoint y: 71, distance: 39.4
click at [47, 71] on div "[STREET_ADDRESS]" at bounding box center [208, 74] width 323 height 7
copy div "[STREET_ADDRESS]"
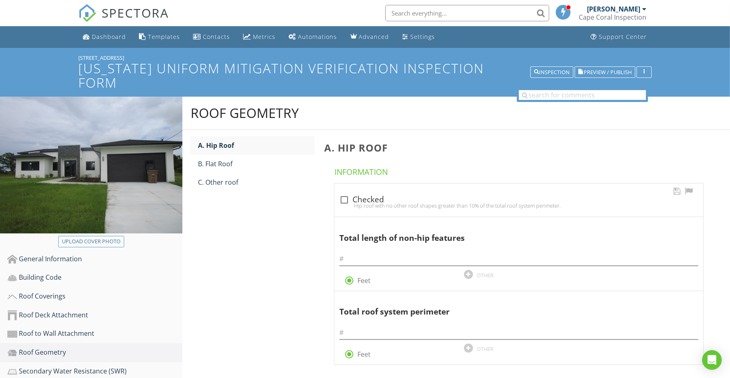
click at [345, 193] on div at bounding box center [344, 200] width 14 height 14
checkbox input "true"
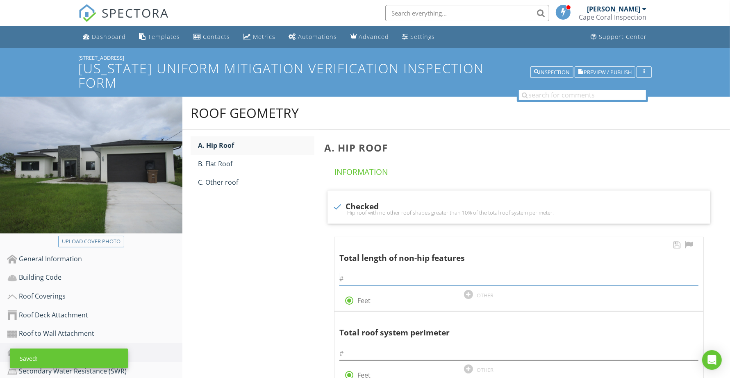
click at [417, 273] on input "text" at bounding box center [519, 280] width 359 height 14
type input "0"
click at [409, 347] on input "text" at bounding box center [519, 354] width 359 height 14
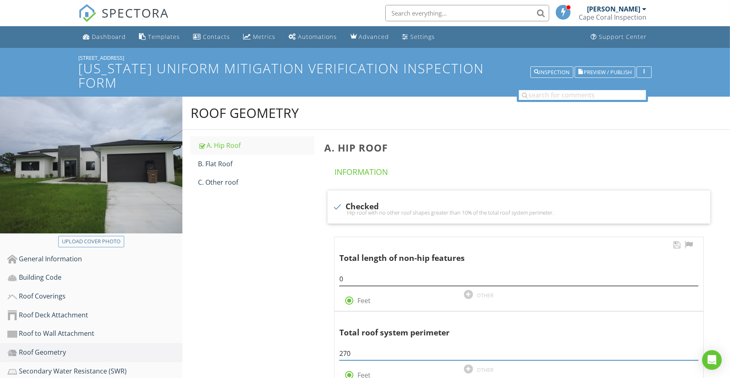
type input "270"
drag, startPoint x: 347, startPoint y: 267, endPoint x: 282, endPoint y: 268, distance: 65.6
click at [282, 268] on div "Roof Geometry A. Hip Roof B. Flat Roof C. Other roof A. Hip Roof Information ch…" at bounding box center [456, 287] width 548 height 381
type input "8"
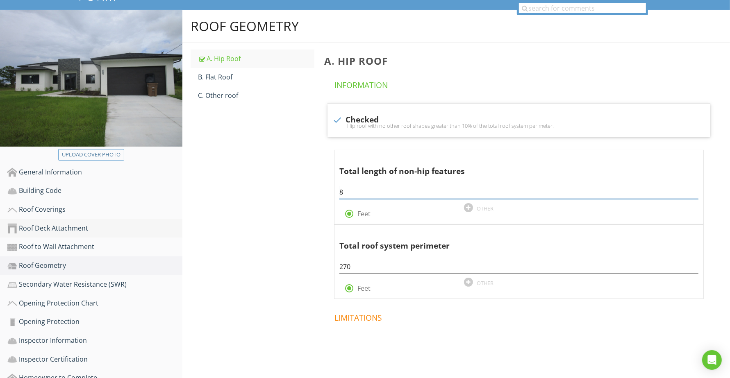
scroll to position [106, 0]
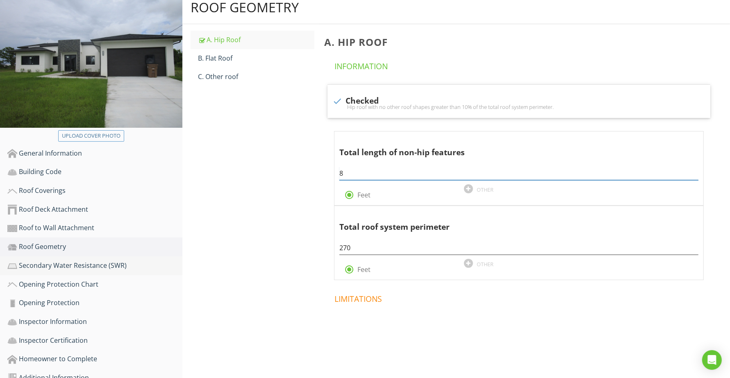
type input "8"
click at [35, 261] on div "Secondary Water Resistance (SWR)" at bounding box center [94, 266] width 175 height 11
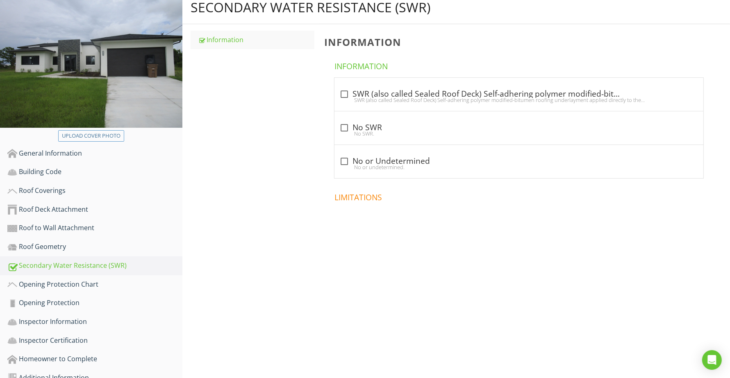
scroll to position [55, 0]
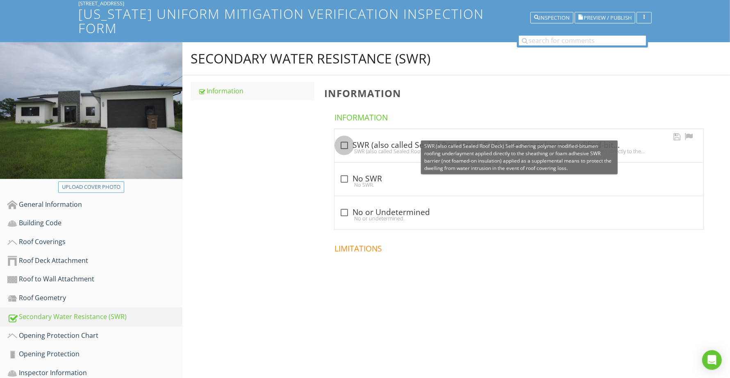
click at [346, 139] on div at bounding box center [344, 146] width 14 height 14
checkbox input "true"
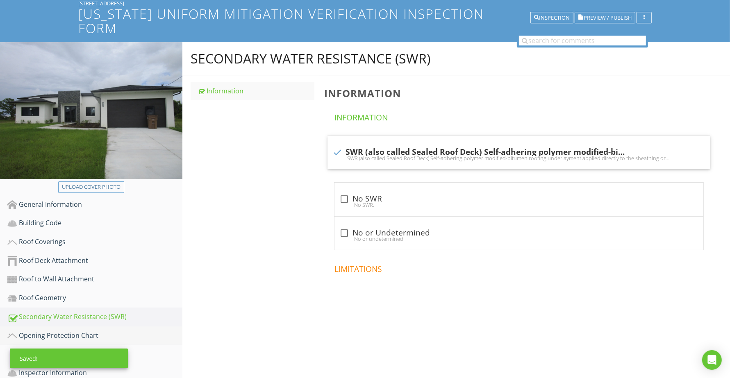
click at [52, 331] on div "Opening Protection Chart" at bounding box center [94, 336] width 175 height 11
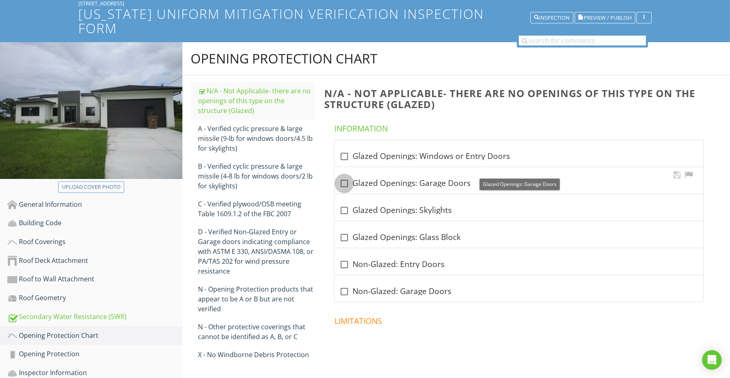
click at [346, 177] on div at bounding box center [344, 184] width 14 height 14
checkbox input "true"
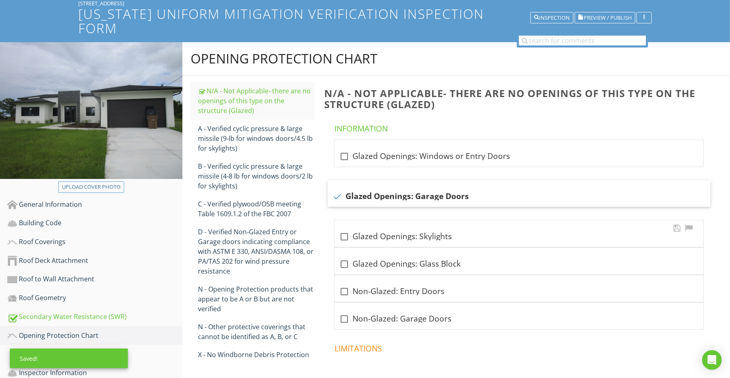
click at [343, 230] on div at bounding box center [344, 237] width 14 height 14
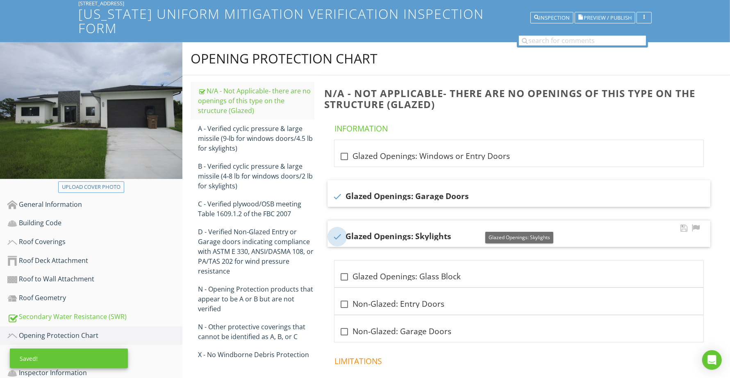
checkbox input "true"
click at [341, 261] on div "check_box_outline_blank Glazed Openings: Glass Block" at bounding box center [519, 274] width 369 height 27
checkbox input "true"
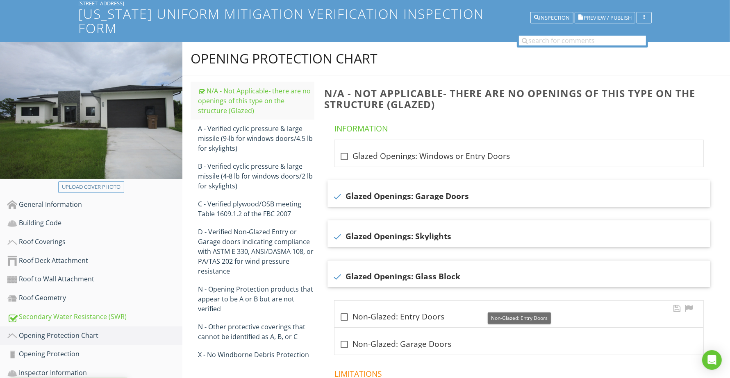
click at [345, 310] on div at bounding box center [344, 317] width 14 height 14
checkbox input "true"
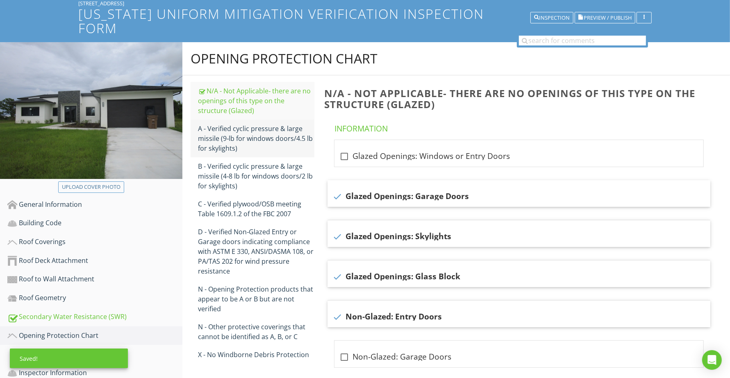
click at [254, 124] on div "A - Verified cyclic pressure & large missile (9‐lb for windows doors/4.5 lb for…" at bounding box center [256, 139] width 116 height 30
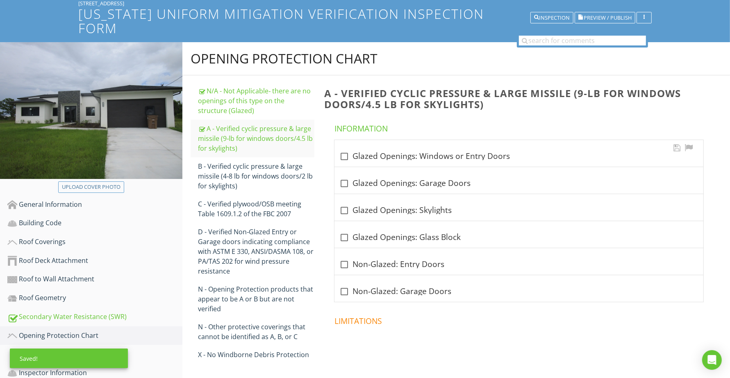
click at [346, 150] on div at bounding box center [344, 157] width 14 height 14
checkbox input "true"
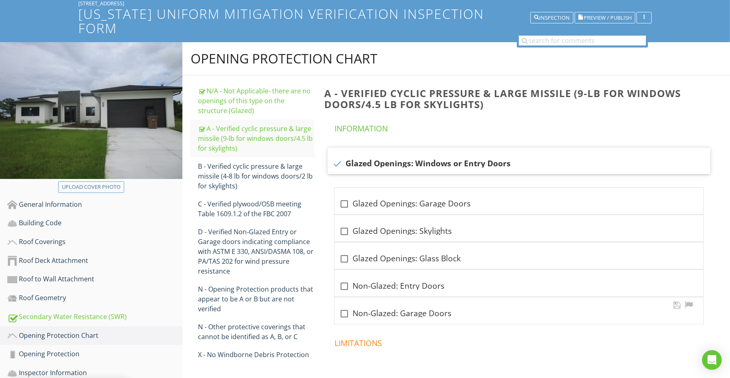
click at [345, 307] on div at bounding box center [344, 314] width 14 height 14
checkbox input "true"
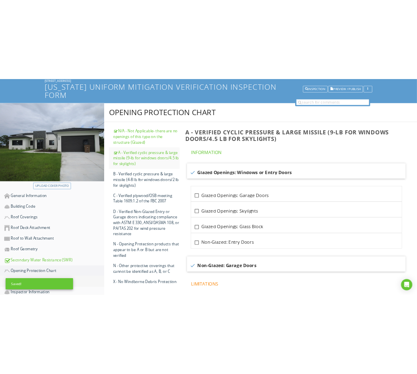
scroll to position [106, 0]
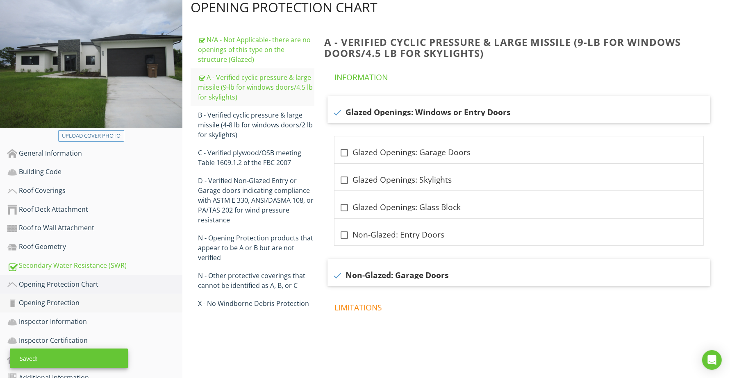
click at [60, 294] on link "Opening Protection" at bounding box center [94, 303] width 175 height 19
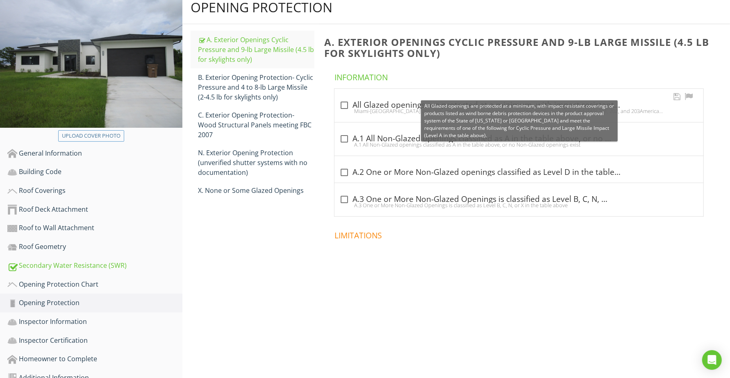
click at [343, 98] on div at bounding box center [344, 105] width 14 height 14
checkbox input "true"
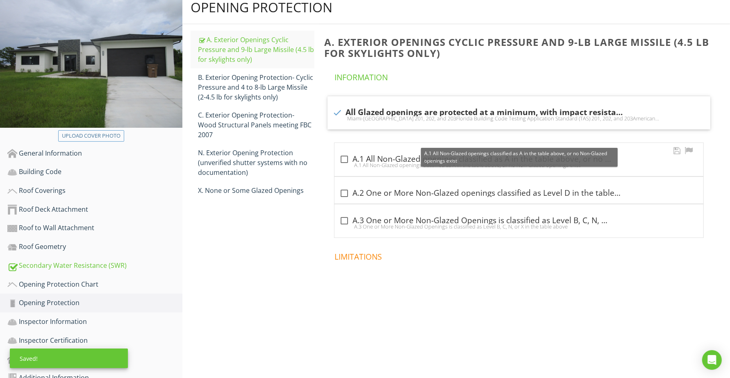
click at [344, 153] on div at bounding box center [344, 160] width 14 height 14
checkbox input "true"
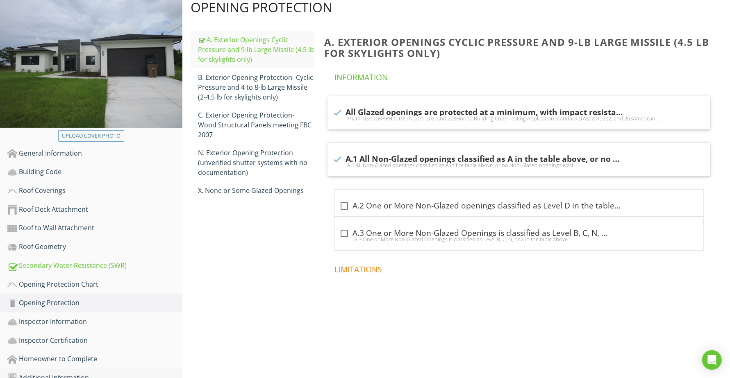
click at [70, 373] on div "Additional Information" at bounding box center [94, 378] width 175 height 11
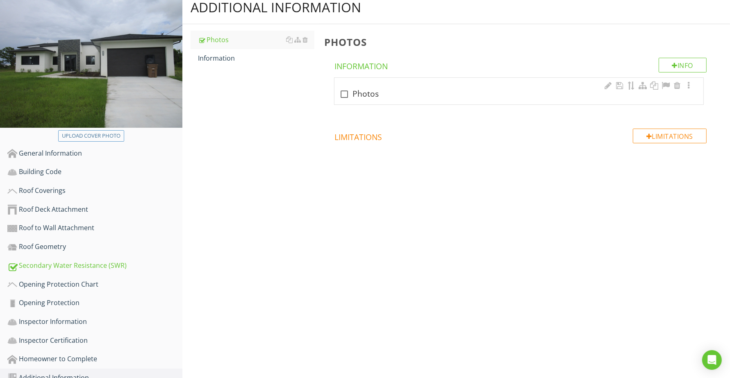
click at [394, 89] on div "check_box_outline_blank Photos" at bounding box center [519, 94] width 359 height 10
checkbox input "true"
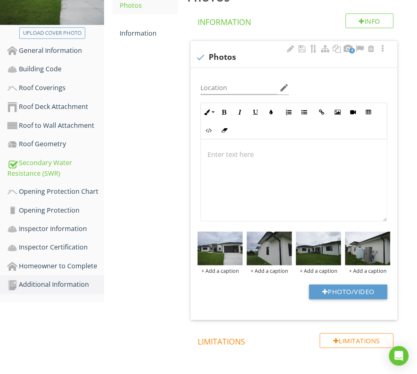
scroll to position [208, 0]
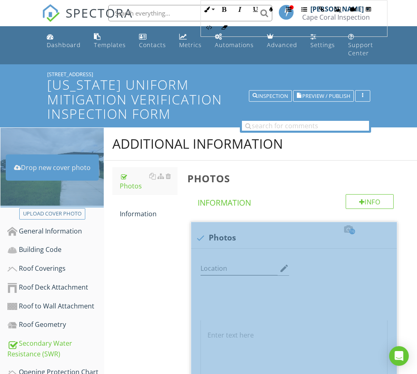
scroll to position [362, 0]
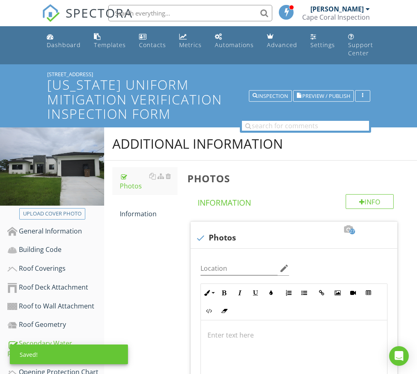
scroll to position [411, 0]
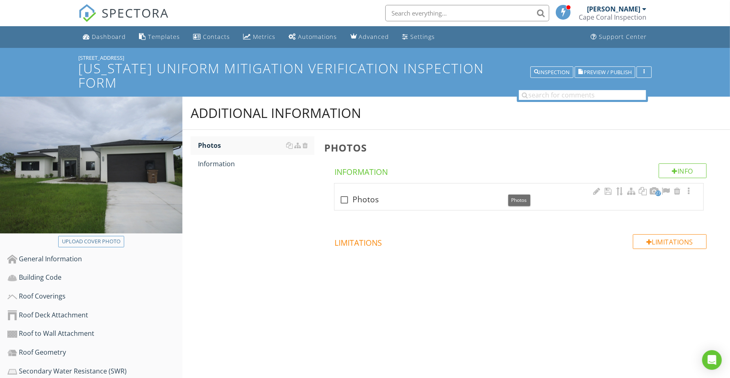
click at [437, 195] on div "check_box_outline_blank Photos" at bounding box center [519, 200] width 359 height 10
checkbox input "true"
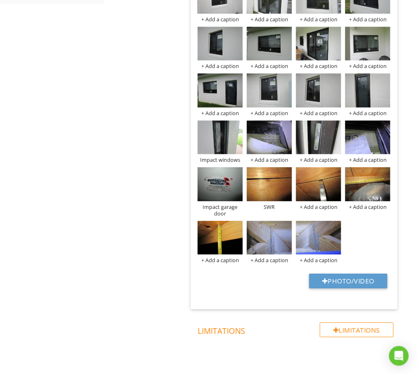
scroll to position [511, 0]
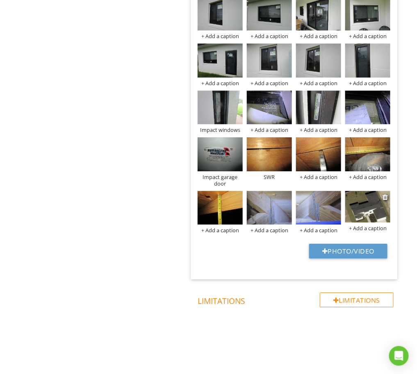
click at [366, 228] on div "+ Add a caption" at bounding box center [367, 228] width 45 height 7
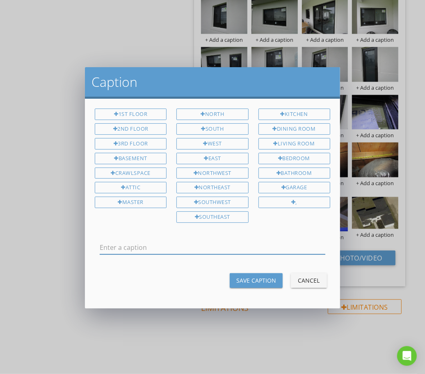
click at [244, 243] on input "text" at bounding box center [213, 248] width 226 height 14
type input "Hip roof"
click at [247, 276] on div "Save Caption" at bounding box center [256, 280] width 40 height 9
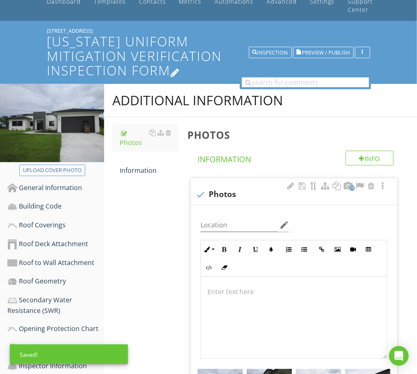
scroll to position [0, 0]
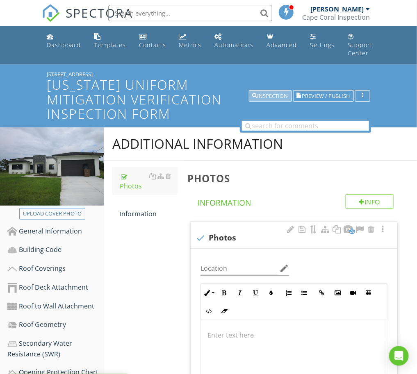
click at [272, 93] on div "Inspection" at bounding box center [271, 96] width 36 height 6
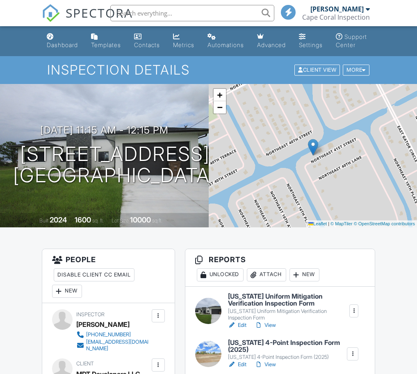
scroll to position [103, 0]
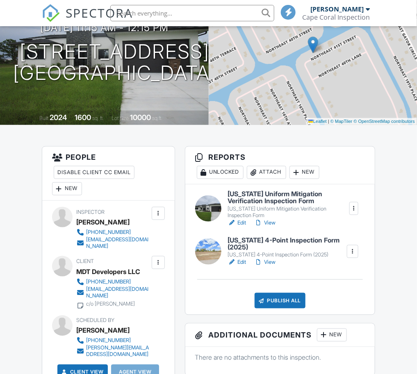
click at [278, 245] on h6 "[US_STATE] 4-Point Inspection Form (2025)" at bounding box center [287, 244] width 118 height 14
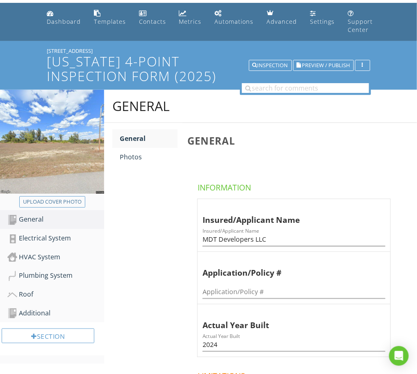
scroll to position [51, 0]
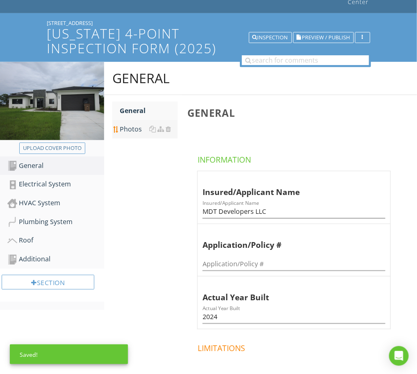
click at [134, 128] on div "Photos" at bounding box center [149, 129] width 58 height 10
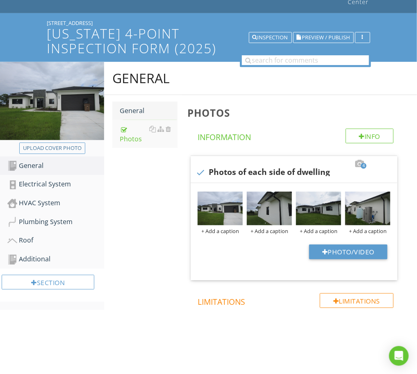
click at [137, 112] on div "General" at bounding box center [149, 111] width 58 height 10
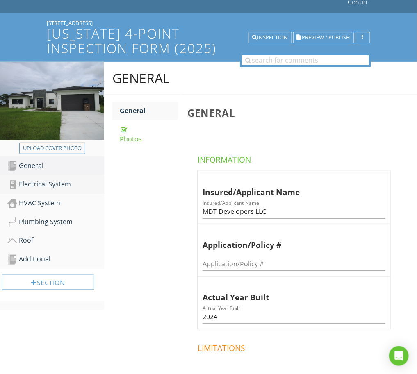
click at [57, 183] on div "Electrical System" at bounding box center [55, 184] width 97 height 11
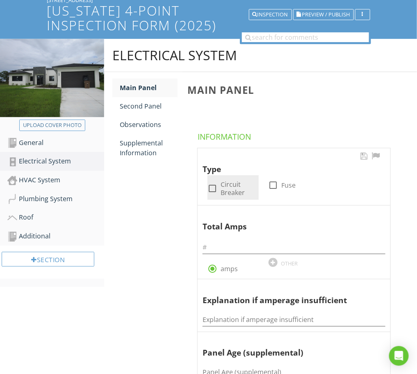
scroll to position [103, 0]
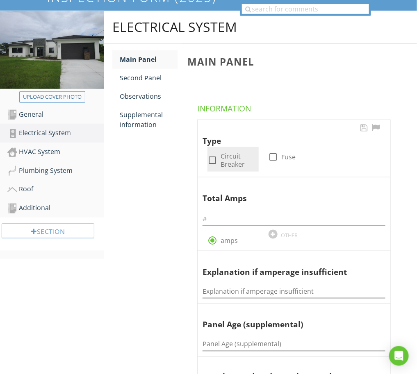
click at [214, 156] on div at bounding box center [212, 160] width 14 height 14
checkbox input "true"
click at [253, 212] on div at bounding box center [294, 216] width 183 height 18
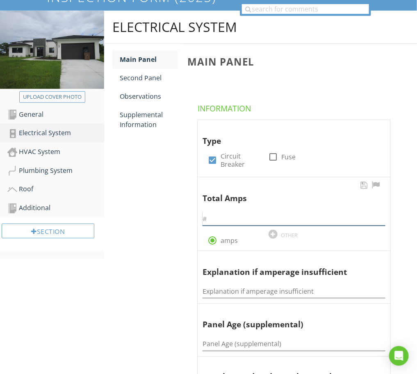
click at [255, 218] on input "text" at bounding box center [294, 219] width 183 height 14
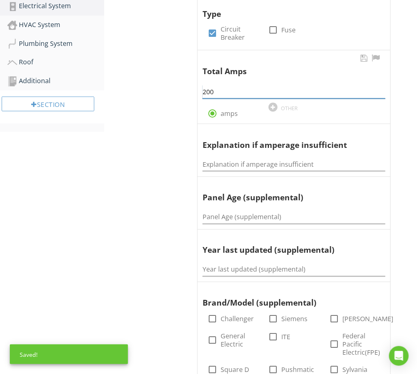
scroll to position [256, 0]
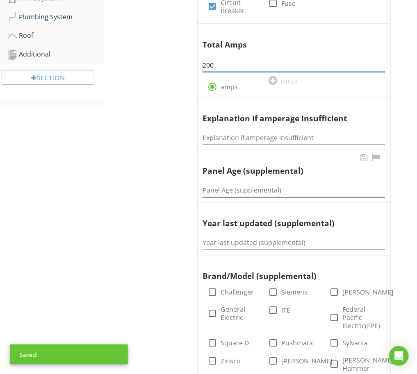
type input "200"
click at [255, 193] on input "Panel Age (supplemental)" at bounding box center [294, 191] width 183 height 14
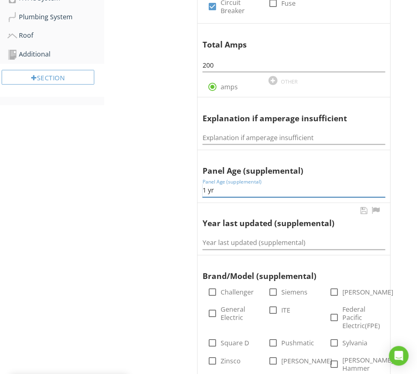
type input "1 yr"
click at [235, 237] on div "Year last updated (supplemental)" at bounding box center [294, 241] width 183 height 18
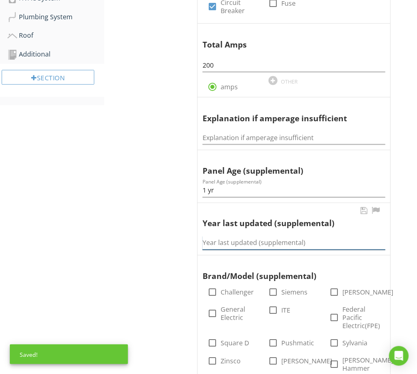
click at [237, 239] on input "Year last updated (supplemental)" at bounding box center [294, 244] width 183 height 14
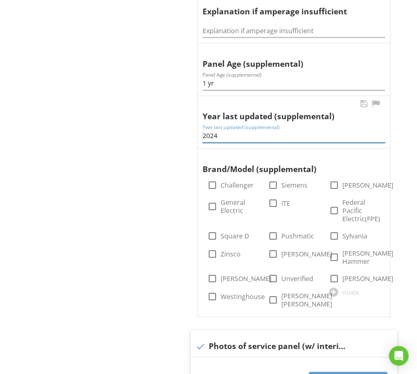
scroll to position [410, 0]
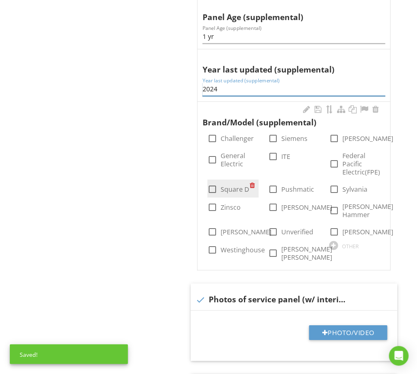
type input "2024"
click at [212, 193] on div at bounding box center [212, 190] width 14 height 14
checkbox input "true"
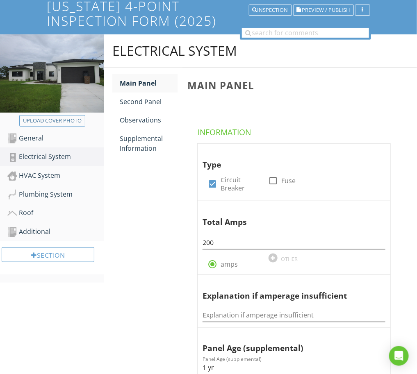
scroll to position [103, 0]
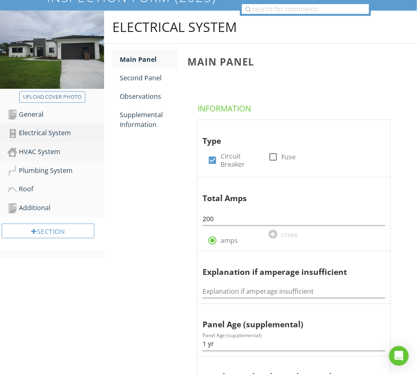
click at [39, 150] on div "HVAC System" at bounding box center [55, 152] width 97 height 11
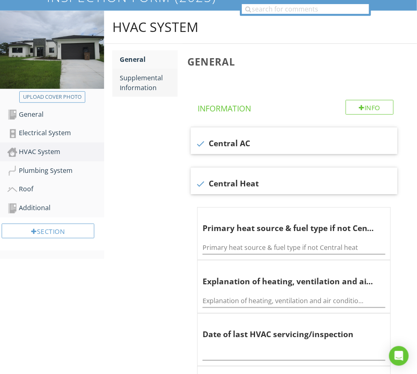
click at [144, 87] on div "Supplemental Information" at bounding box center [149, 83] width 58 height 20
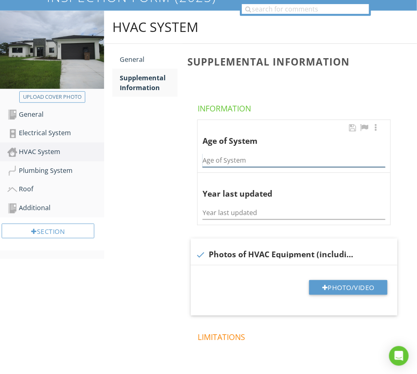
click at [258, 157] on input "Age of System" at bounding box center [294, 161] width 183 height 14
type input "1 yr"
click at [278, 212] on input "Year last updated" at bounding box center [294, 213] width 183 height 14
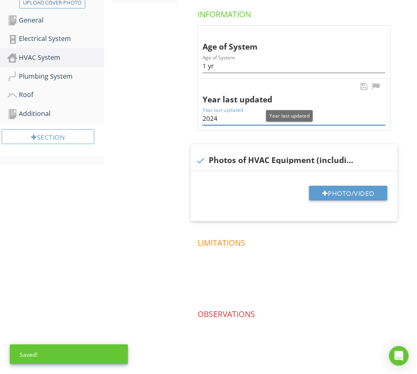
scroll to position [205, 0]
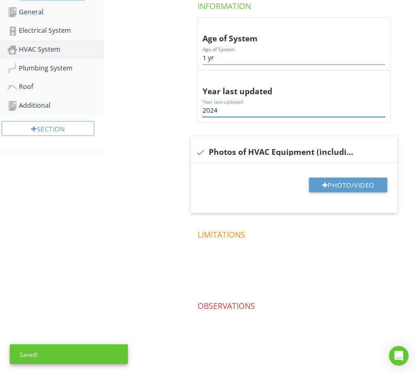
type input "2024"
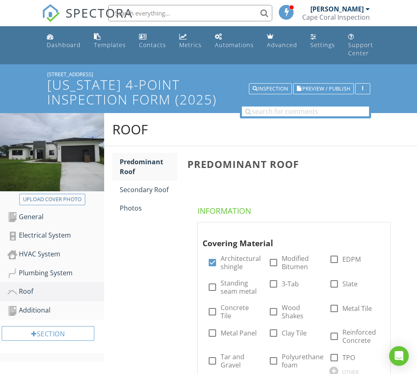
scroll to position [256, 0]
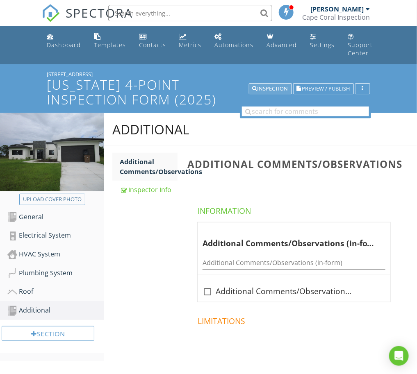
click at [262, 89] on div "Inspection" at bounding box center [271, 89] width 36 height 6
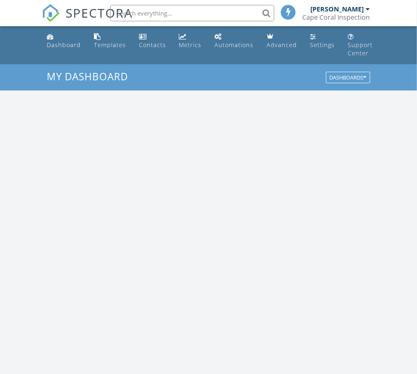
scroll to position [762, 433]
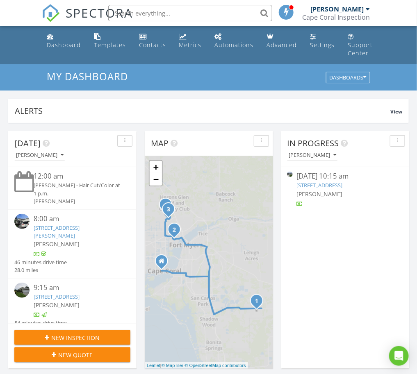
click at [333, 184] on link "3424 NE 21st Pl, Cape Coral, FL 33909" at bounding box center [320, 185] width 46 height 7
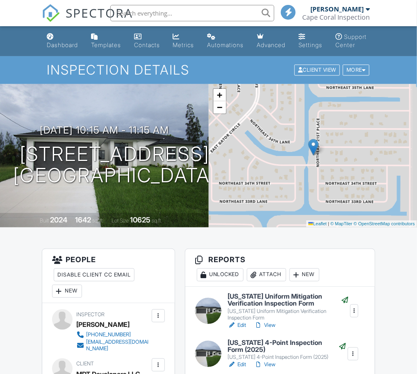
click at [68, 45] on div "Dashboard" at bounding box center [62, 44] width 31 height 7
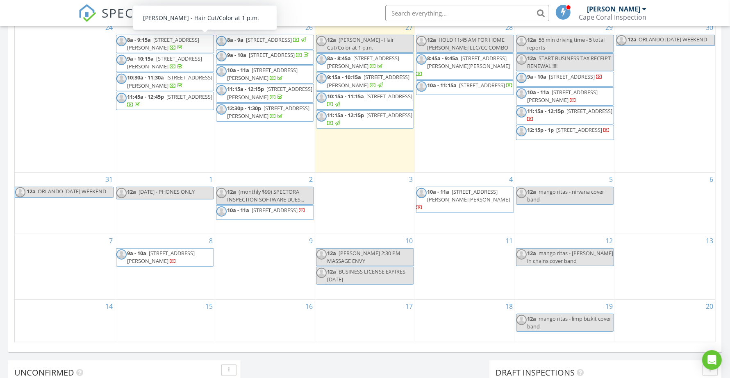
scroll to position [762, 746]
click at [417, 15] on input "text" at bounding box center [467, 13] width 164 height 16
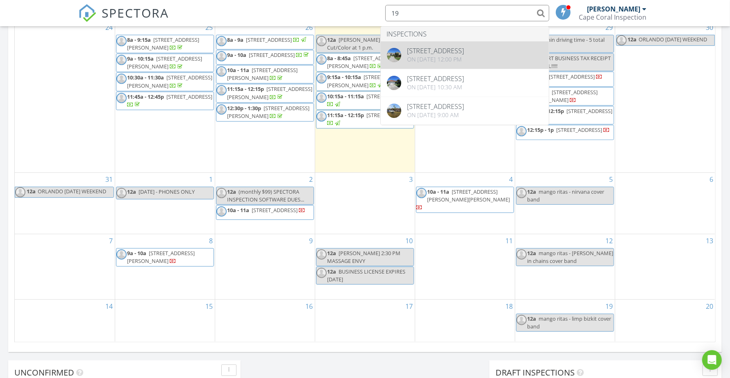
type input "1"
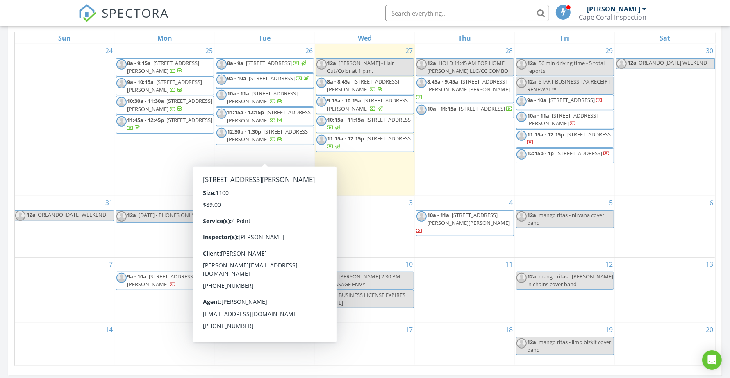
scroll to position [359, 0]
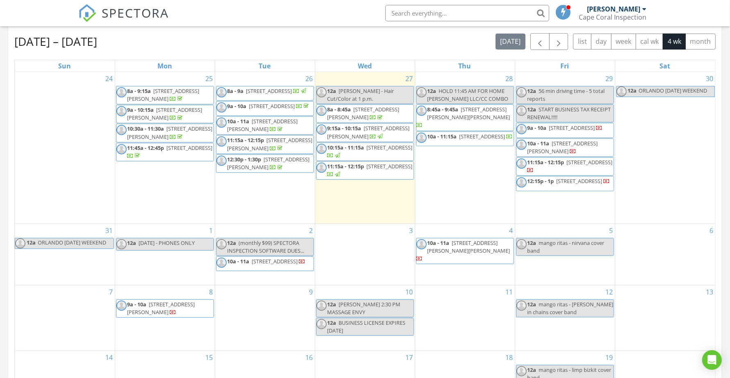
click at [417, 8] on input "text" at bounding box center [467, 13] width 164 height 16
click at [417, 155] on div "28 12a HOLD 11:45 AM FOR HOME MERRIT LLC/CC COMBO 8:45a - 9:45a 17671 Stevens B…" at bounding box center [465, 148] width 100 height 152
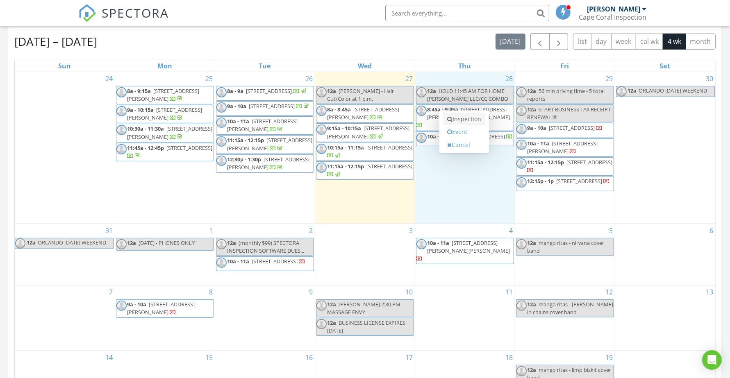
click at [417, 121] on link "Inspection" at bounding box center [464, 119] width 42 height 13
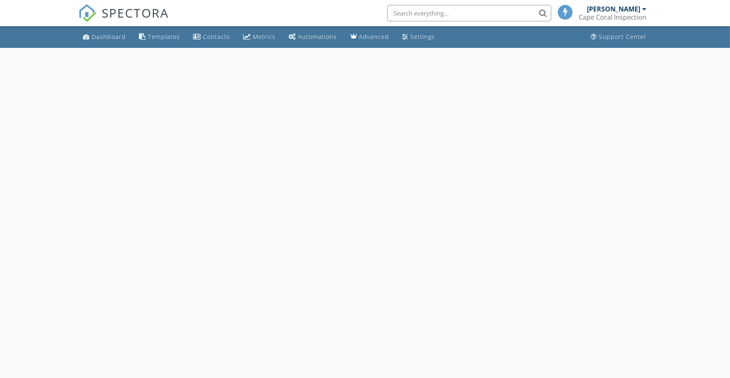
select select "7"
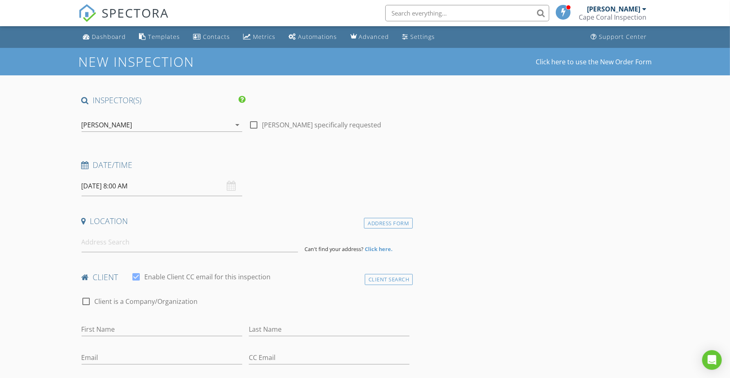
click at [138, 187] on input "08/28/2025 8:00 AM" at bounding box center [162, 186] width 161 height 20
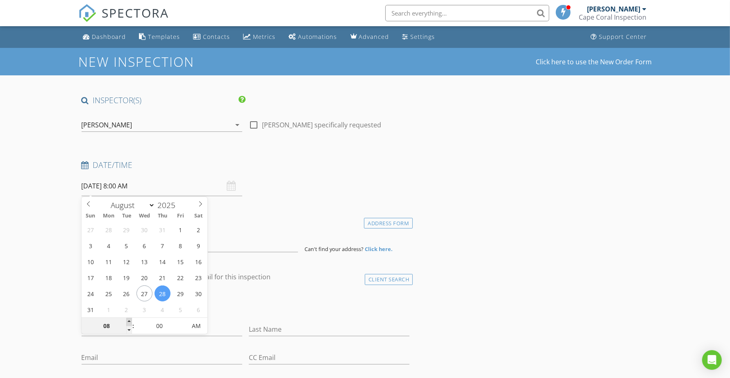
type input "09"
type input "08/28/2025 9:00 AM"
click at [130, 320] on span at bounding box center [129, 322] width 6 height 8
type input "10"
type input "08/28/2025 10:00 AM"
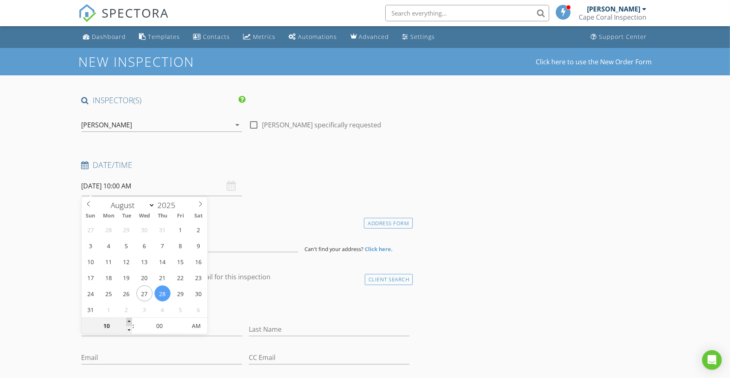
click at [130, 320] on span at bounding box center [129, 322] width 6 height 8
type input "11"
type input "08/28/2025 11:00 AM"
click at [130, 320] on span at bounding box center [129, 322] width 6 height 8
type input "05"
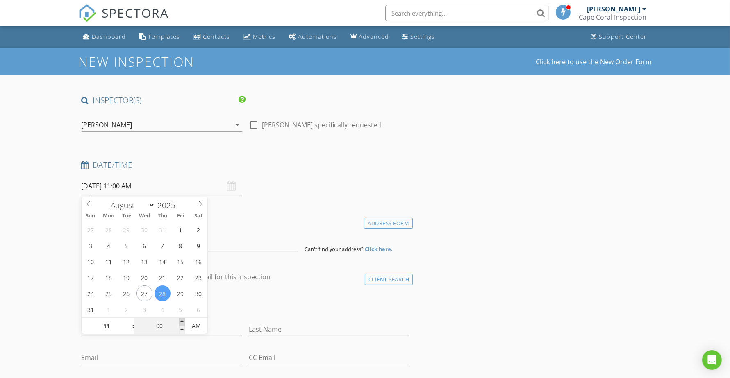
type input "08/28/2025 11:05 AM"
click at [181, 321] on span at bounding box center [182, 322] width 6 height 8
type input "10"
type input "08/28/2025 11:10 AM"
click at [181, 321] on span at bounding box center [182, 322] width 6 height 8
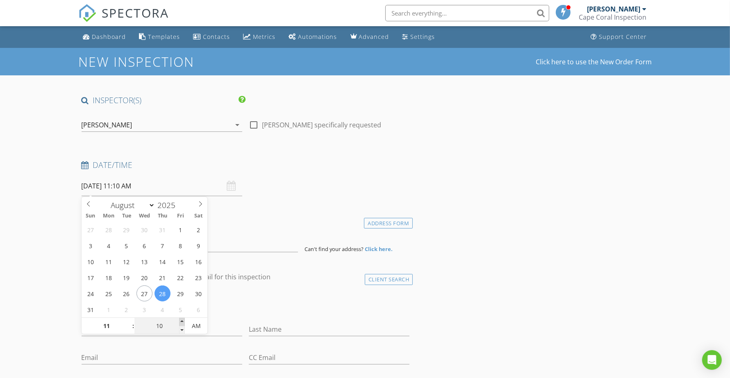
type input "15"
type input "08/28/2025 11:15 AM"
click at [181, 321] on span at bounding box center [182, 322] width 6 height 8
type input "20"
type input "08/28/2025 11:20 AM"
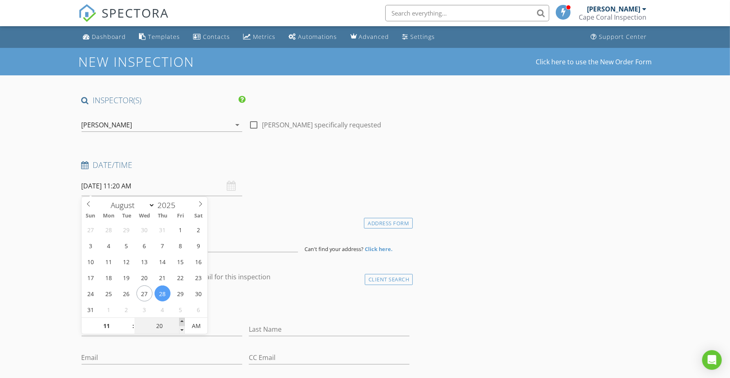
click at [181, 321] on span at bounding box center [182, 322] width 6 height 8
type input "25"
type input "08/28/2025 11:25 AM"
click at [181, 321] on span at bounding box center [182, 322] width 6 height 8
type input "30"
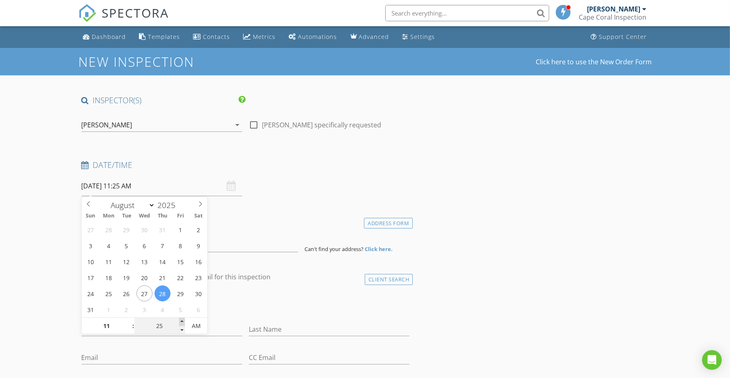
type input "[DATE] 11:30 AM"
click at [181, 321] on span at bounding box center [182, 322] width 6 height 8
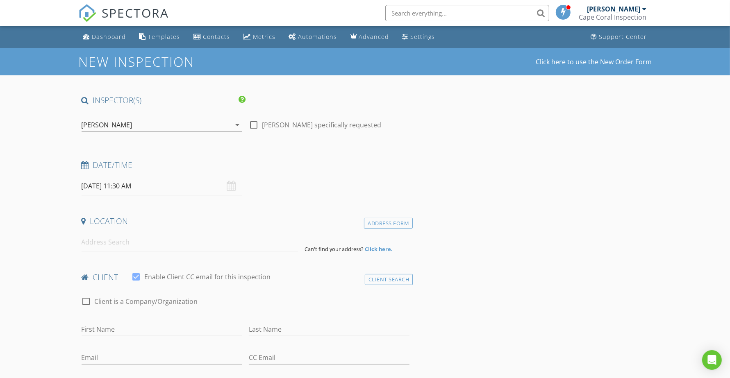
click at [230, 300] on div "check_box_outline_blank Client is a Company/Organization" at bounding box center [246, 305] width 328 height 21
click at [135, 247] on input at bounding box center [190, 242] width 216 height 20
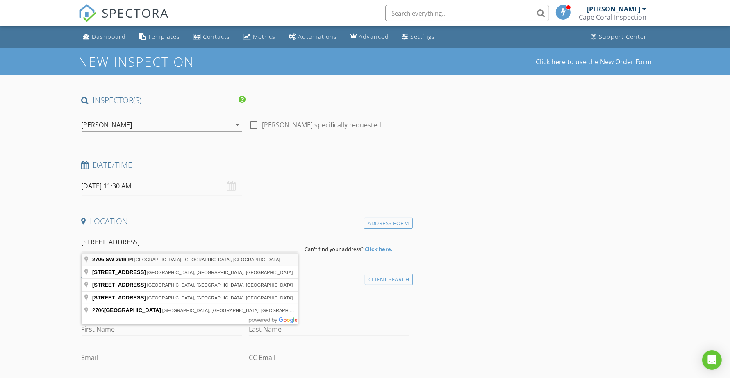
type input "2706 SW 29th Pl, Cape Coral, FL, USA"
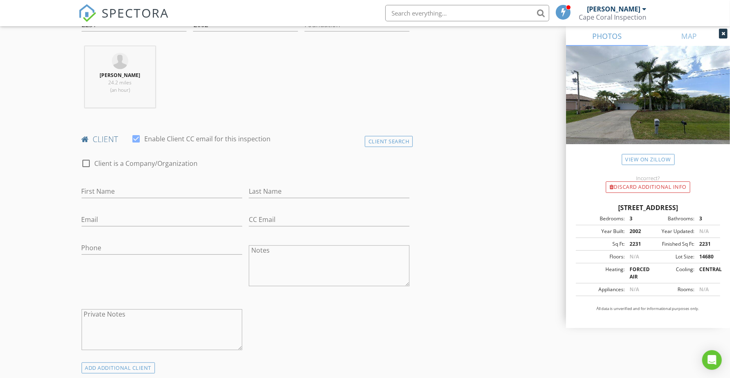
scroll to position [308, 0]
click at [136, 187] on input "First Name" at bounding box center [162, 190] width 161 height 14
type input "Leo"
click at [276, 189] on input "Last Name" at bounding box center [329, 190] width 161 height 14
drag, startPoint x: 290, startPoint y: 191, endPoint x: 220, endPoint y: 197, distance: 70.3
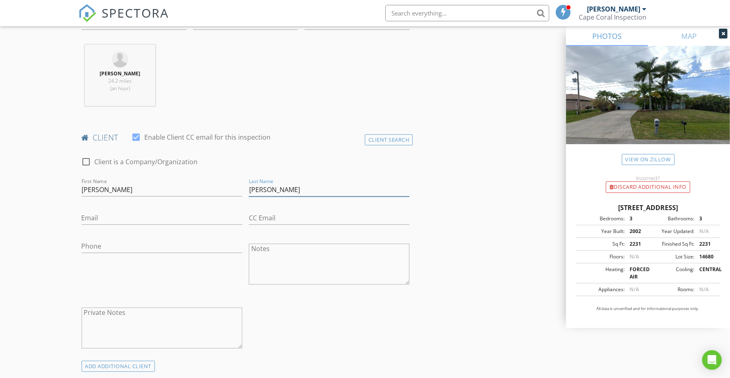
click at [220, 197] on div "check_box_outline_blank Client is a Company/Organization First Name Leo Last Na…" at bounding box center [245, 255] width 335 height 212
type input "Kolaszewski"
click at [94, 216] on input "Email" at bounding box center [162, 219] width 161 height 14
paste input "Kolaszewski"
type input "Kolaszewski@gmail.com"
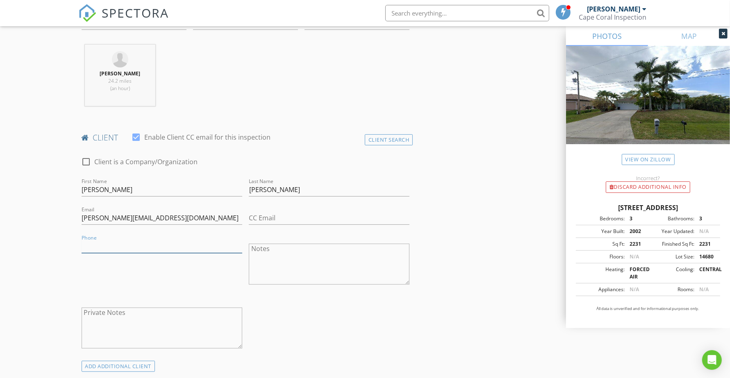
click at [149, 249] on input "Phone" at bounding box center [162, 247] width 161 height 14
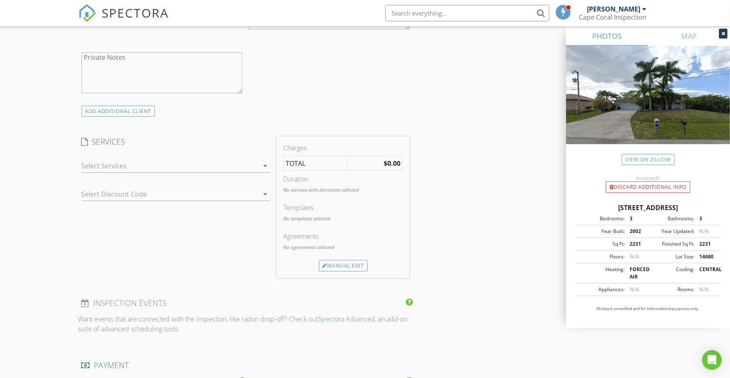
scroll to position [564, 0]
type input "920-642-3030"
click at [183, 161] on div at bounding box center [170, 165] width 177 height 13
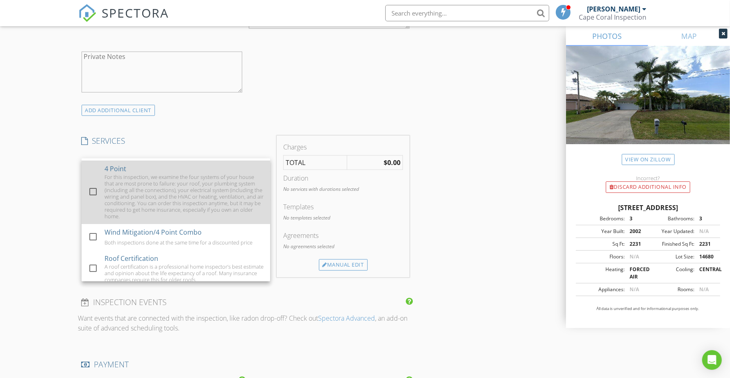
scroll to position [103, 0]
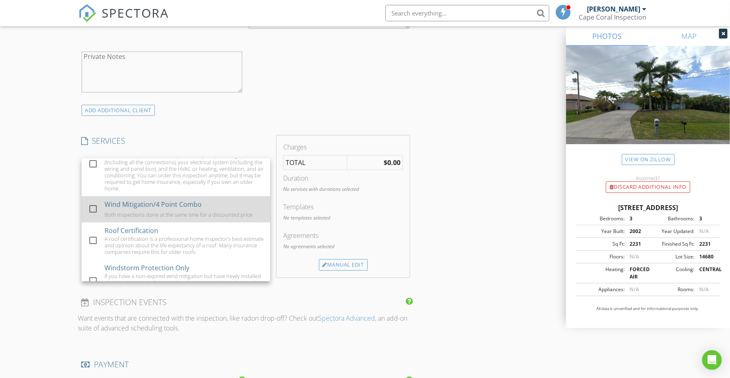
click at [96, 202] on div at bounding box center [93, 209] width 14 height 14
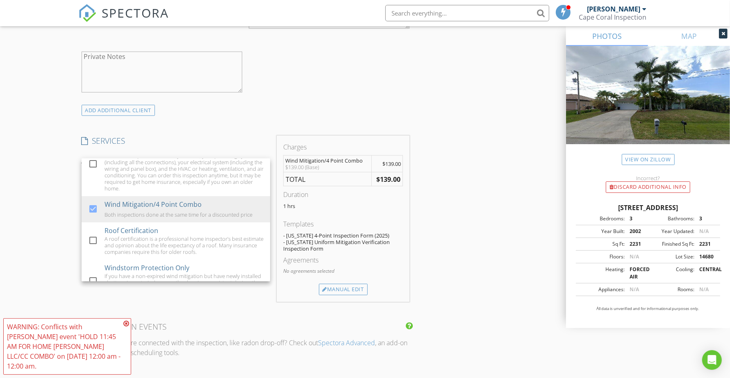
click at [48, 167] on div "New Inspection Click here to use the New Order Form INSPECTOR(S) check_box Will…" at bounding box center [365, 202] width 730 height 1436
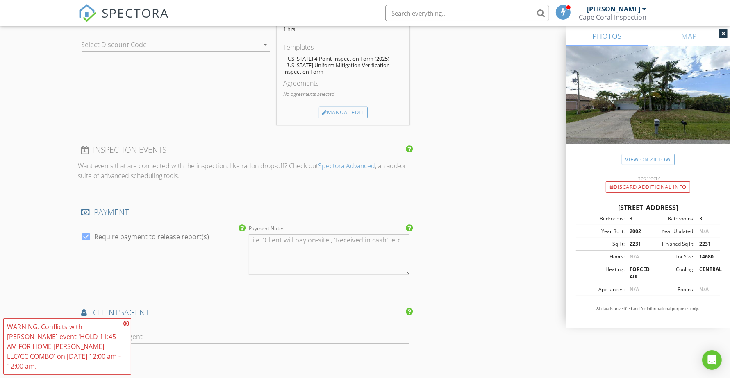
scroll to position [769, 0]
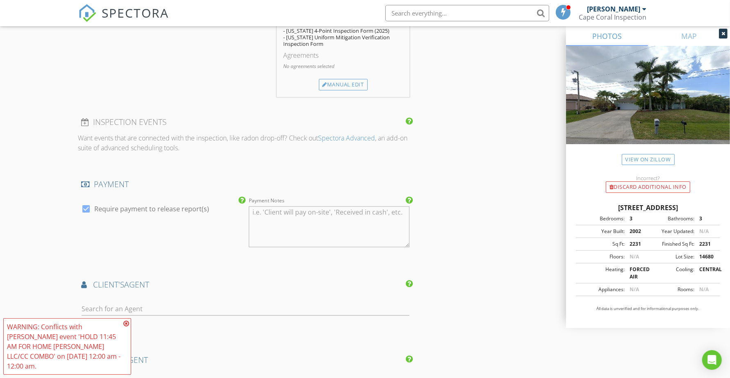
click at [127, 327] on icon at bounding box center [126, 324] width 6 height 7
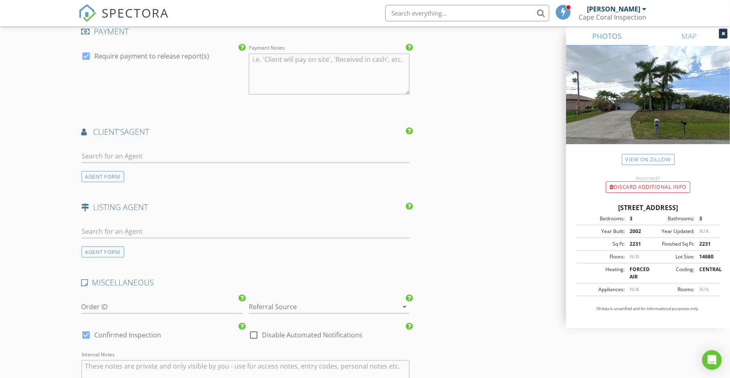
scroll to position [974, 0]
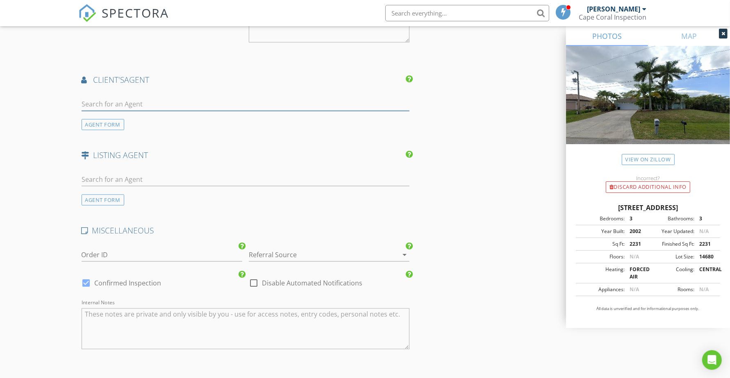
click at [206, 106] on input "text" at bounding box center [246, 105] width 328 height 14
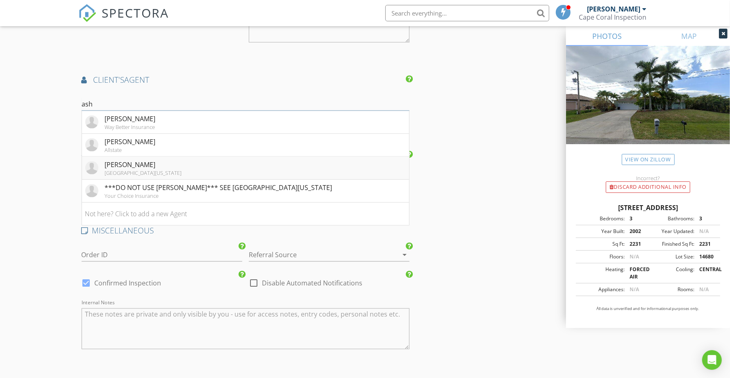
type input "ash"
click at [163, 166] on li "Ashley Moore Great Florida" at bounding box center [246, 168] width 328 height 23
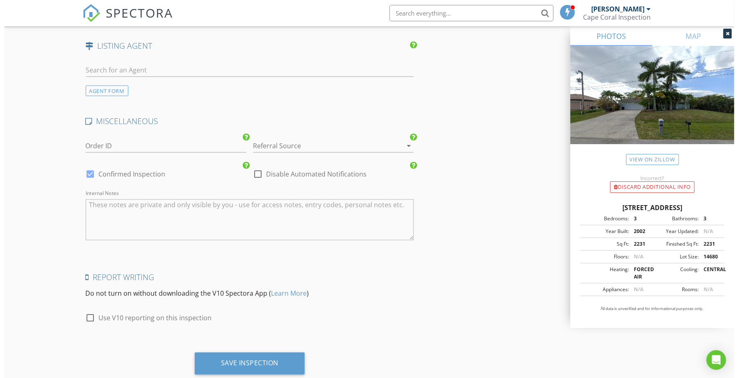
scroll to position [1293, 0]
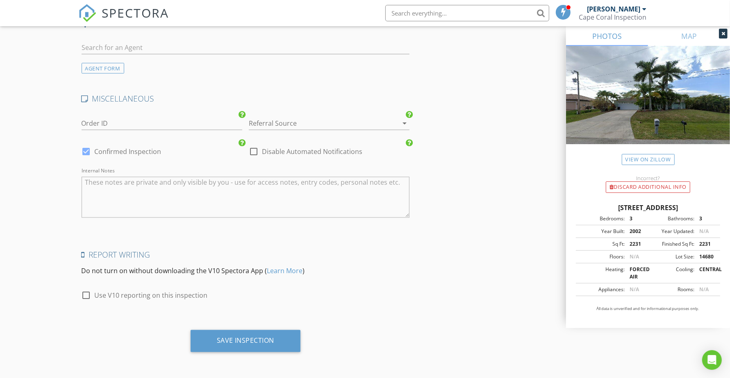
click at [303, 118] on div at bounding box center [318, 123] width 138 height 13
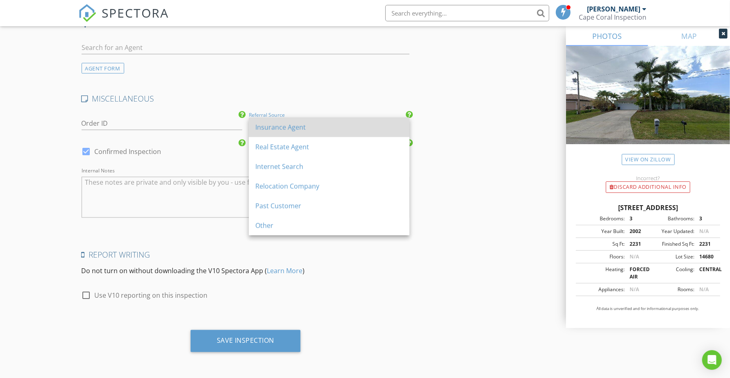
click at [303, 123] on div "Insurance Agent" at bounding box center [329, 128] width 148 height 10
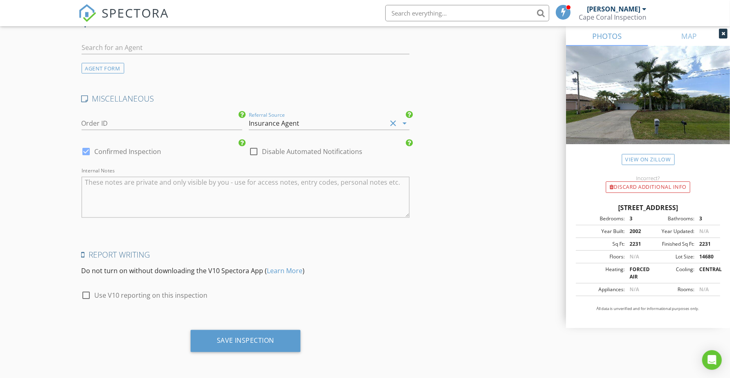
click at [253, 337] on div "Save Inspection" at bounding box center [246, 341] width 58 height 8
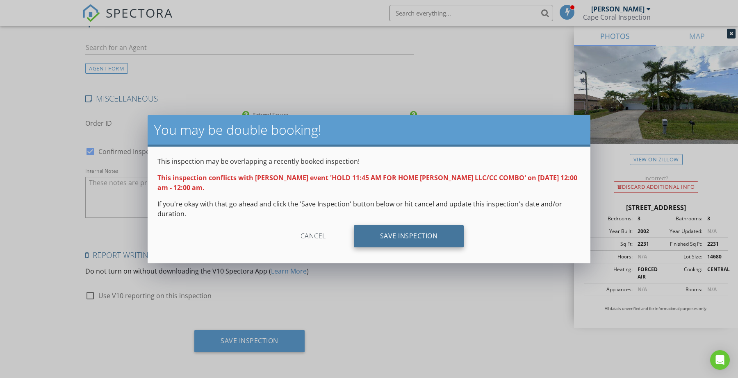
click at [415, 240] on div "Save Inspection" at bounding box center [409, 237] width 110 height 22
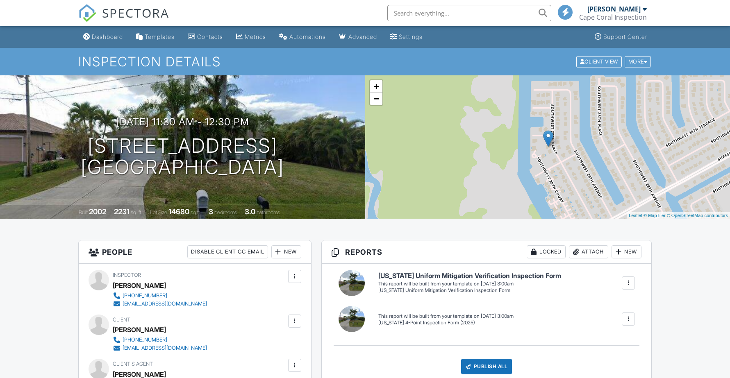
click at [627, 284] on div at bounding box center [628, 283] width 8 height 8
click at [615, 304] on div "Build Now" at bounding box center [612, 308] width 40 height 10
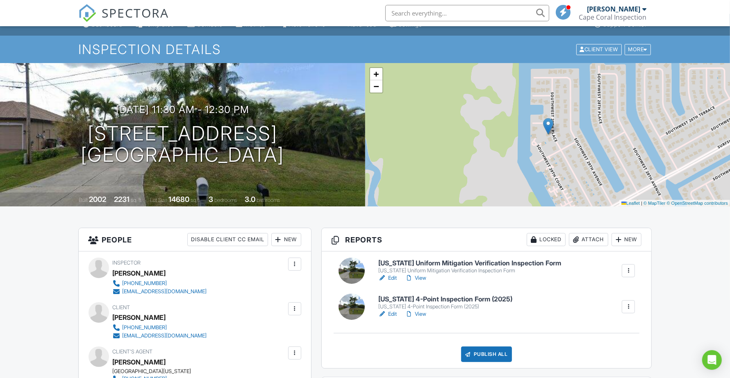
scroll to position [51, 0]
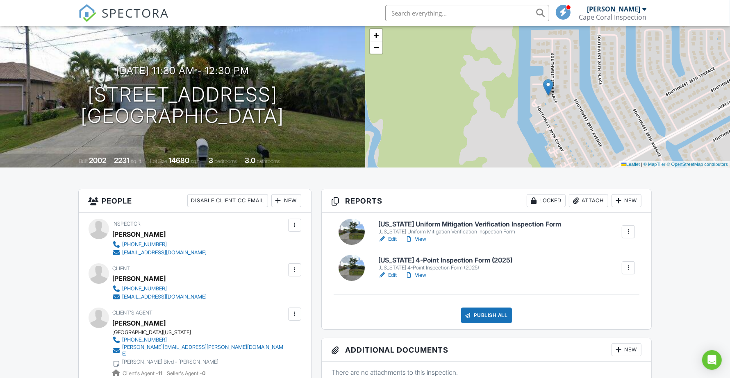
click at [474, 222] on h6 "[US_STATE] Uniform Mitigation Verification Inspection Form" at bounding box center [469, 224] width 183 height 7
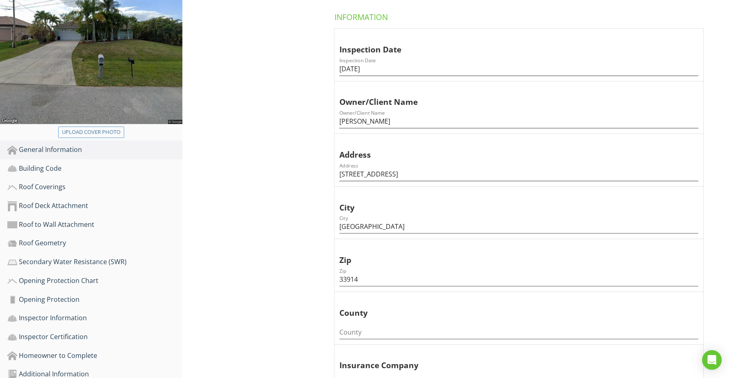
scroll to position [205, 0]
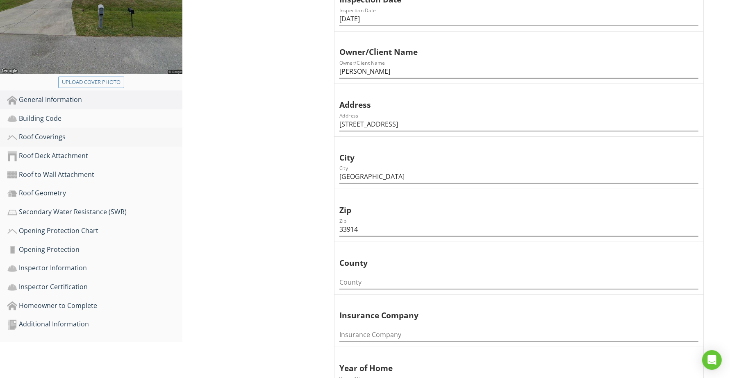
click at [55, 132] on div "Roof Coverings" at bounding box center [94, 137] width 175 height 11
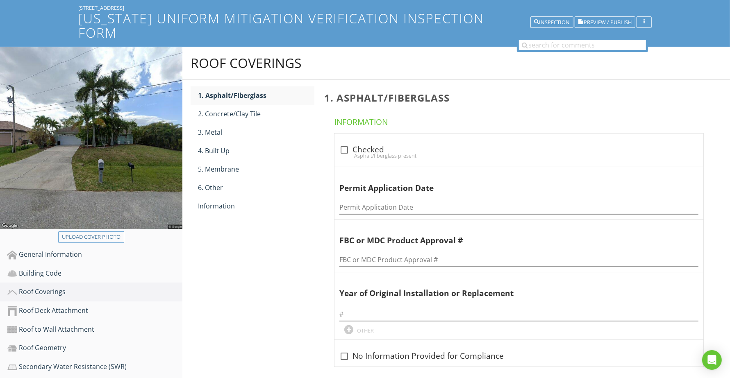
scroll to position [49, 0]
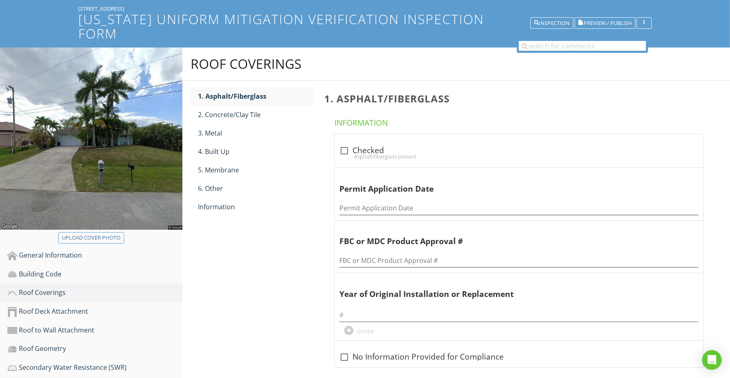
click at [63, 118] on img at bounding box center [91, 139] width 182 height 182
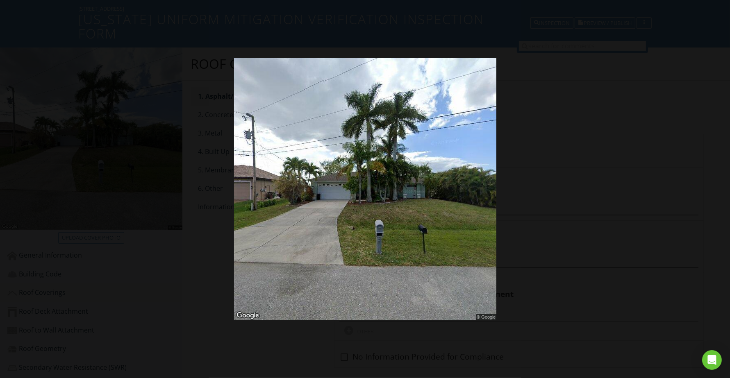
click at [525, 148] on div at bounding box center [365, 189] width 730 height 378
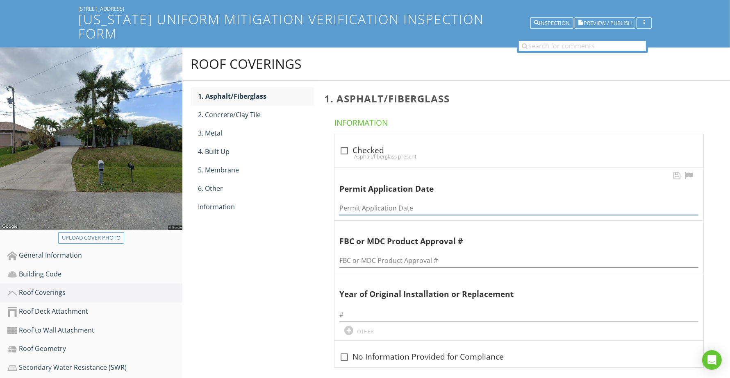
click at [392, 202] on input "Permit Application Date" at bounding box center [519, 209] width 359 height 14
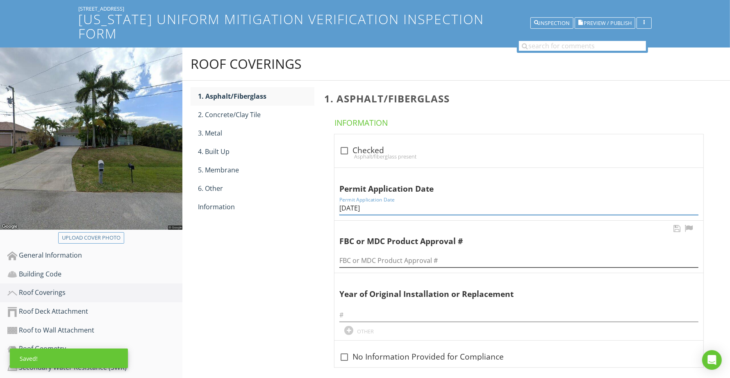
type input "[DATE]"
click at [357, 254] on input "FBC or MDC Product Approval #" at bounding box center [519, 261] width 359 height 14
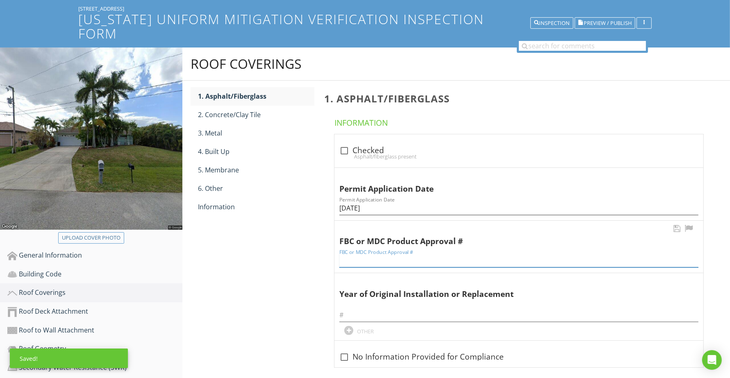
paste input "B20-07160"
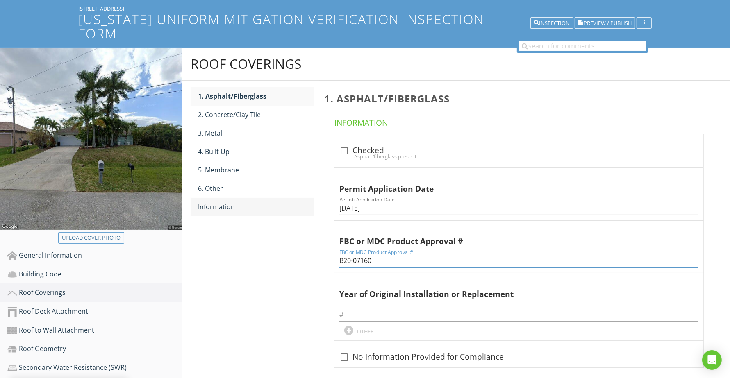
type input "B20-07160"
click at [218, 202] on div "Information" at bounding box center [256, 207] width 116 height 10
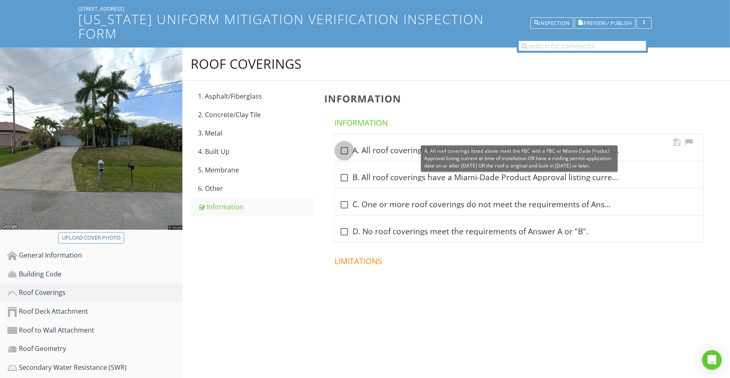
click at [345, 144] on div at bounding box center [344, 151] width 14 height 14
checkbox input "true"
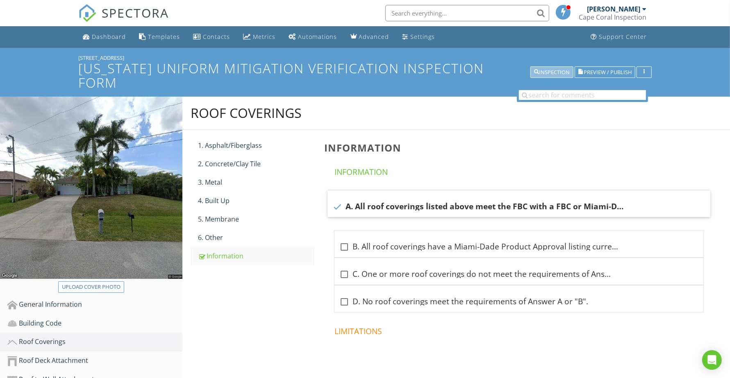
click at [550, 70] on div "Inspection" at bounding box center [552, 73] width 36 height 6
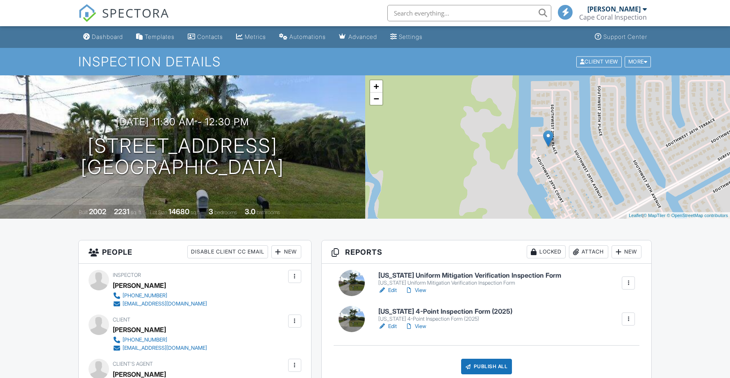
click at [438, 310] on h6 "[US_STATE] 4-Point Inspection Form (2025)" at bounding box center [445, 311] width 134 height 7
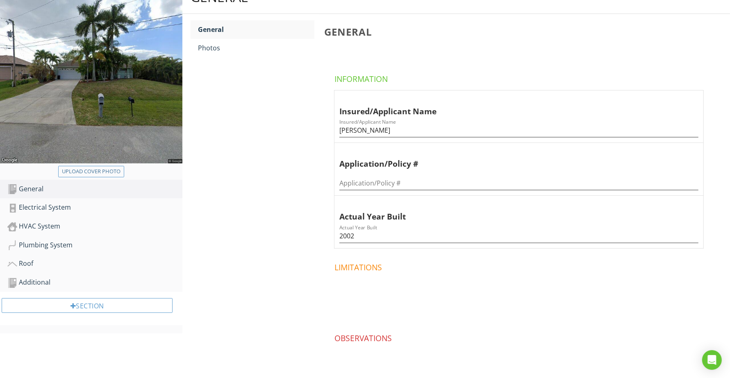
scroll to position [103, 0]
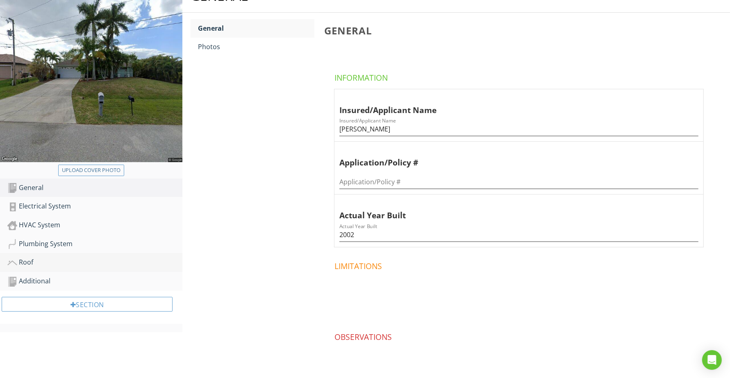
click at [27, 259] on div "Roof" at bounding box center [94, 262] width 175 height 11
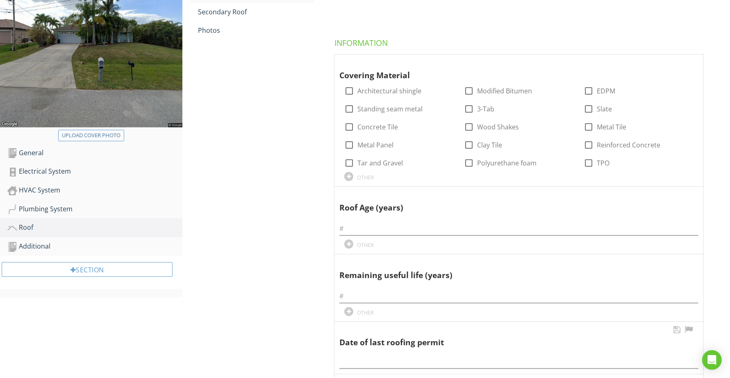
scroll to position [256, 0]
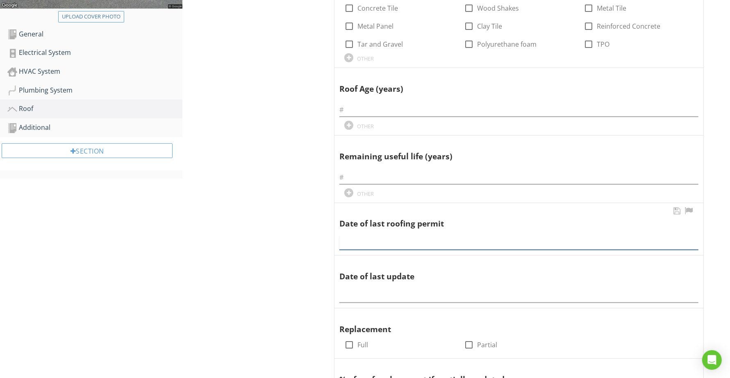
click at [376, 242] on input "text" at bounding box center [519, 244] width 359 height 14
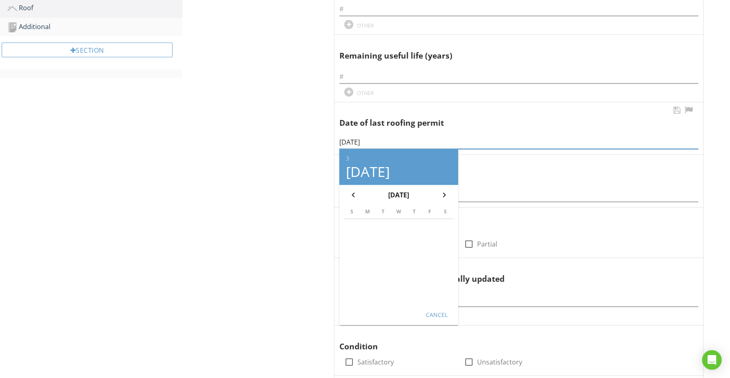
scroll to position [359, 0]
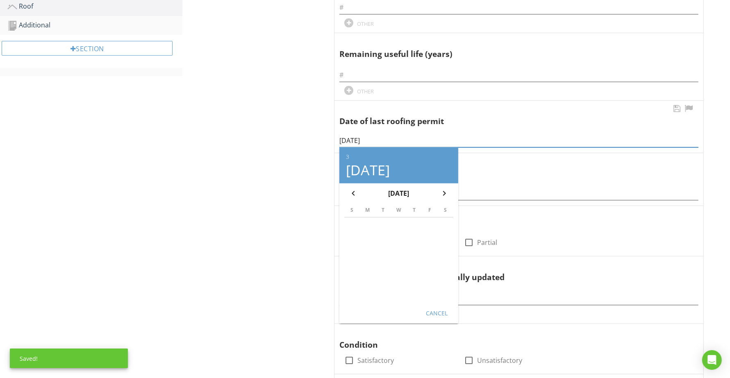
type input "[DATE]"
click at [432, 312] on div "Cancel" at bounding box center [437, 313] width 23 height 9
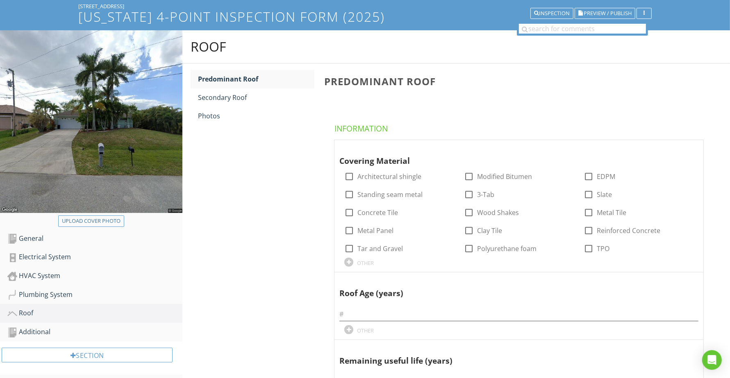
scroll to position [51, 0]
click at [31, 330] on div "Additional" at bounding box center [94, 333] width 175 height 11
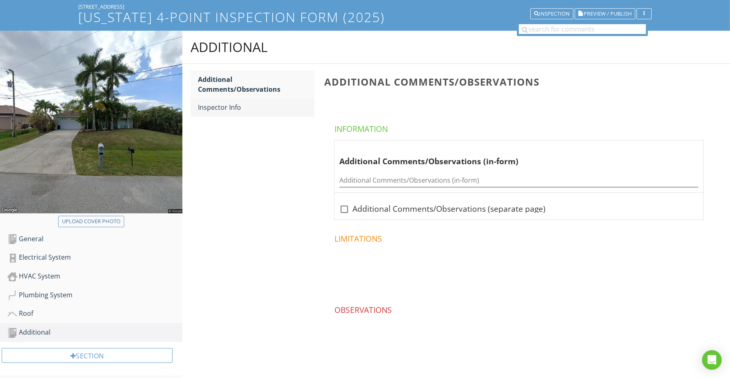
click at [227, 108] on div "Inspector Info" at bounding box center [256, 108] width 116 height 10
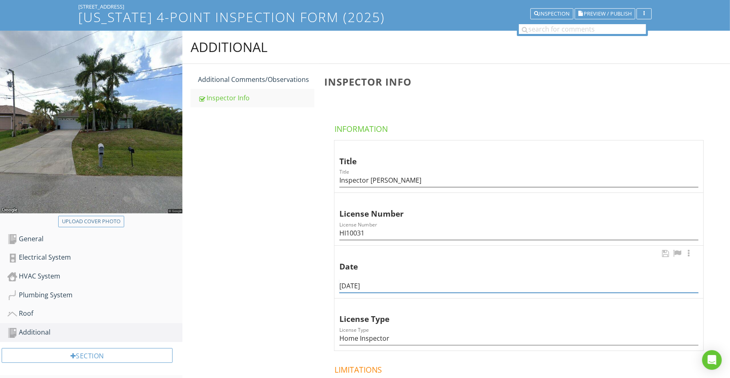
click at [356, 284] on input "08/27/2025" at bounding box center [519, 287] width 359 height 14
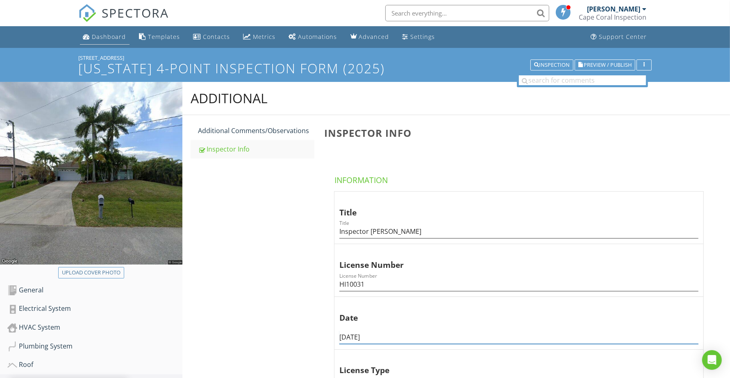
type input "08/28/2025"
click at [111, 33] on div "Dashboard" at bounding box center [109, 37] width 34 height 8
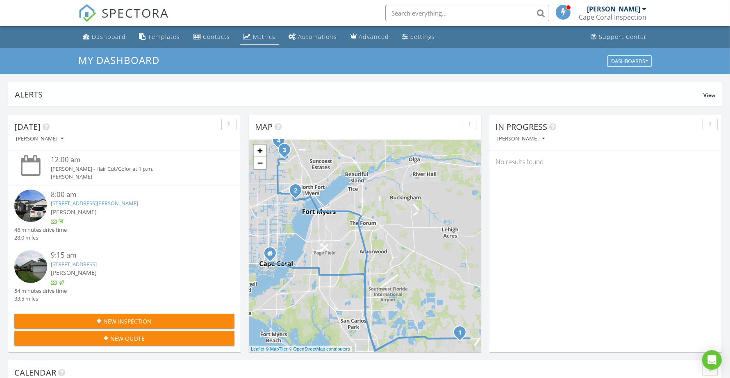
click at [265, 37] on div "Metrics" at bounding box center [264, 37] width 23 height 8
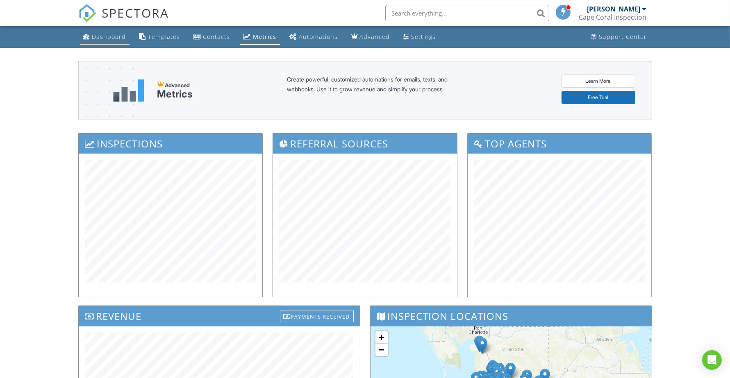
click at [107, 39] on div "Dashboard" at bounding box center [109, 37] width 34 height 8
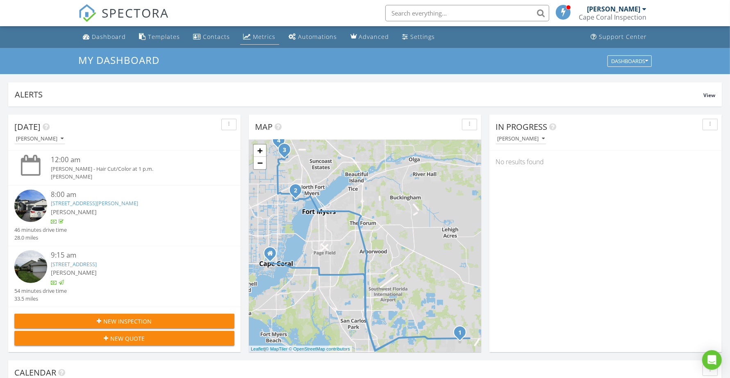
click at [254, 37] on div "Metrics" at bounding box center [264, 37] width 23 height 8
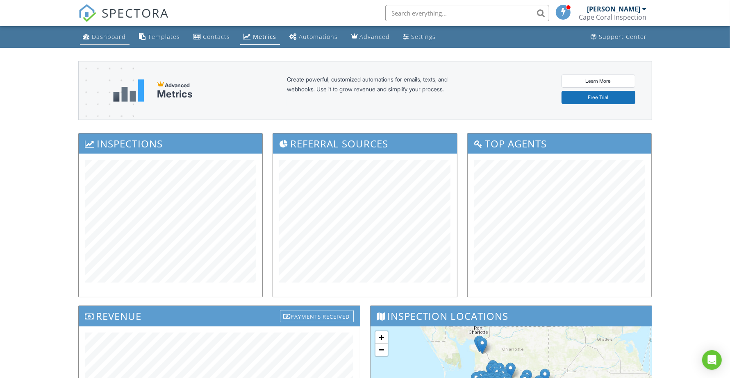
click at [109, 36] on div "Dashboard" at bounding box center [109, 37] width 34 height 8
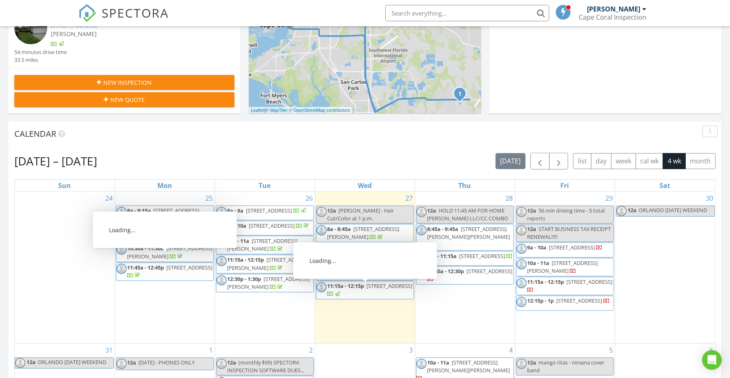
scroll to position [256, 0]
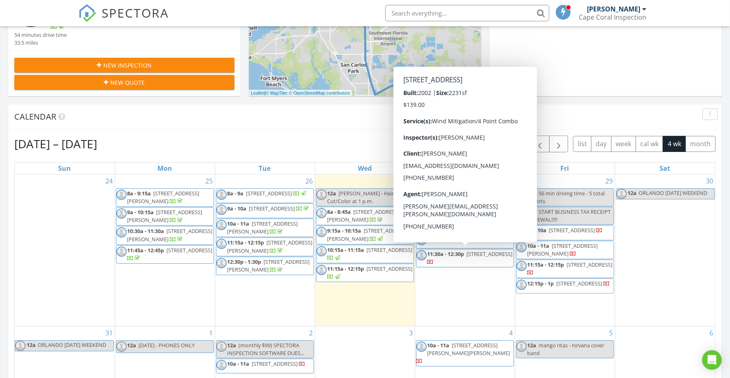
click at [465, 253] on span "11:30a - 12:30p" at bounding box center [446, 254] width 37 height 7
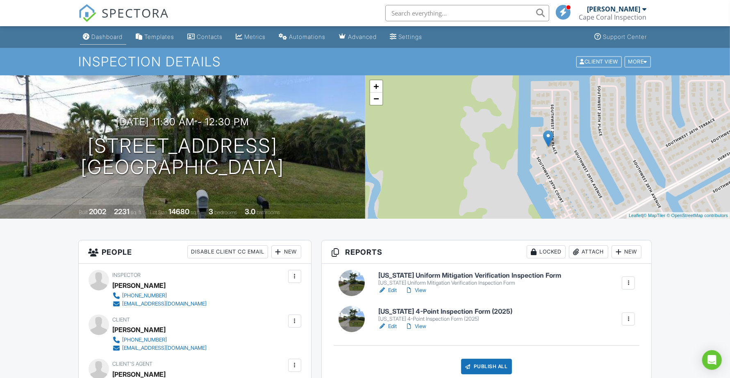
type textarea "Code 3503"
click at [103, 38] on div "Dashboard" at bounding box center [107, 36] width 31 height 7
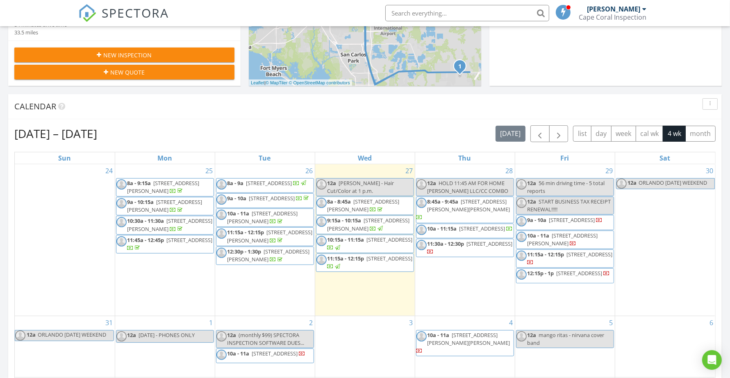
scroll to position [256, 0]
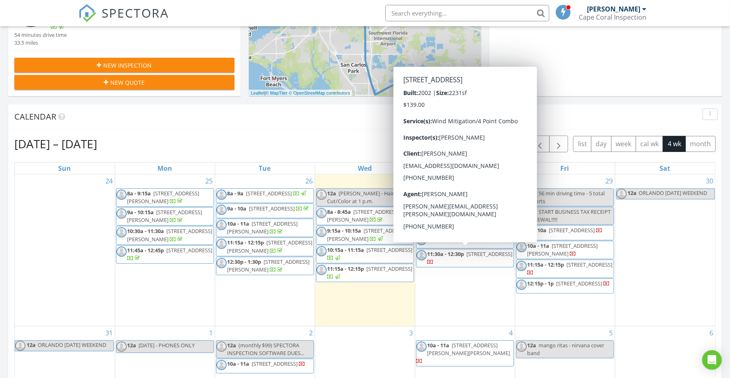
click at [281, 132] on div "Aug 24 – Sep 20, 2025 today list day week cal wk 4 wk month Sun Mon Tue Wed Thu…" at bounding box center [365, 316] width 714 height 373
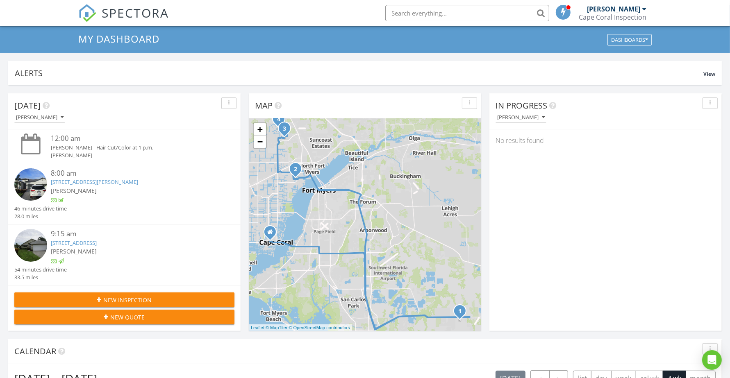
scroll to position [0, 0]
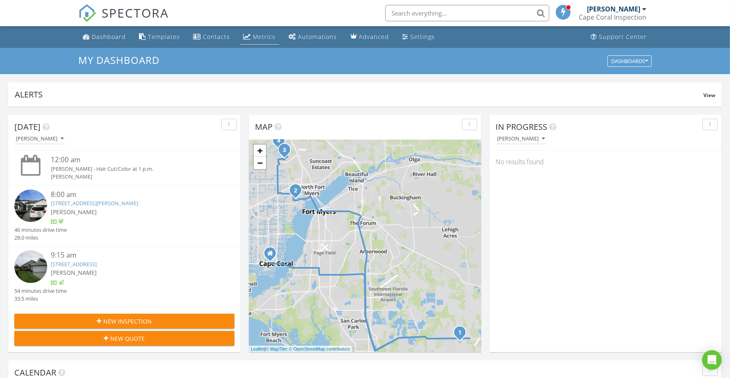
click at [263, 35] on div "Metrics" at bounding box center [264, 37] width 23 height 8
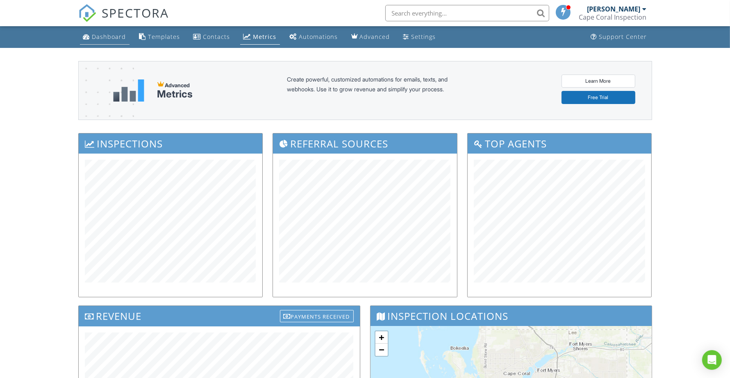
click at [101, 33] on div "Dashboard" at bounding box center [109, 37] width 34 height 8
